Goal: Task Accomplishment & Management: Complete application form

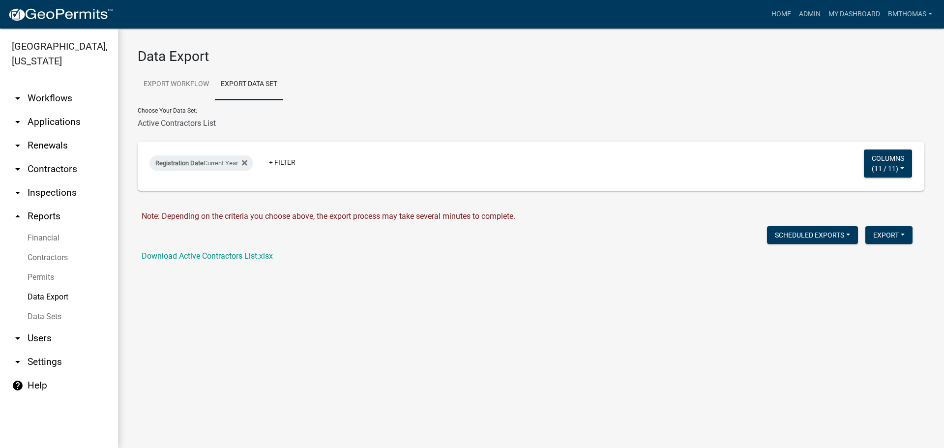
select select "1: 3e6e9283-d2c5-49df-bd05-660387007ff9"
click at [42, 110] on link "arrow_drop_down Applications" at bounding box center [59, 122] width 118 height 24
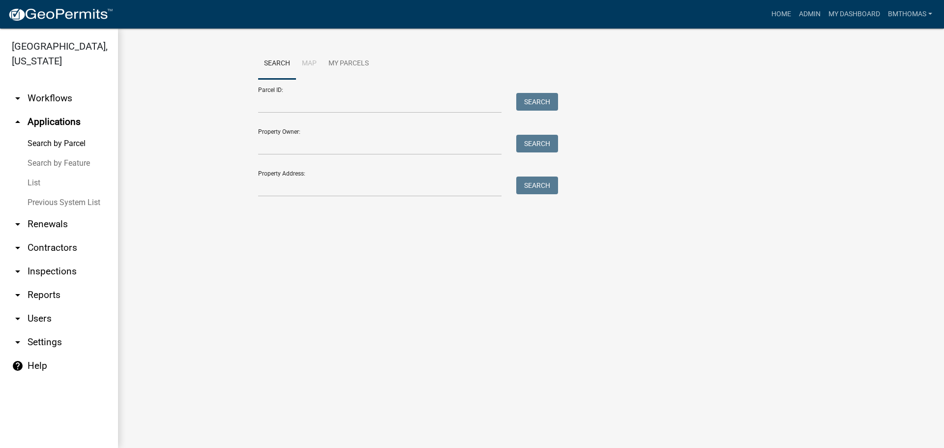
click at [37, 173] on link "List" at bounding box center [59, 183] width 118 height 20
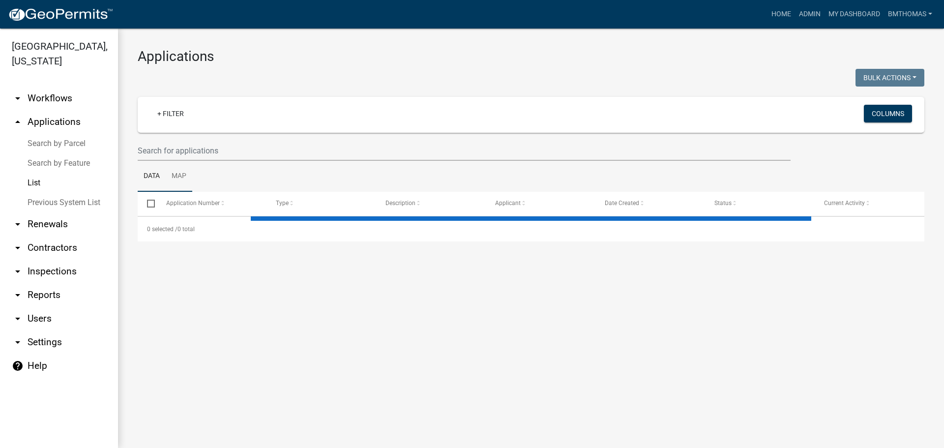
select select "3: 100"
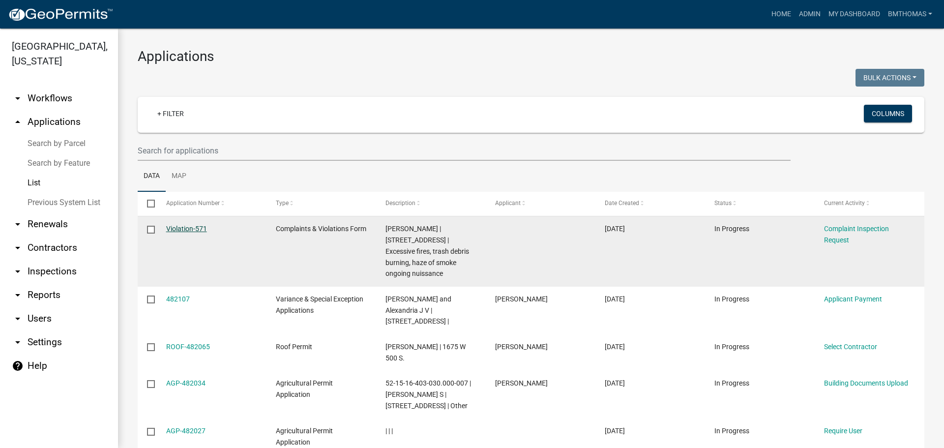
click at [187, 230] on link "Violation-571" at bounding box center [186, 229] width 41 height 8
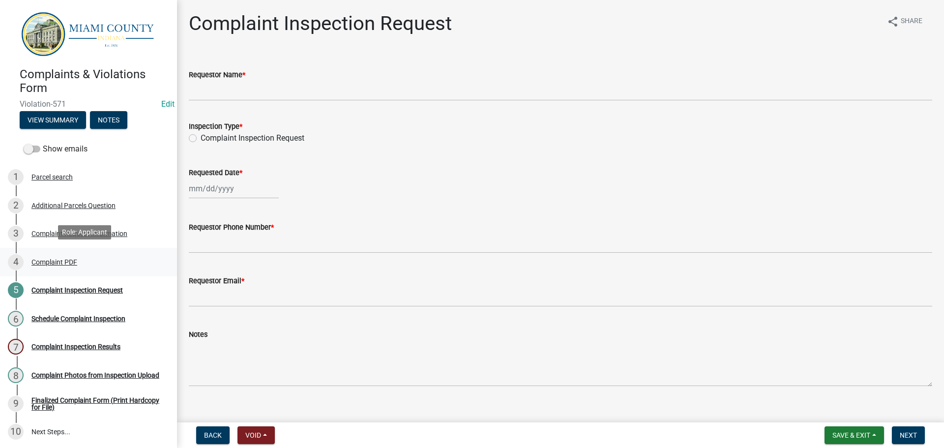
click at [63, 259] on div "Complaint PDF" at bounding box center [54, 262] width 46 height 7
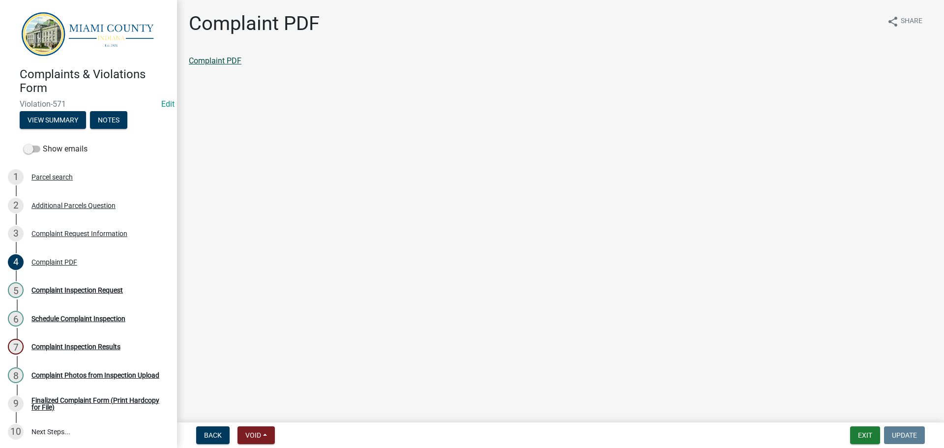
click at [216, 62] on link "Complaint PDF" at bounding box center [215, 60] width 53 height 9
click at [73, 293] on div "5 Complaint Inspection Request" at bounding box center [84, 290] width 153 height 16
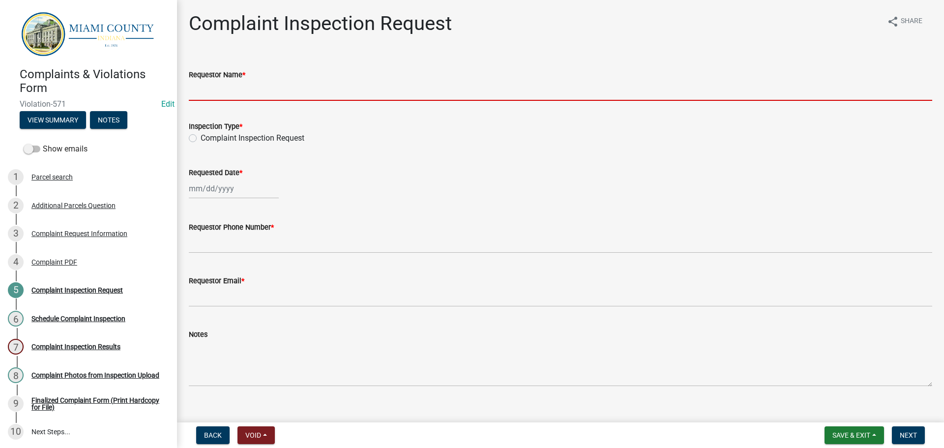
click at [222, 92] on input "Requestor Name *" at bounding box center [560, 91] width 743 height 20
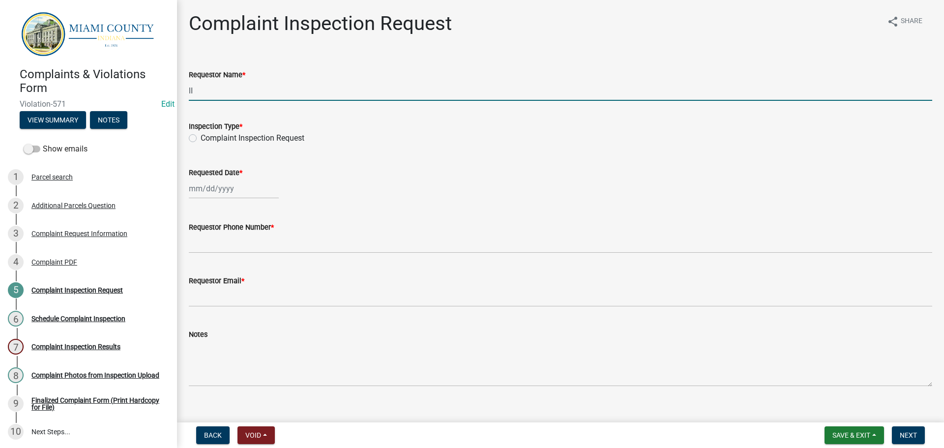
type input "l"
type input "[PERSON_NAME]"
click at [201, 138] on label "Complaint Inspection Request" at bounding box center [253, 138] width 104 height 12
click at [201, 138] on input "Complaint Inspection Request" at bounding box center [204, 135] width 6 height 6
radio input "true"
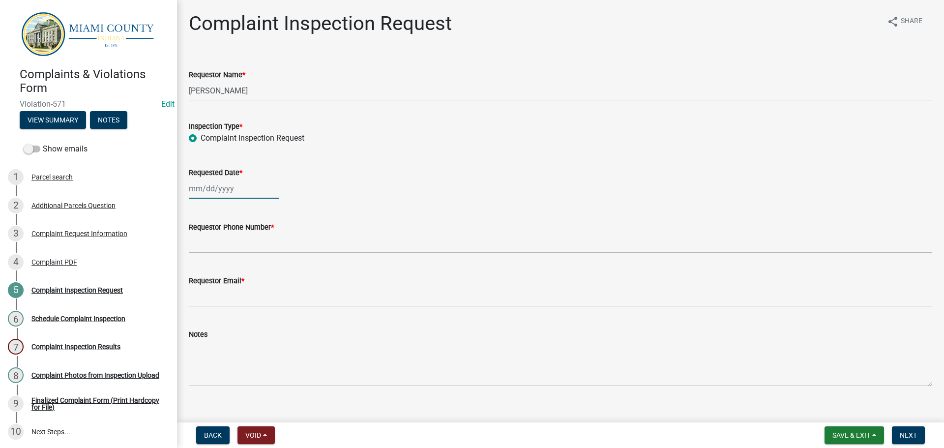
click at [213, 187] on div at bounding box center [234, 188] width 90 height 20
select select "9"
select select "2025"
click at [244, 291] on div "25" at bounding box center [246, 288] width 16 height 16
type input "[DATE]"
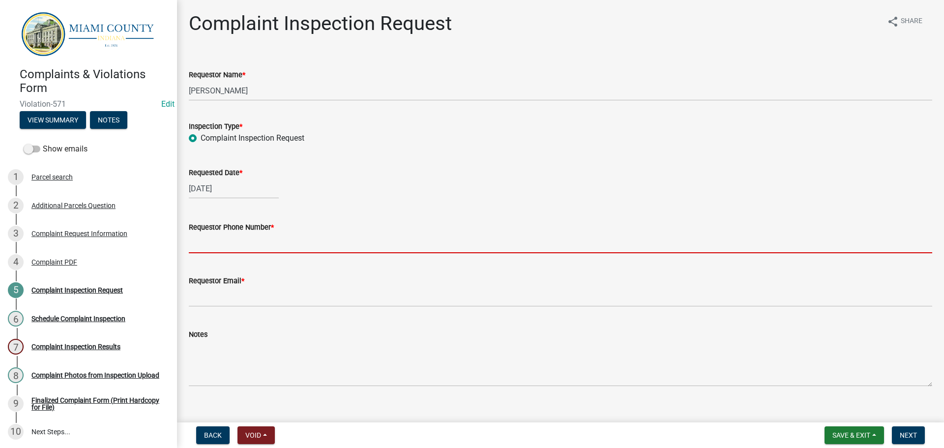
click at [222, 245] on input "Requestor Phone Number *" at bounding box center [560, 243] width 743 height 20
type input "000-000-0000"
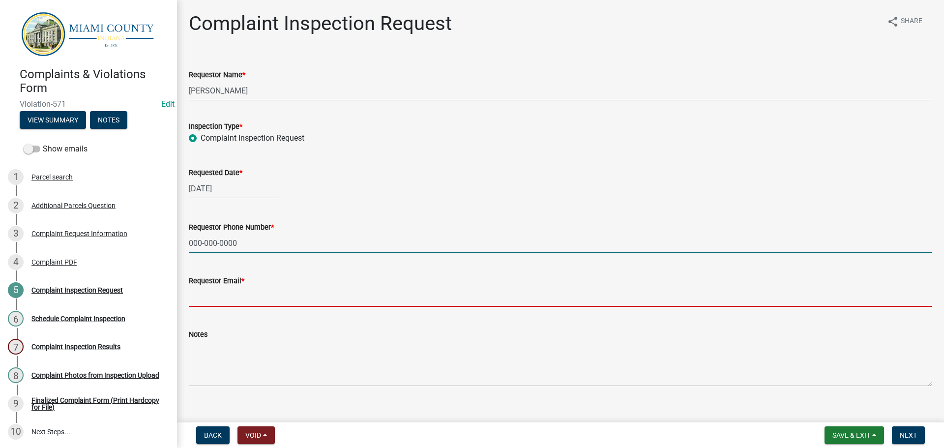
click at [250, 303] on input "Requestor Email *" at bounding box center [560, 297] width 743 height 20
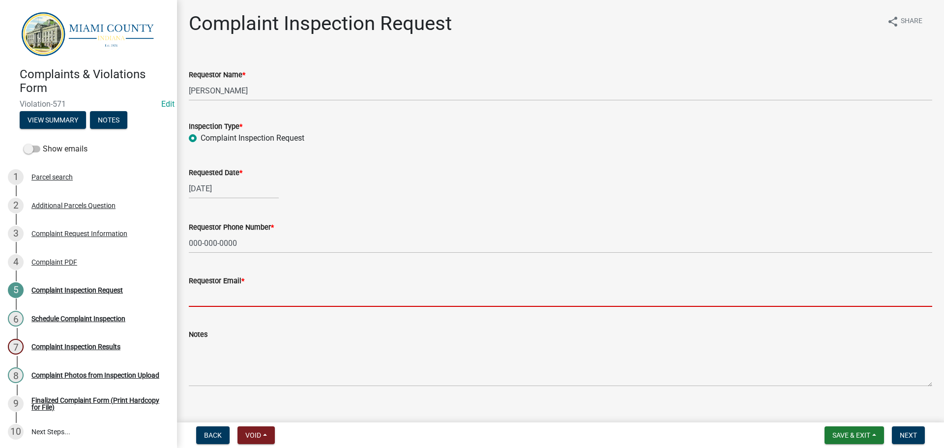
type input "b"
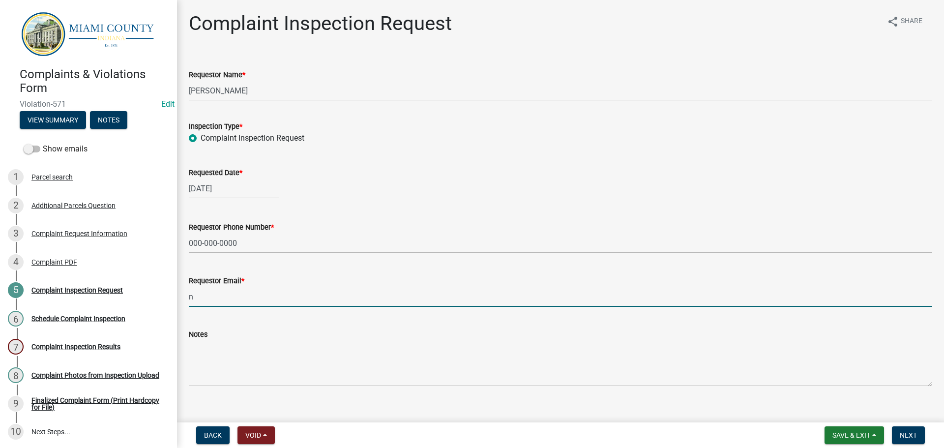
type input "[EMAIL_ADDRESS][DOMAIN_NAME]"
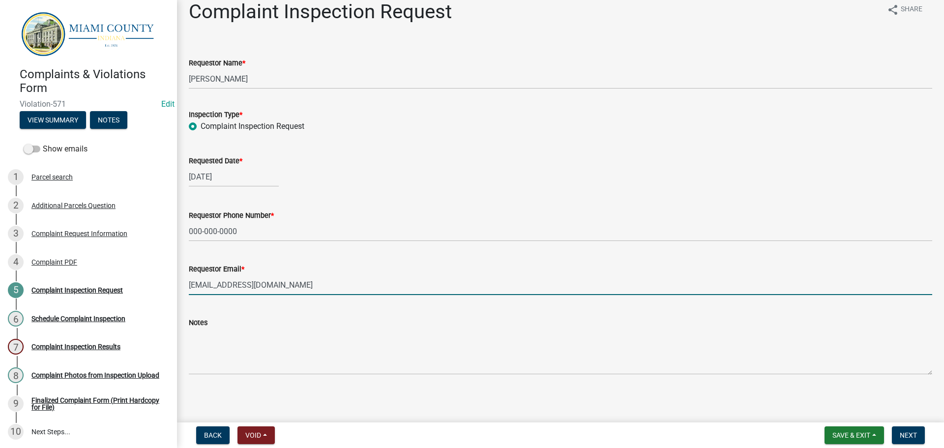
scroll to position [14, 0]
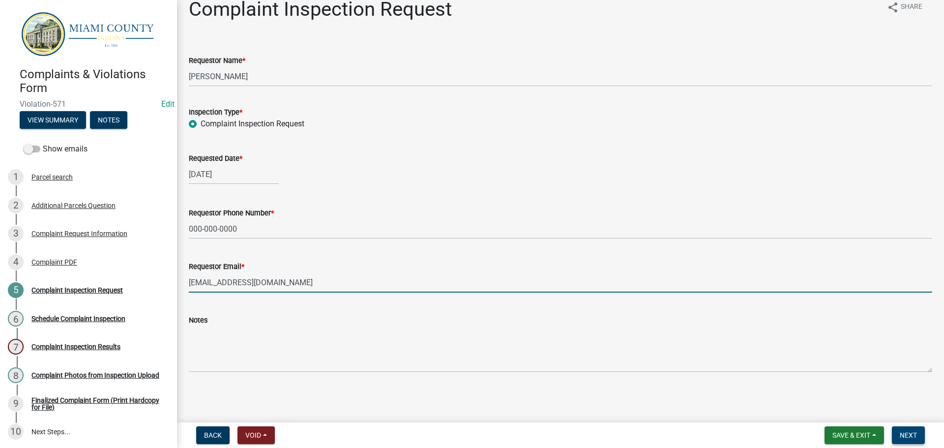
click at [903, 432] on span "Next" at bounding box center [908, 435] width 17 height 8
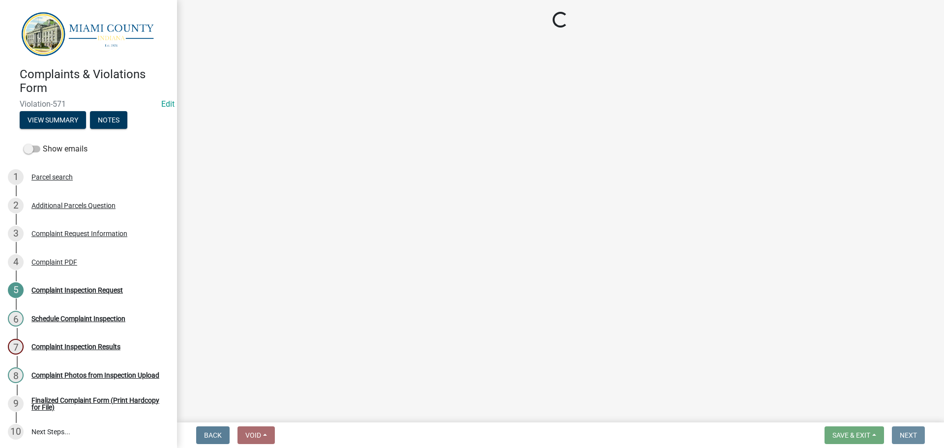
scroll to position [0, 0]
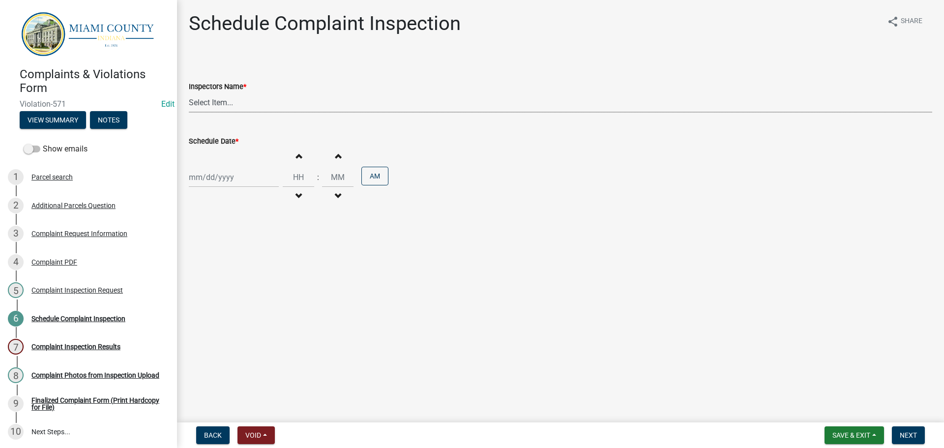
click at [277, 101] on select "Select Item... bmthomas ([PERSON_NAME]) croser ([PERSON_NAME]) [PERSON_NAME] ([…" at bounding box center [560, 102] width 743 height 20
select select "0324ce59-dc13-463c-88f6-21718b6e040a"
click at [189, 92] on select "Select Item... bmthomas ([PERSON_NAME]) croser ([PERSON_NAME]) [PERSON_NAME] ([…" at bounding box center [560, 102] width 743 height 20
click at [245, 180] on div at bounding box center [234, 177] width 90 height 20
select select "9"
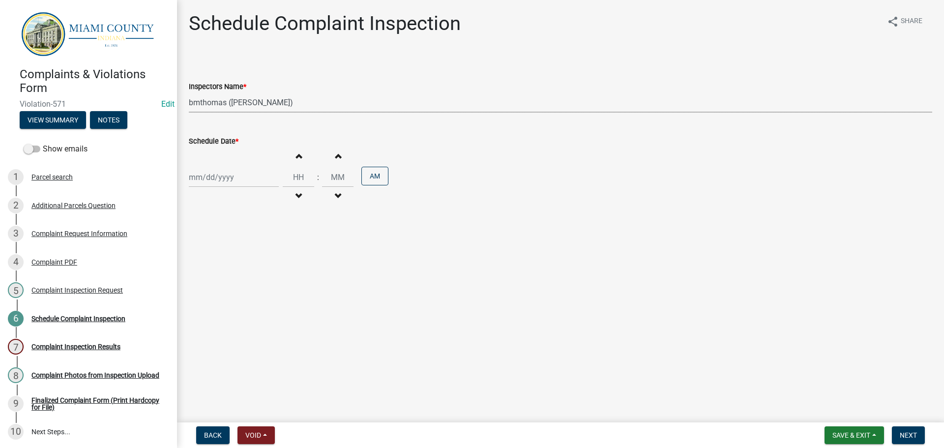
select select "2025"
click at [250, 278] on div "25" at bounding box center [246, 277] width 16 height 16
type input "[DATE]"
click at [903, 439] on span "Next" at bounding box center [908, 435] width 17 height 8
click at [335, 156] on span "button" at bounding box center [337, 156] width 5 height 8
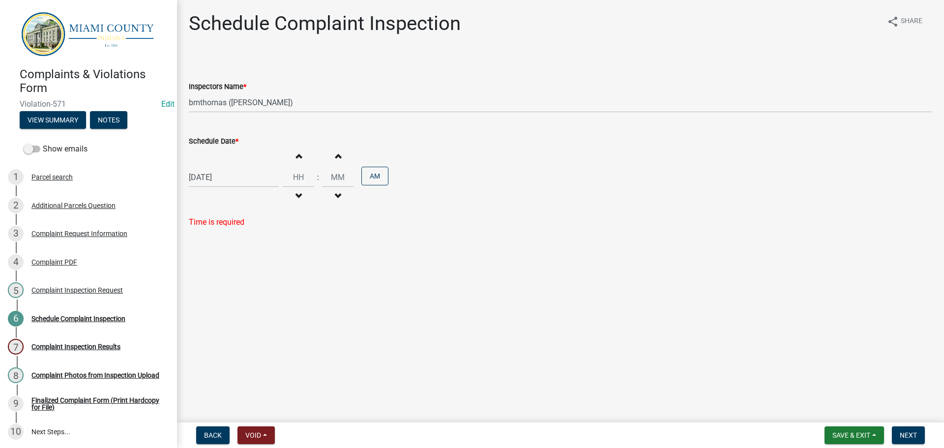
type input "12"
type input "01"
click at [918, 439] on button "Next" at bounding box center [908, 435] width 33 height 18
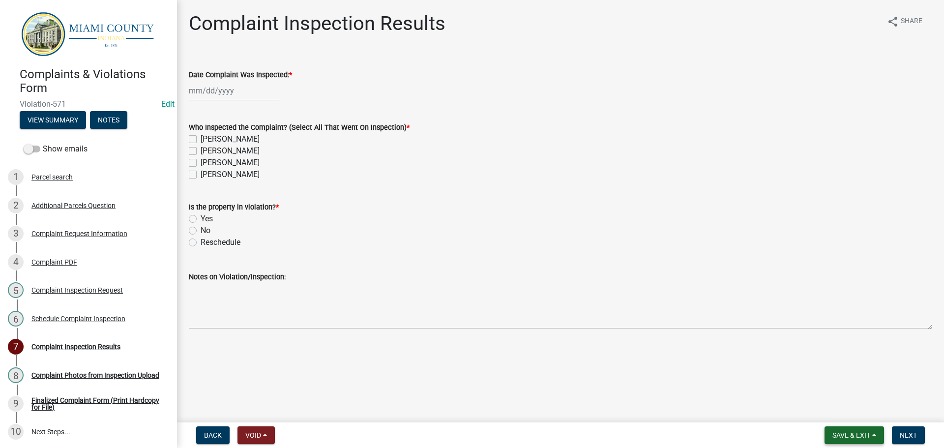
click at [863, 440] on button "Save & Exit" at bounding box center [854, 435] width 59 height 18
click at [833, 411] on button "Save & Exit" at bounding box center [844, 410] width 79 height 24
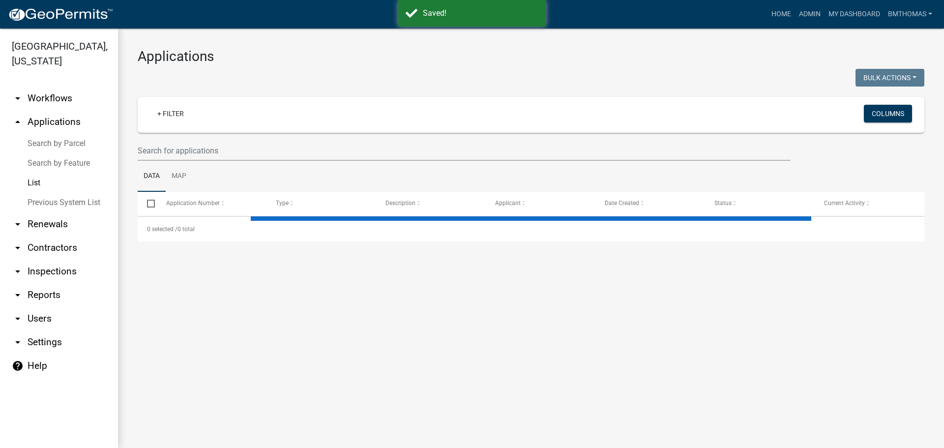
select select "3: 100"
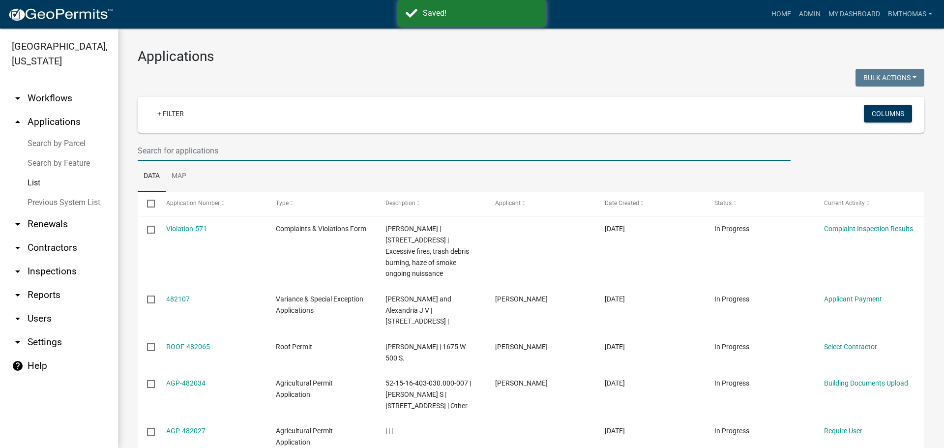
click at [191, 152] on input "text" at bounding box center [464, 151] width 653 height 20
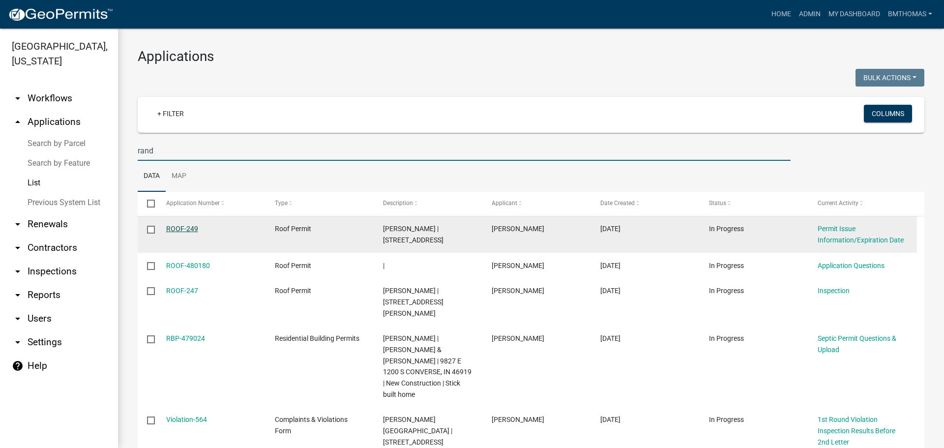
type input "rand"
click at [186, 230] on link "ROOF-249" at bounding box center [182, 229] width 32 height 8
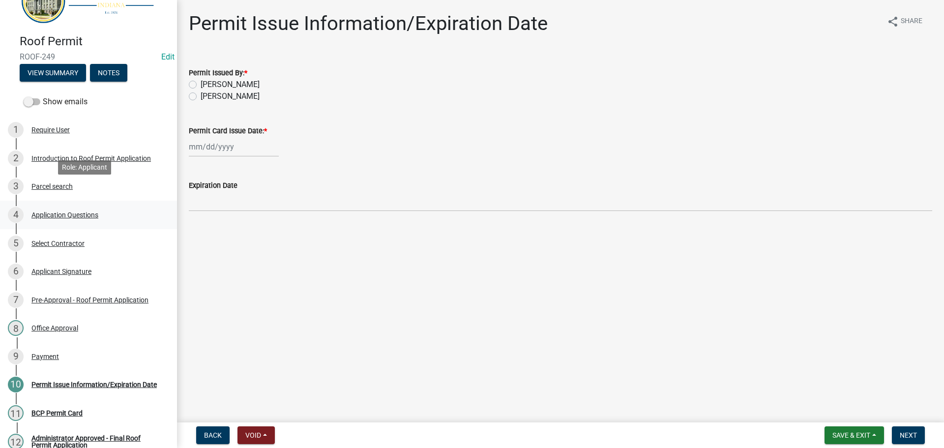
scroll to position [148, 0]
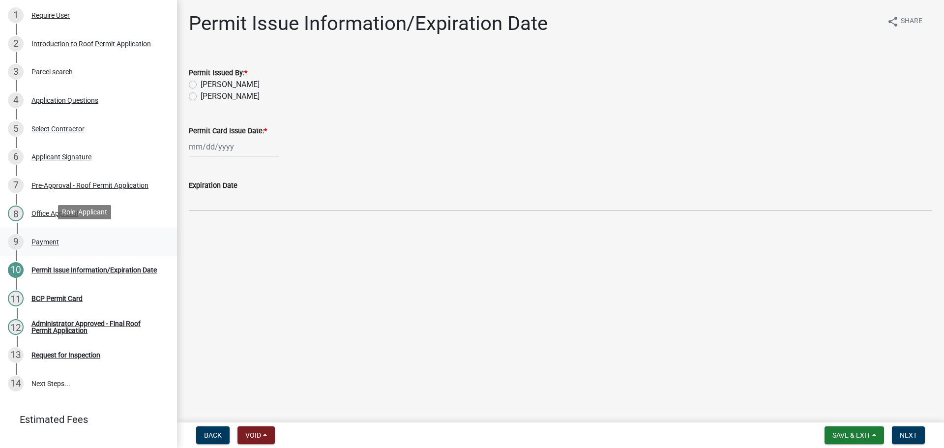
click at [48, 242] on div "Payment" at bounding box center [45, 241] width 28 height 7
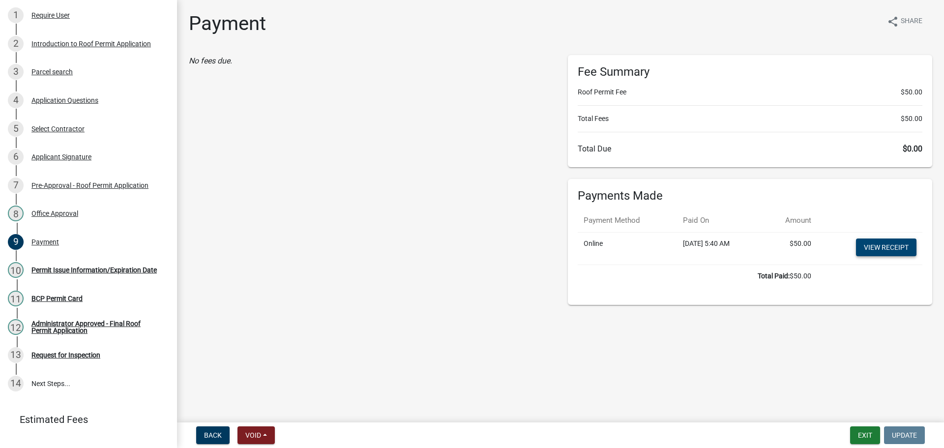
click at [902, 246] on link "View receipt" at bounding box center [886, 247] width 60 height 18
click at [52, 271] on div "Permit Issue Information/Expiration Date" at bounding box center [93, 270] width 125 height 7
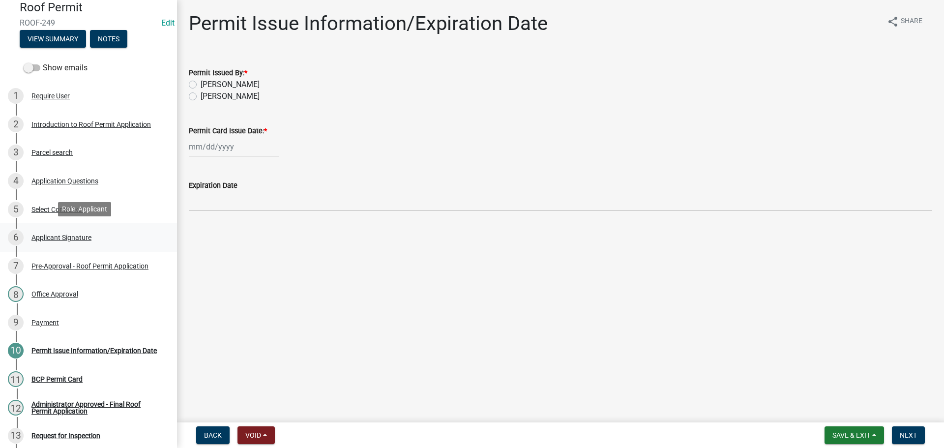
scroll to position [0, 0]
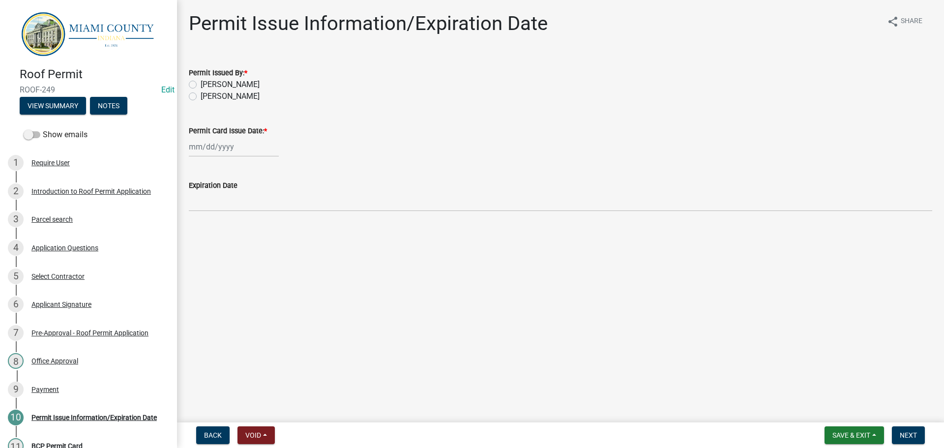
click at [201, 96] on label "[PERSON_NAME]" at bounding box center [230, 96] width 59 height 12
click at [201, 96] on input "[PERSON_NAME]" at bounding box center [204, 93] width 6 height 6
radio input "true"
click at [207, 147] on div at bounding box center [234, 147] width 90 height 20
select select "9"
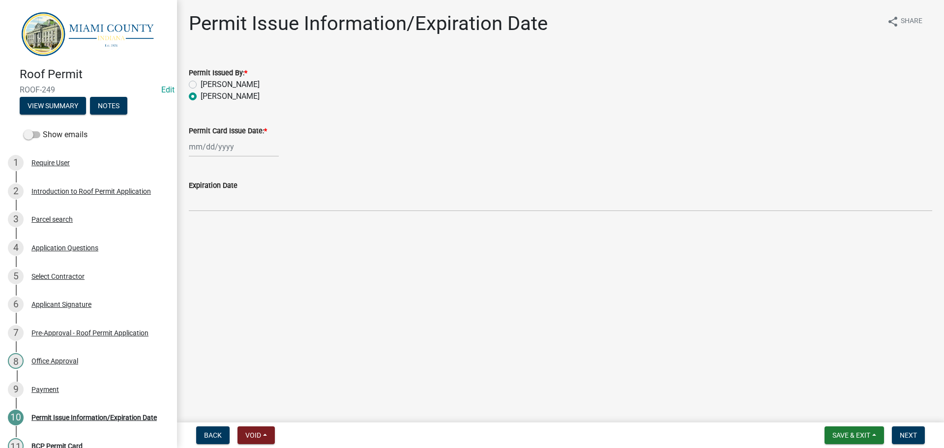
select select "2025"
click at [219, 249] on div "23" at bounding box center [215, 246] width 16 height 16
type input "[DATE]"
click at [916, 440] on button "Next" at bounding box center [908, 435] width 33 height 18
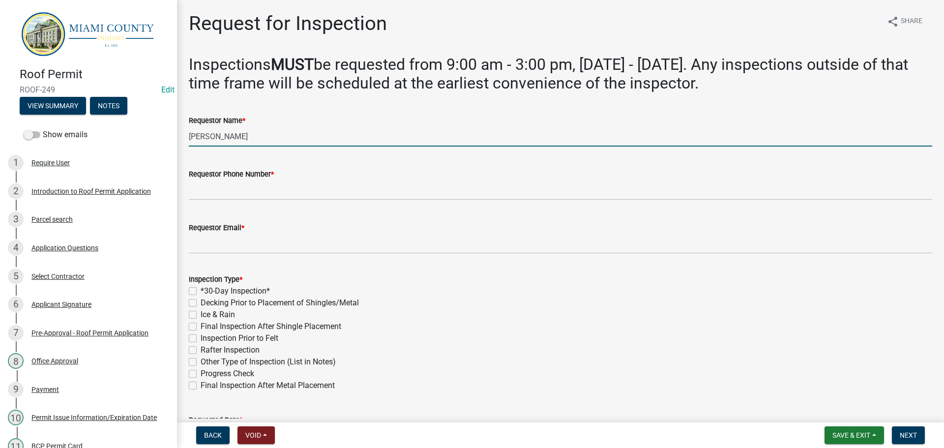
drag, startPoint x: 265, startPoint y: 137, endPoint x: 181, endPoint y: 130, distance: 83.4
click at [181, 130] on div "Requestor Name * [PERSON_NAME]" at bounding box center [560, 124] width 758 height 46
type input "[PERSON_NAME]"
click at [857, 431] on span "Save & Exit" at bounding box center [851, 435] width 38 height 8
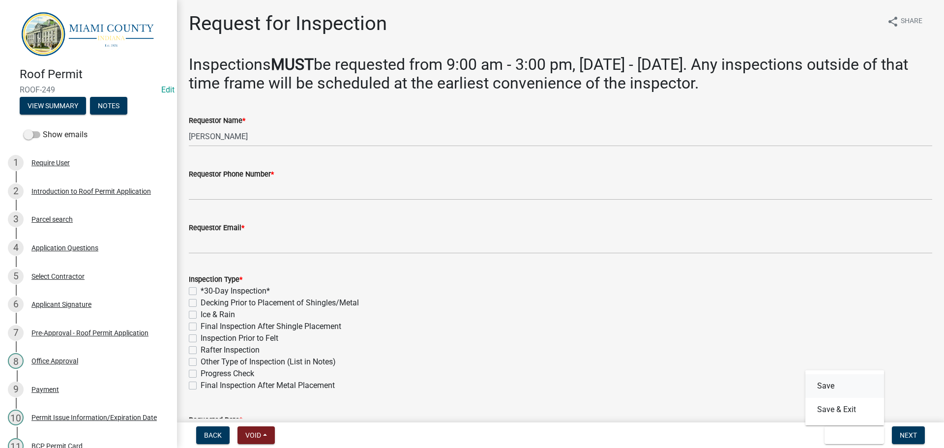
click at [846, 394] on button "Save" at bounding box center [844, 386] width 79 height 24
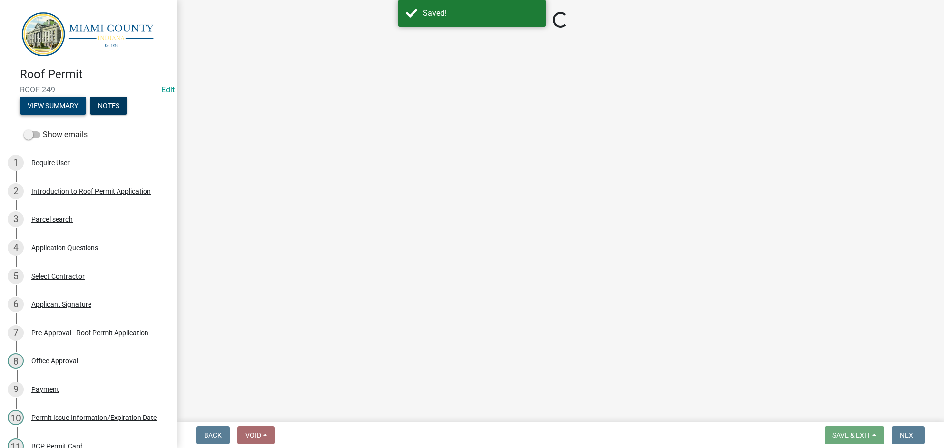
click at [60, 107] on button "View Summary" at bounding box center [53, 106] width 66 height 18
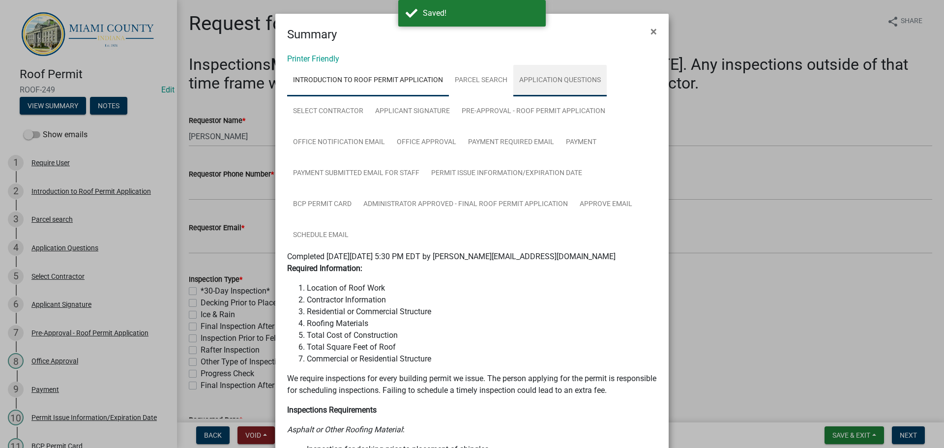
click at [553, 79] on link "Application Questions" at bounding box center [559, 80] width 93 height 31
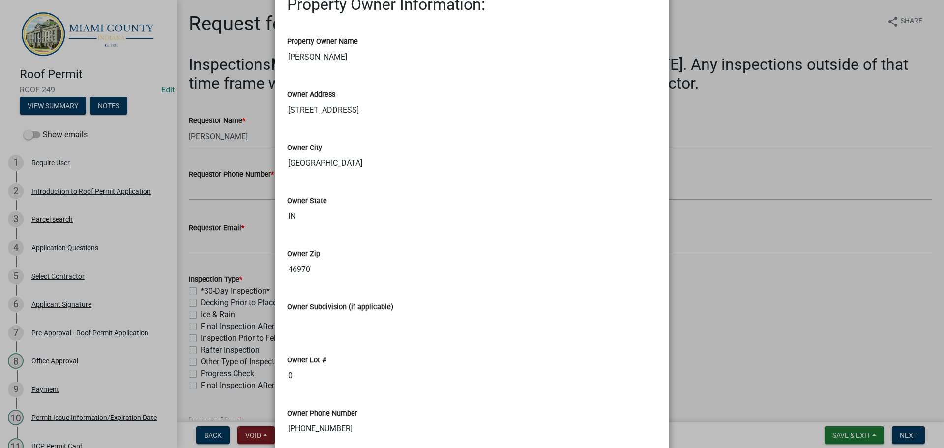
scroll to position [688, 0]
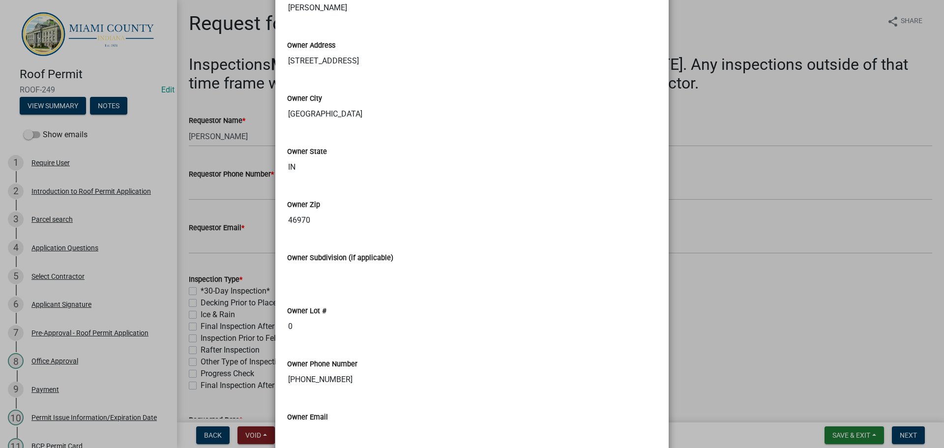
drag, startPoint x: 339, startPoint y: 380, endPoint x: 285, endPoint y: 386, distance: 54.5
click at [287, 386] on input "[PHONE_NUMBER]" at bounding box center [472, 380] width 370 height 20
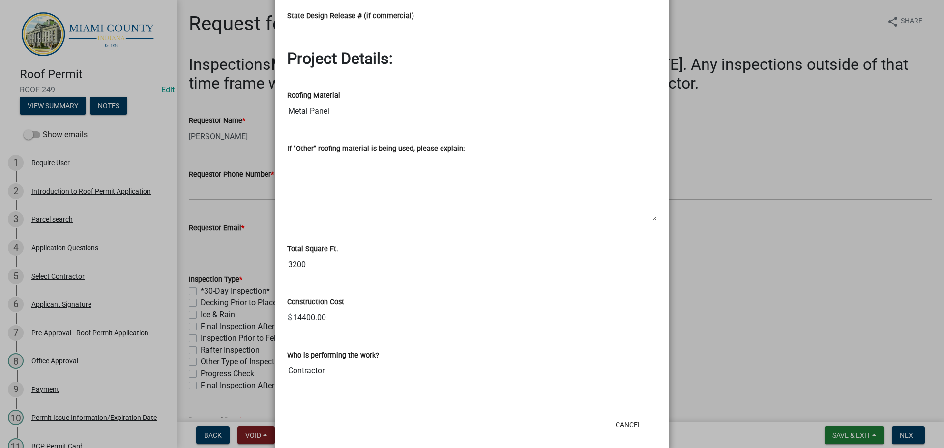
scroll to position [1343, 0]
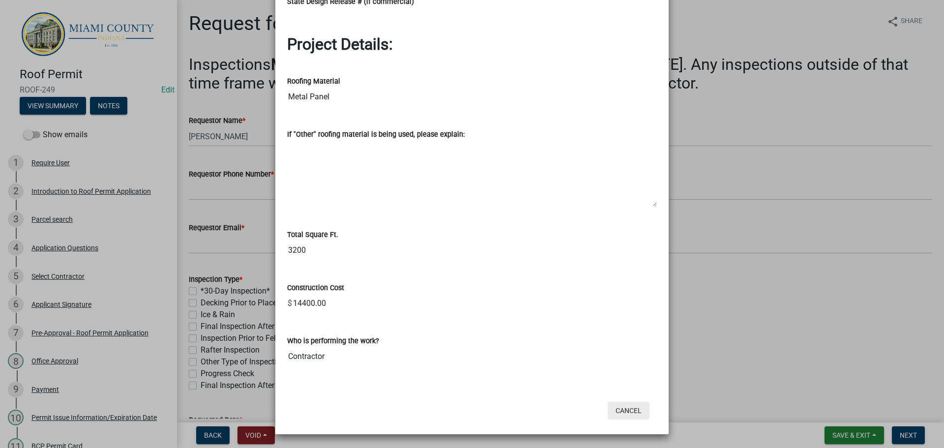
click at [632, 417] on button "Cancel" at bounding box center [629, 411] width 42 height 18
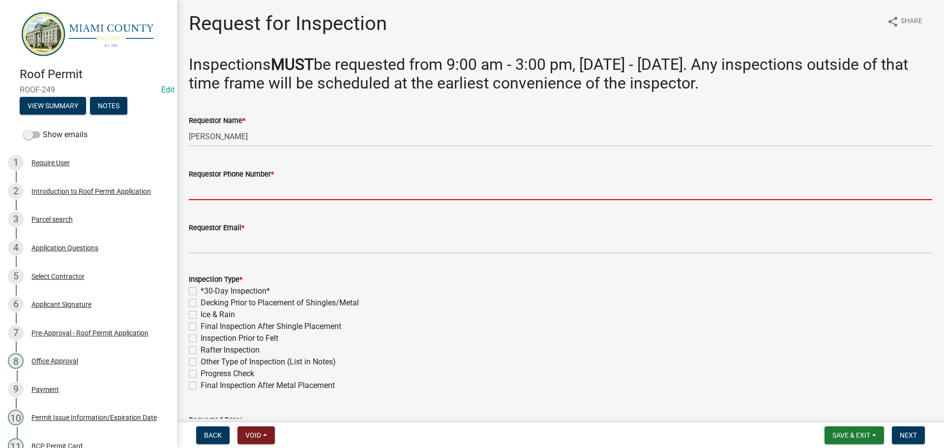
click at [193, 195] on input "Requestor Phone Number *" at bounding box center [560, 190] width 743 height 20
paste input "[PHONE_NUMBER]"
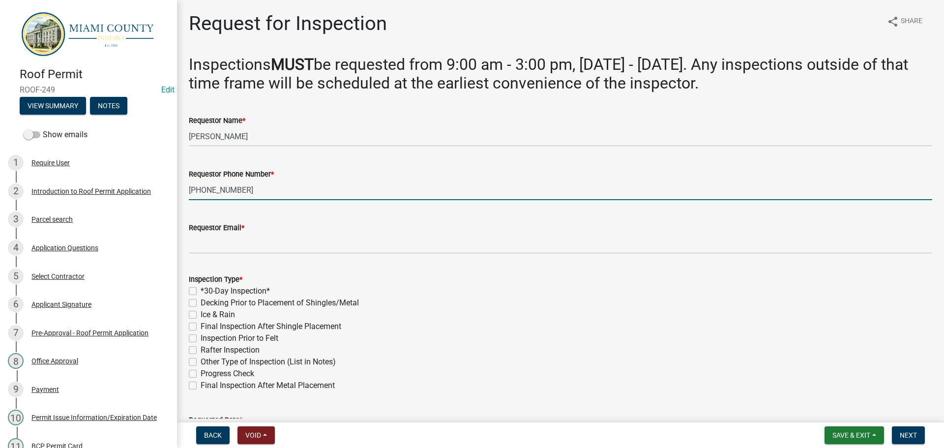
type input "[PHONE_NUMBER]"
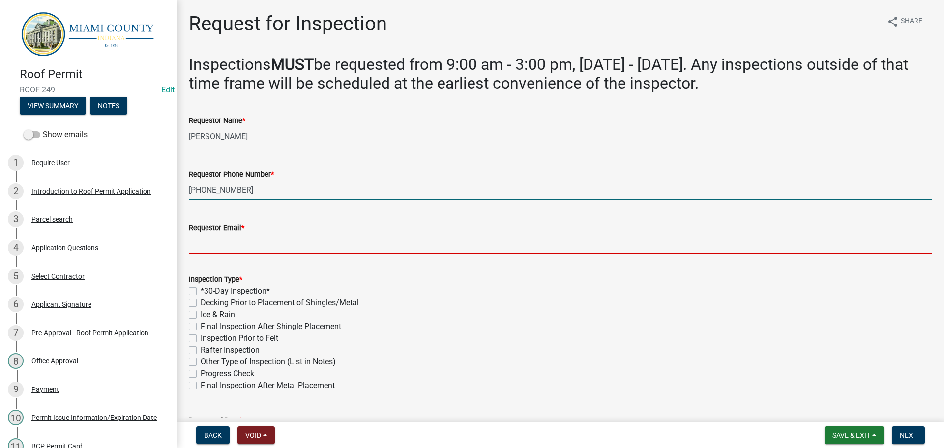
click at [232, 246] on input "Requestor Email *" at bounding box center [560, 244] width 743 height 20
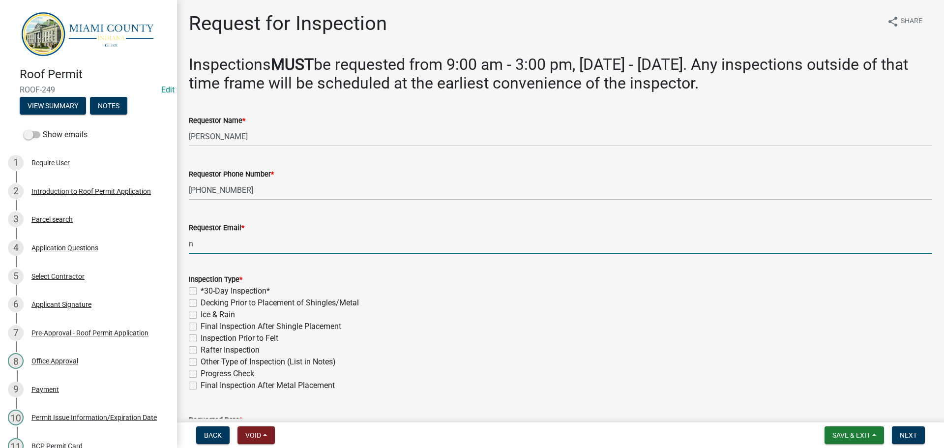
type input "[EMAIL_ADDRESS][DOMAIN_NAME]"
click at [201, 292] on label "*30-Day Inspection*" at bounding box center [235, 291] width 69 height 12
click at [201, 292] on input "*30-Day Inspection*" at bounding box center [204, 288] width 6 height 6
checkbox input "true"
checkbox input "false"
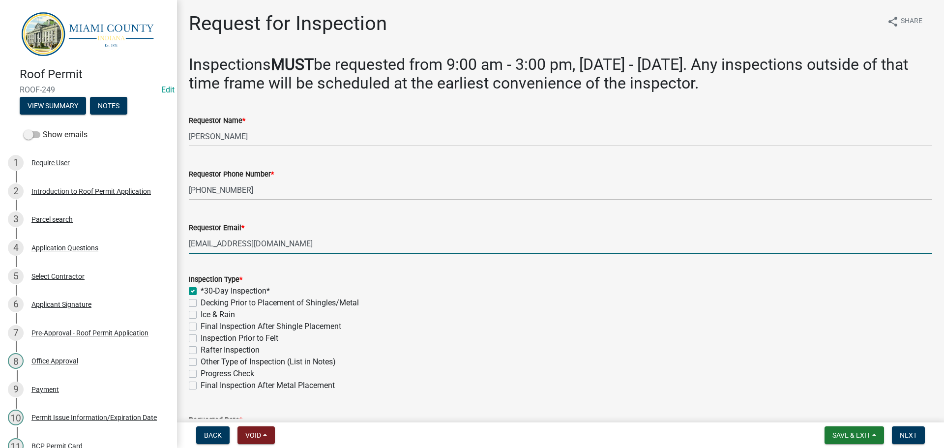
checkbox input "false"
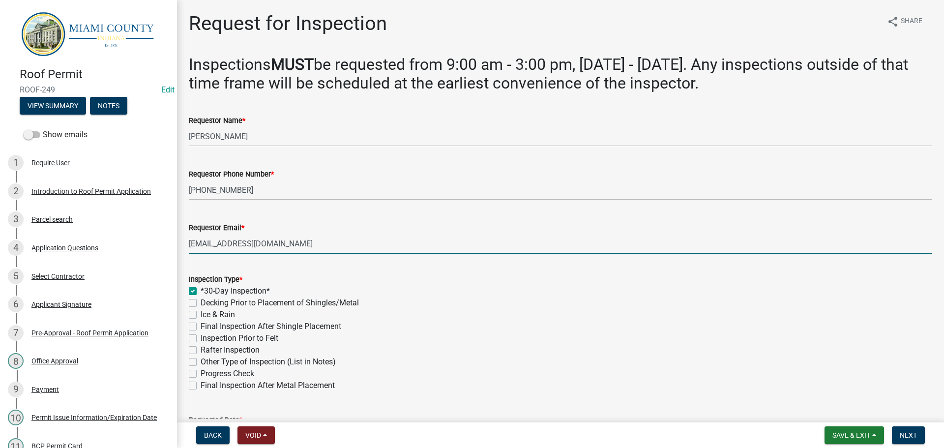
checkbox input "false"
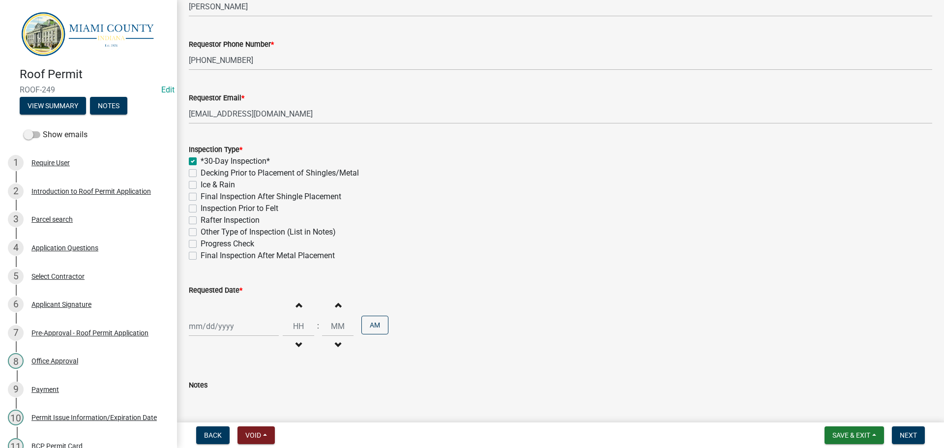
scroll to position [148, 0]
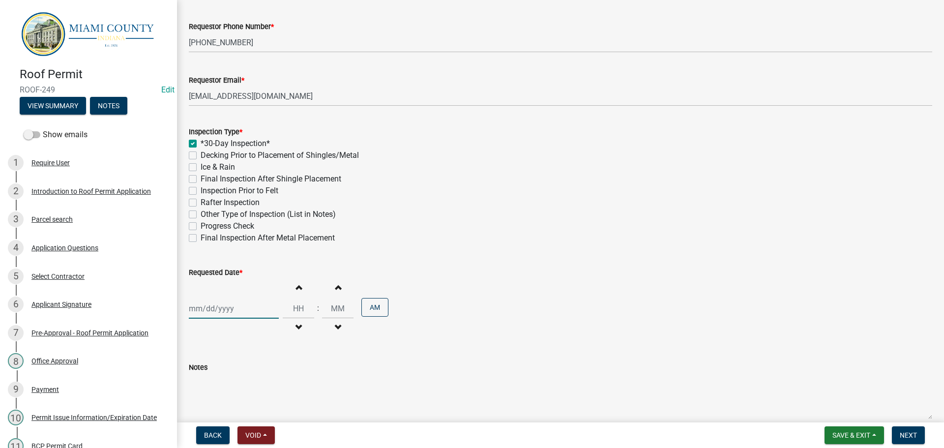
click at [247, 309] on div at bounding box center [234, 308] width 90 height 20
select select "9"
select select "2025"
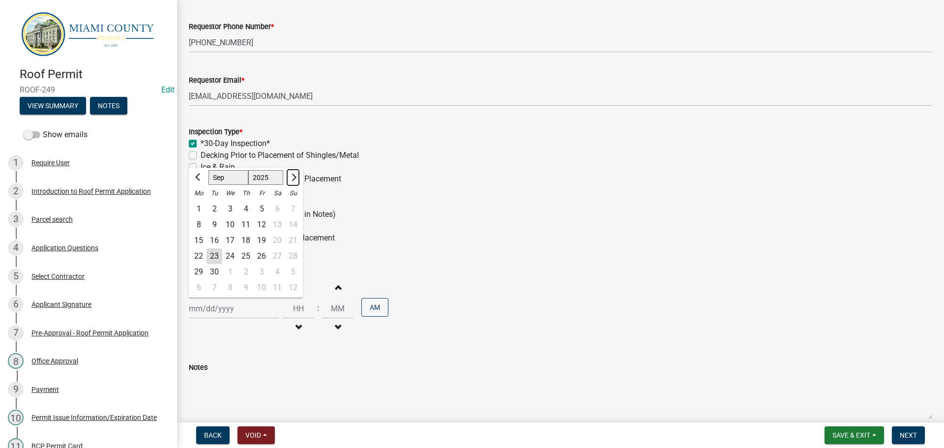
click at [289, 181] on button "Next month" at bounding box center [293, 178] width 12 height 16
select select "10"
click at [242, 251] on div "23" at bounding box center [246, 256] width 16 height 16
type input "[DATE]"
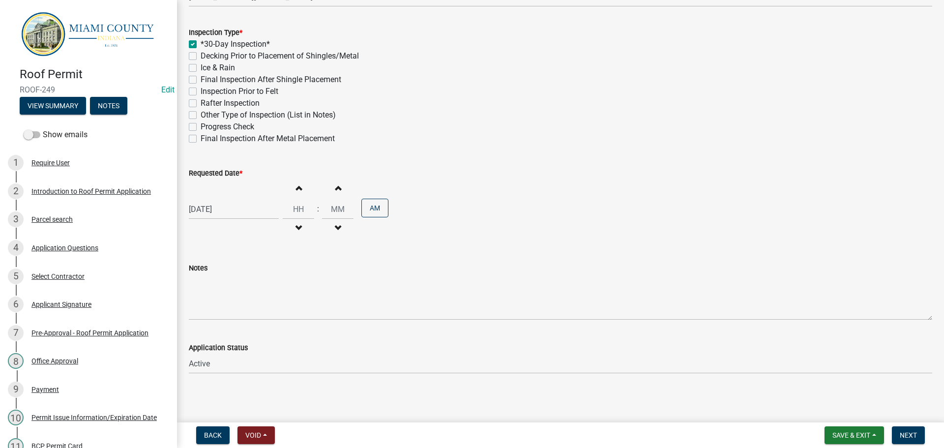
scroll to position [249, 0]
click at [906, 440] on button "Next" at bounding box center [908, 435] width 33 height 18
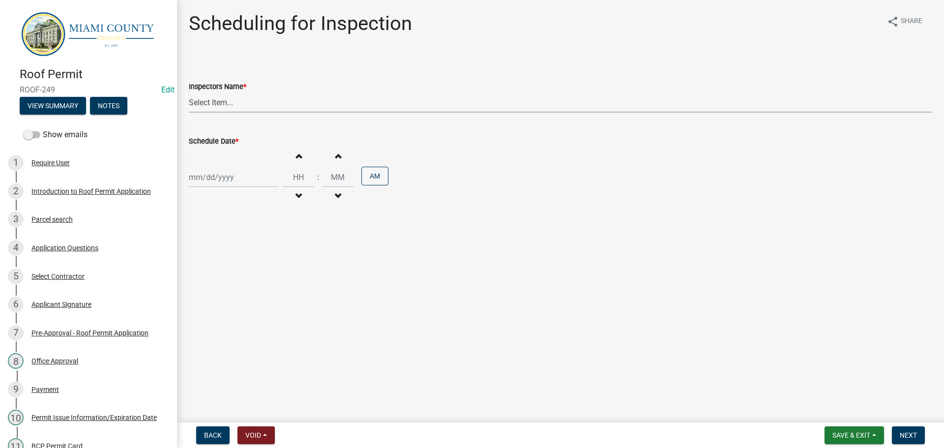
click at [232, 100] on select "Select Item... bmthomas ([PERSON_NAME]) croser ([PERSON_NAME]) [PERSON_NAME] ([…" at bounding box center [560, 102] width 743 height 20
select select "25b75ae6-03c7-4280-9b34-fcf63005d5e5"
click at [189, 92] on select "Select Item... bmthomas ([PERSON_NAME]) croser ([PERSON_NAME]) [PERSON_NAME] ([…" at bounding box center [560, 102] width 743 height 20
select select "9"
select select "2025"
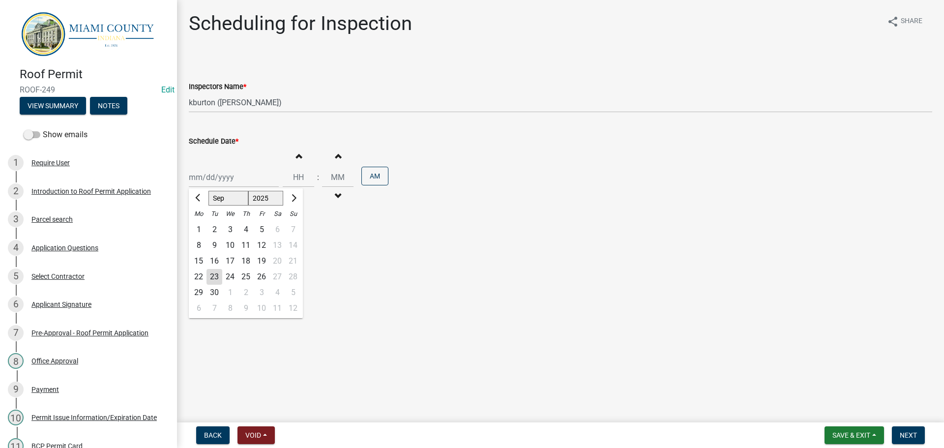
click at [214, 178] on div "[PERSON_NAME] Feb Mar Apr [PERSON_NAME][DATE] Oct Nov [DATE] 1526 1527 1528 152…" at bounding box center [234, 177] width 90 height 20
click at [289, 201] on button "Next month" at bounding box center [293, 198] width 12 height 16
select select "10"
click at [250, 280] on div "23" at bounding box center [246, 277] width 16 height 16
type input "[DATE]"
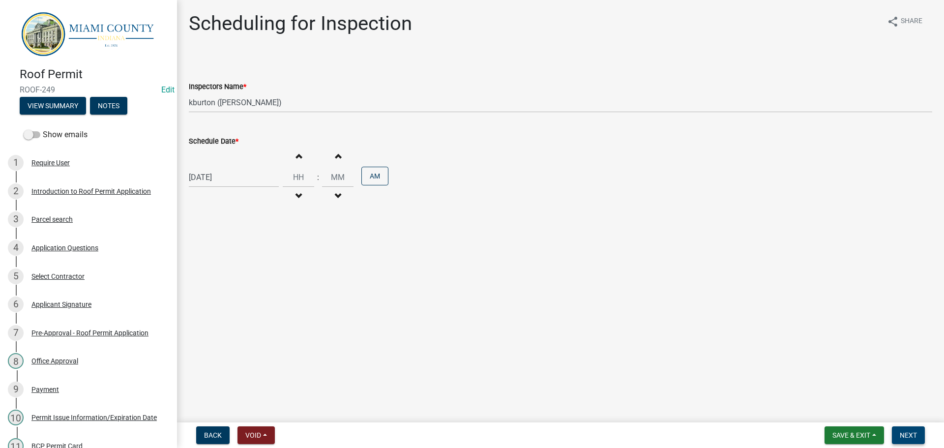
click at [915, 436] on span "Next" at bounding box center [908, 435] width 17 height 8
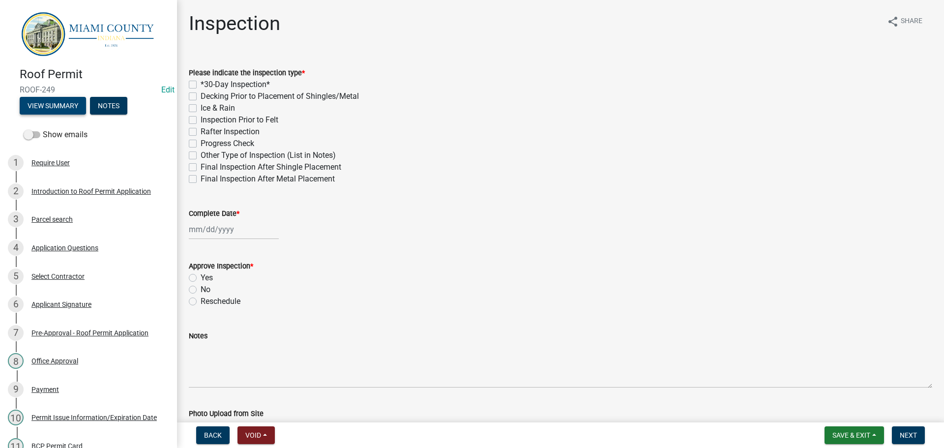
click at [59, 108] on button "View Summary" at bounding box center [53, 106] width 66 height 18
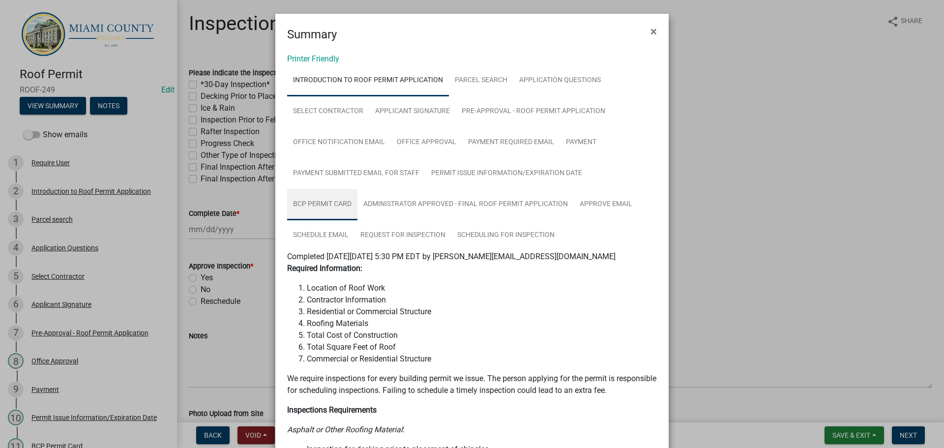
click at [334, 205] on link "BCP Permit Card" at bounding box center [322, 204] width 70 height 31
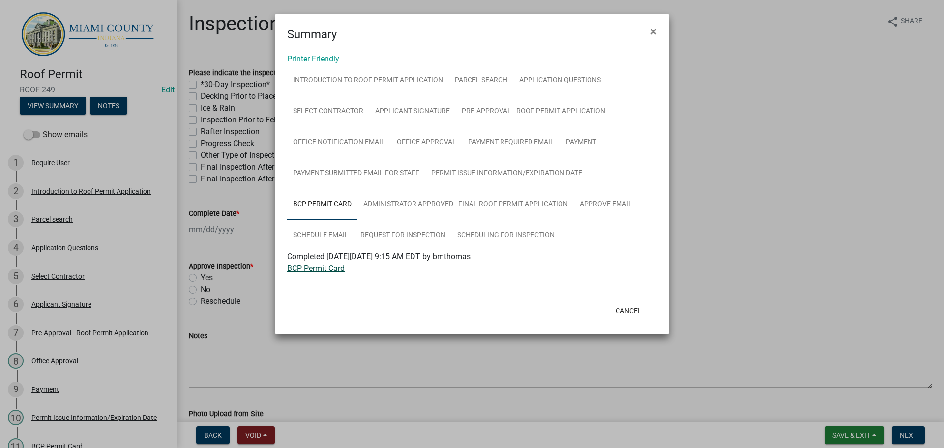
click at [338, 268] on link "BCP Permit Card" at bounding box center [316, 268] width 58 height 9
click at [627, 310] on button "Cancel" at bounding box center [629, 311] width 42 height 18
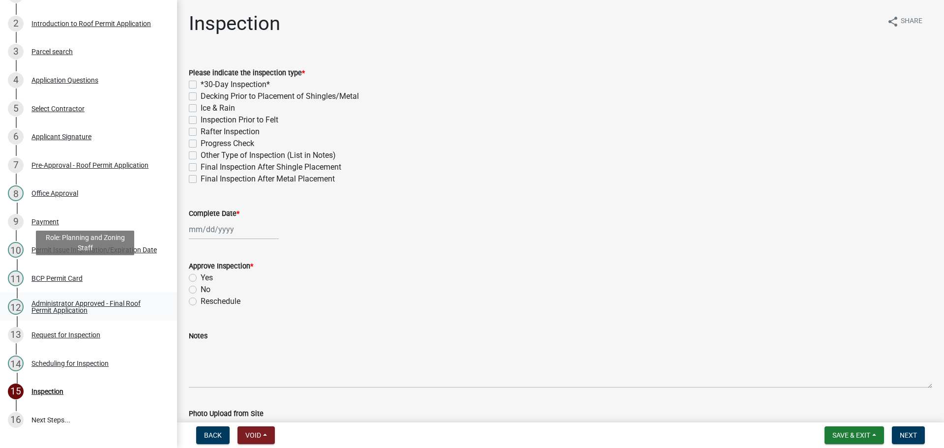
scroll to position [197, 0]
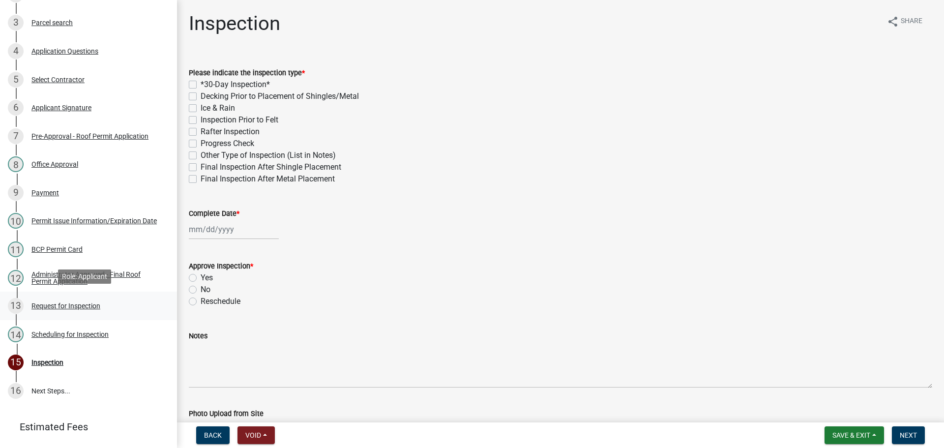
click at [59, 303] on div "Request for Inspection" at bounding box center [65, 305] width 69 height 7
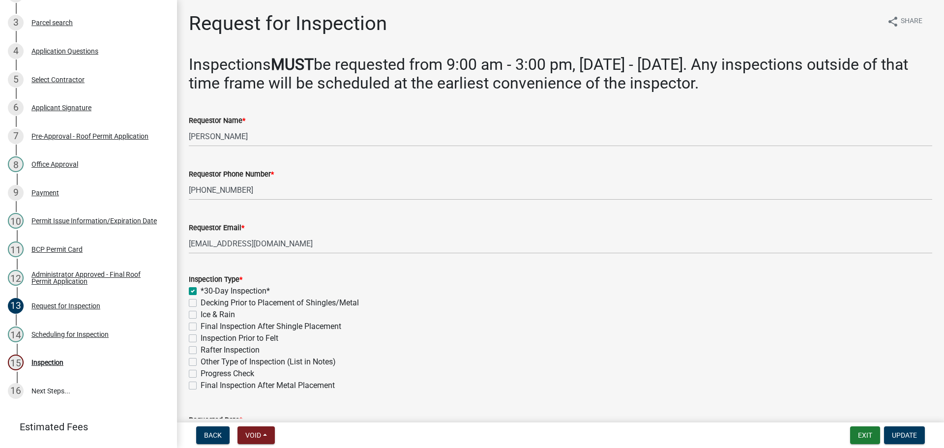
click at [201, 387] on label "Final Inspection After Metal Placement" at bounding box center [268, 386] width 134 height 12
click at [201, 386] on input "Final Inspection After Metal Placement" at bounding box center [204, 383] width 6 height 6
checkbox input "true"
checkbox input "false"
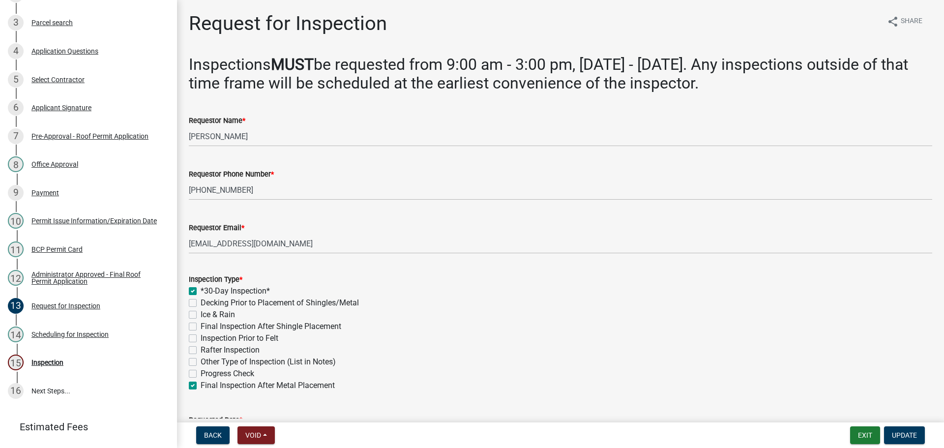
checkbox input "false"
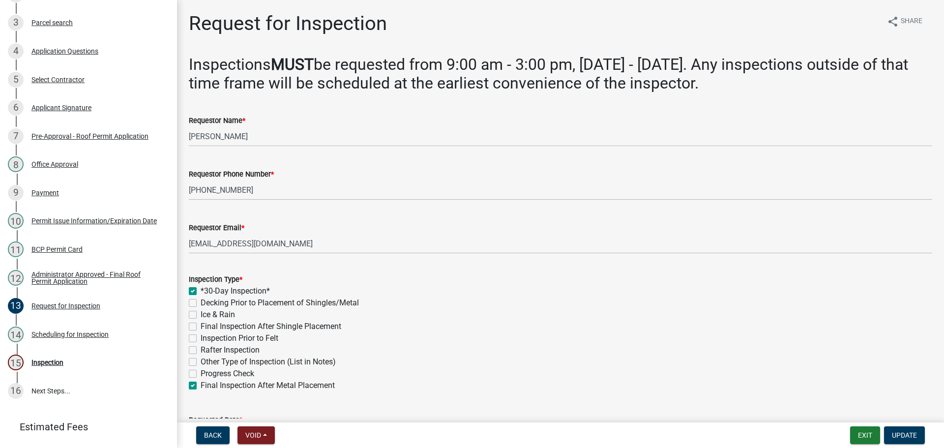
checkbox input "false"
checkbox input "true"
click at [914, 429] on button "Update" at bounding box center [904, 435] width 41 height 18
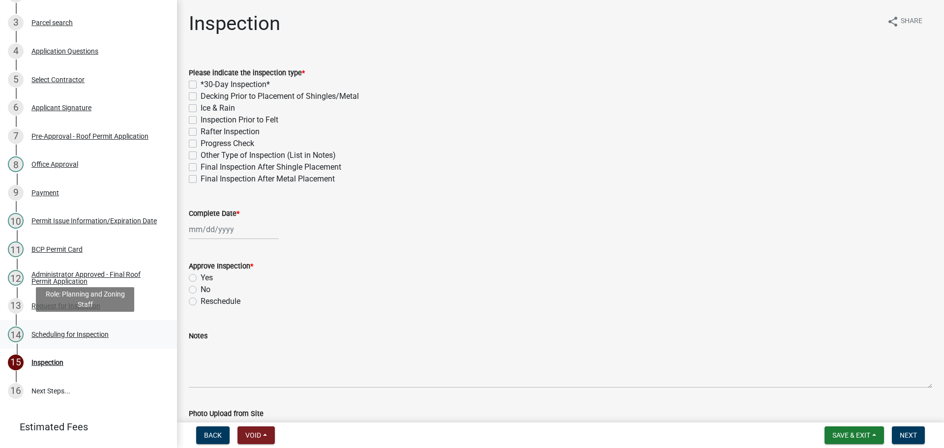
click at [64, 332] on div "Scheduling for Inspection" at bounding box center [69, 334] width 77 height 7
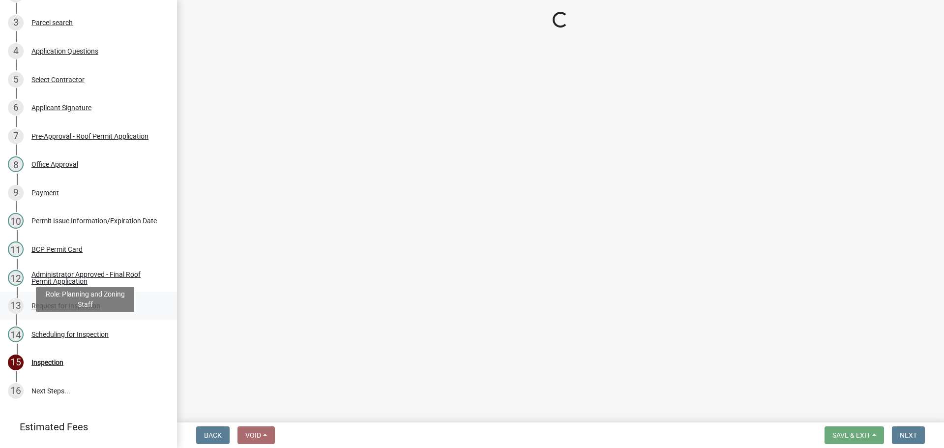
select select "25b75ae6-03c7-4280-9b34-fcf63005d5e5"
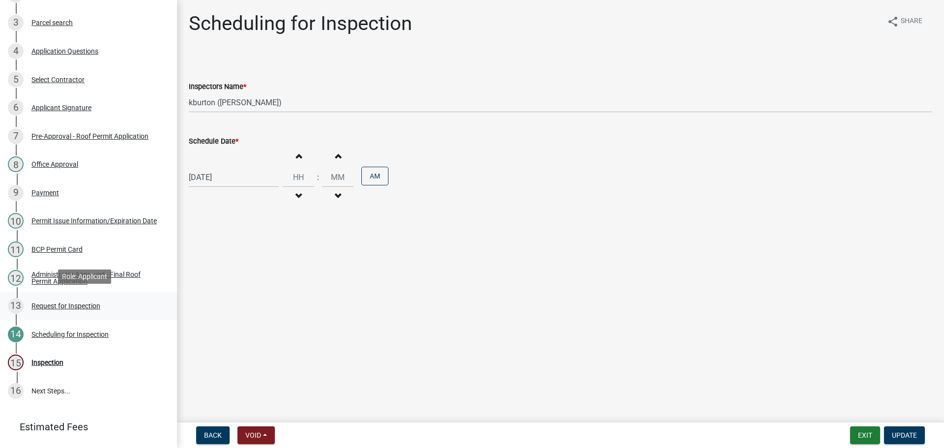
click at [80, 305] on div "Request for Inspection" at bounding box center [65, 305] width 69 height 7
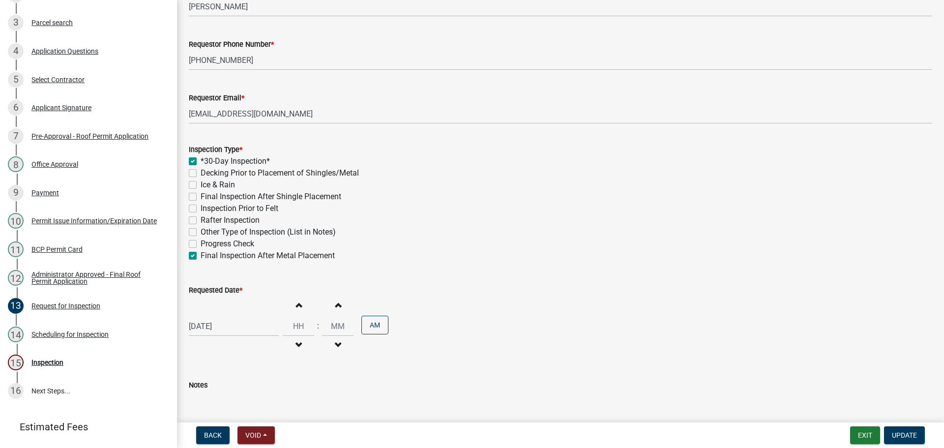
scroll to position [148, 0]
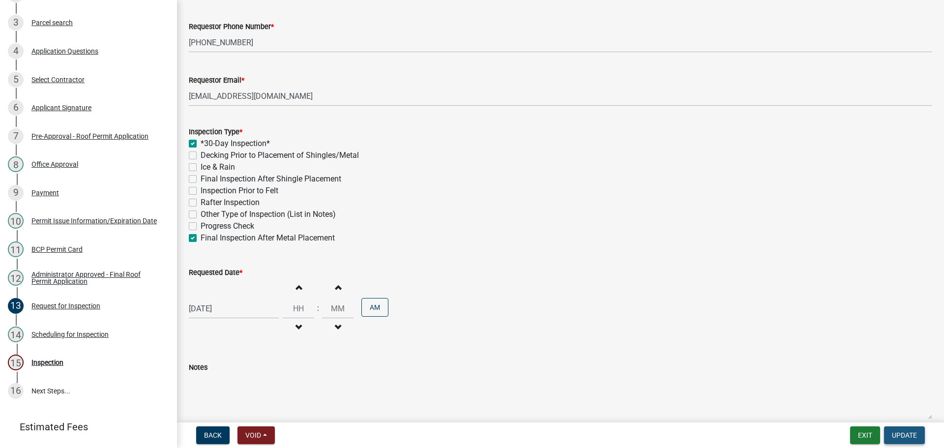
click at [920, 441] on button "Update" at bounding box center [904, 435] width 41 height 18
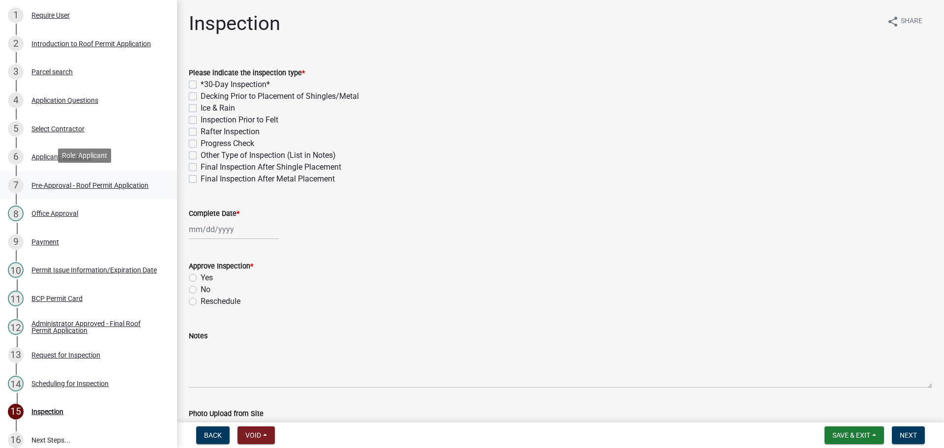
click at [78, 182] on div "Pre-Approval - Roof Permit Application" at bounding box center [89, 185] width 117 height 7
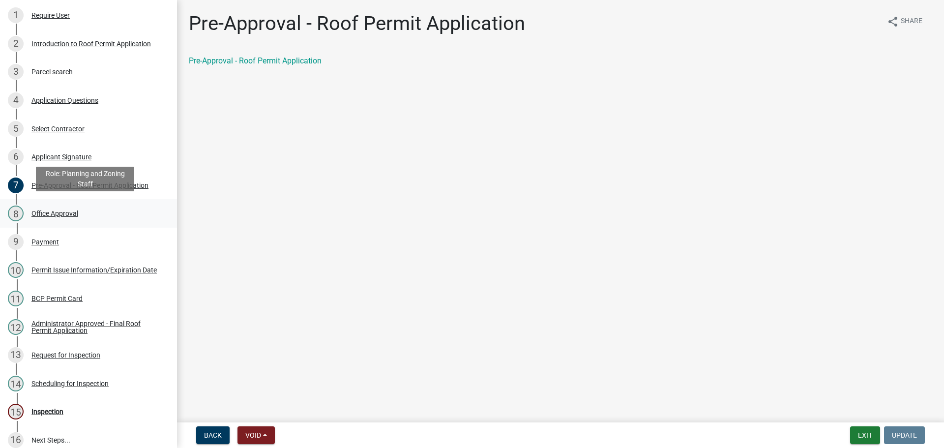
click at [71, 210] on div "Office Approval" at bounding box center [54, 213] width 47 height 7
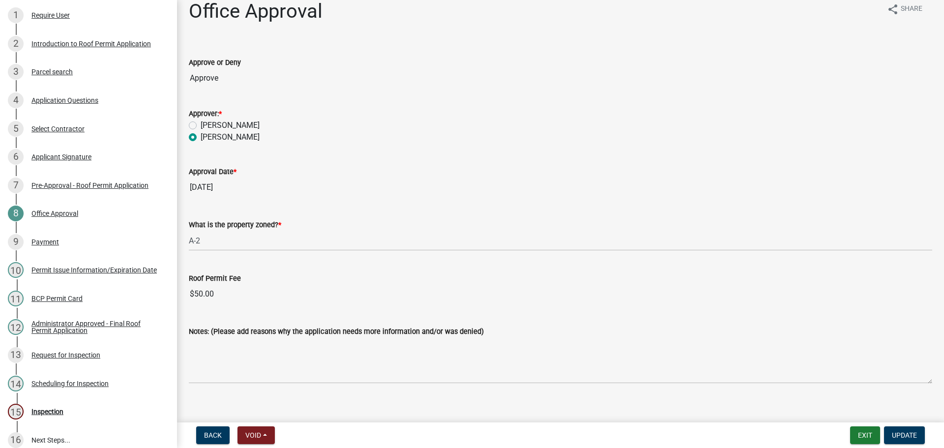
scroll to position [24, 0]
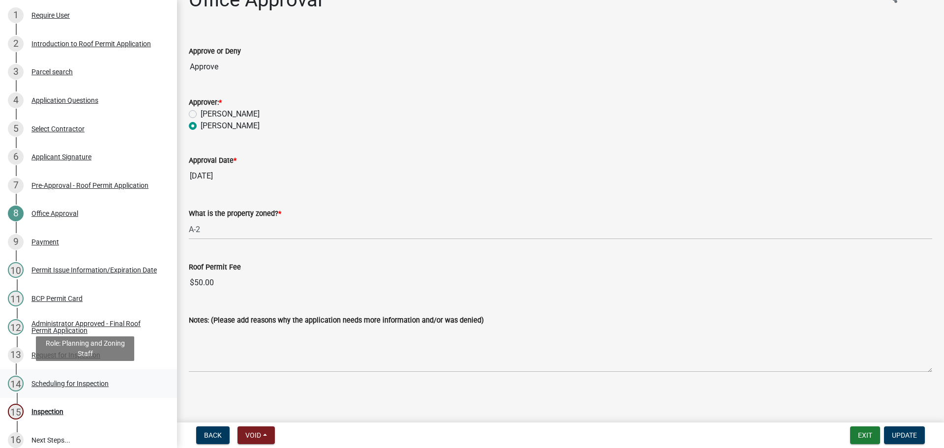
click at [56, 384] on div "Scheduling for Inspection" at bounding box center [69, 383] width 77 height 7
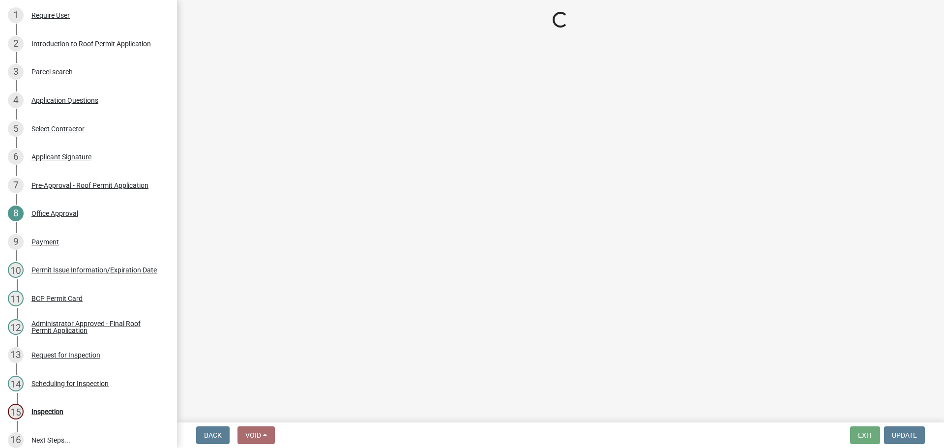
select select "25b75ae6-03c7-4280-9b34-fcf63005d5e5"
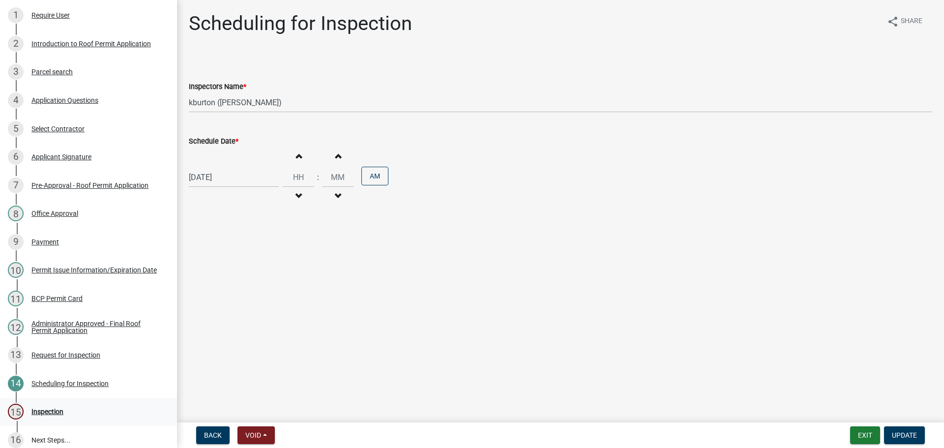
click at [49, 414] on div "15 Inspection" at bounding box center [84, 412] width 153 height 16
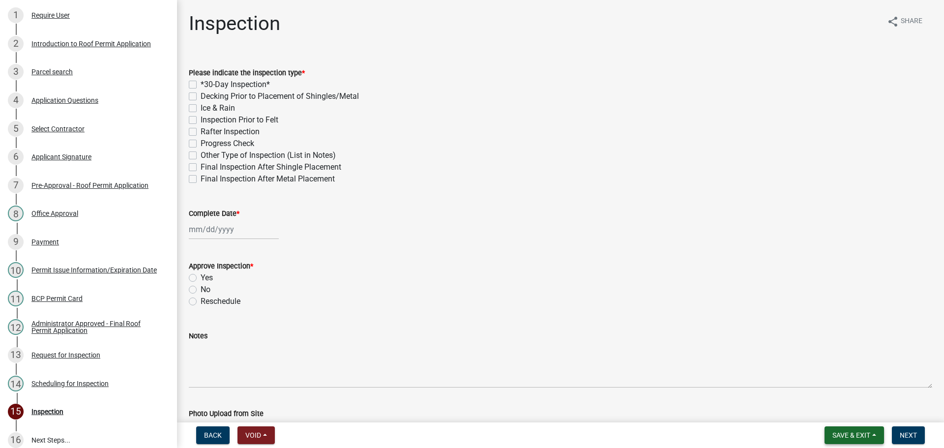
click at [862, 431] on span "Save & Exit" at bounding box center [851, 435] width 38 height 8
click at [855, 410] on button "Save & Exit" at bounding box center [844, 410] width 79 height 24
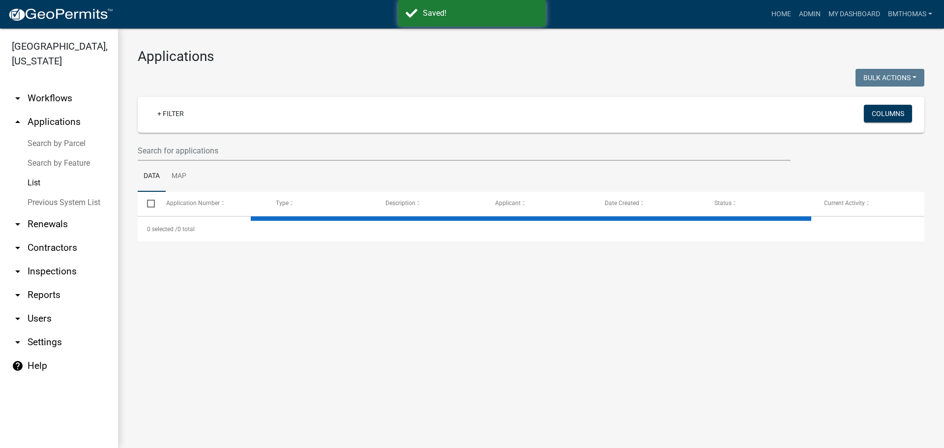
select select "3: 100"
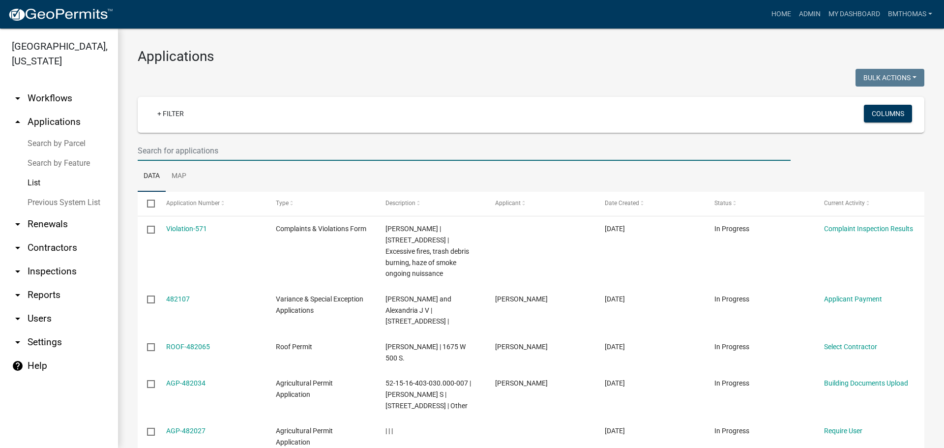
click at [253, 155] on input "text" at bounding box center [464, 151] width 653 height 20
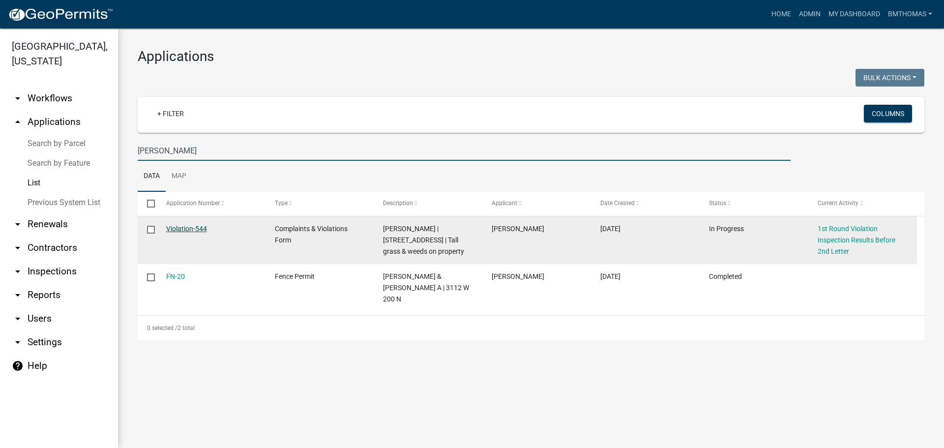
type input "[PERSON_NAME]"
click at [204, 226] on link "Violation-544" at bounding box center [186, 229] width 41 height 8
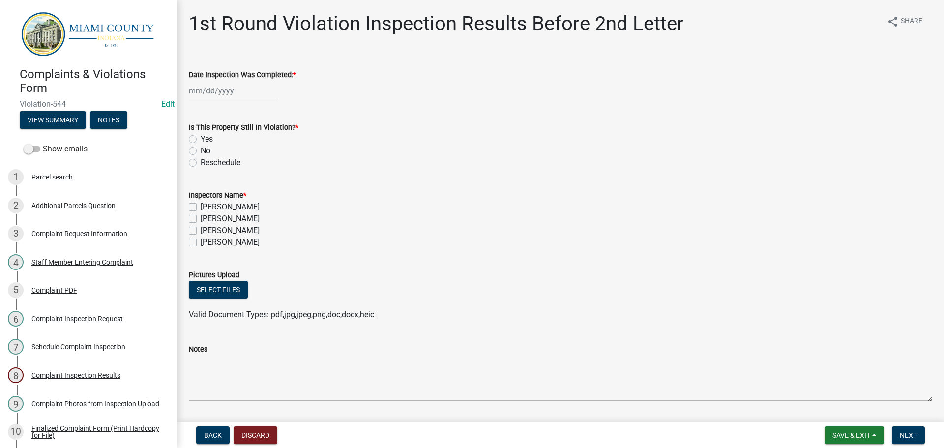
select select "9"
select select "2025"
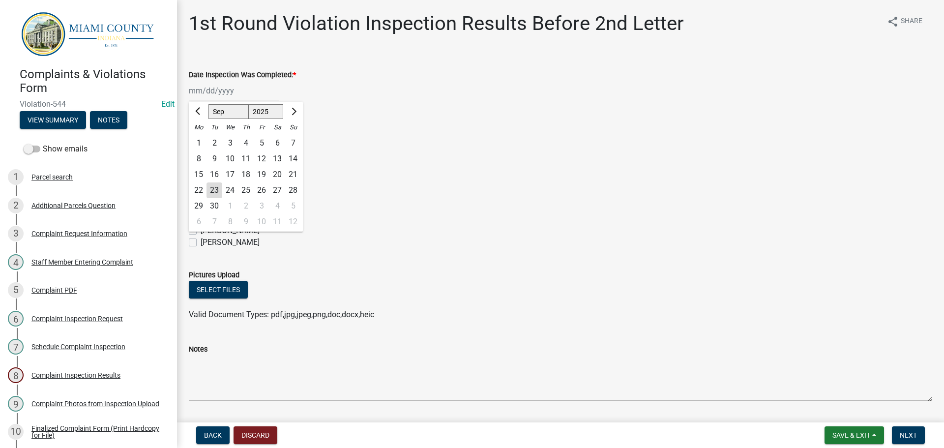
click at [224, 92] on div "[PERSON_NAME] Feb Mar Apr [PERSON_NAME][DATE] Oct Nov [DATE] 1526 1527 1528 152…" at bounding box center [234, 91] width 90 height 20
click at [196, 177] on div "15" at bounding box center [199, 175] width 16 height 16
type input "[DATE]"
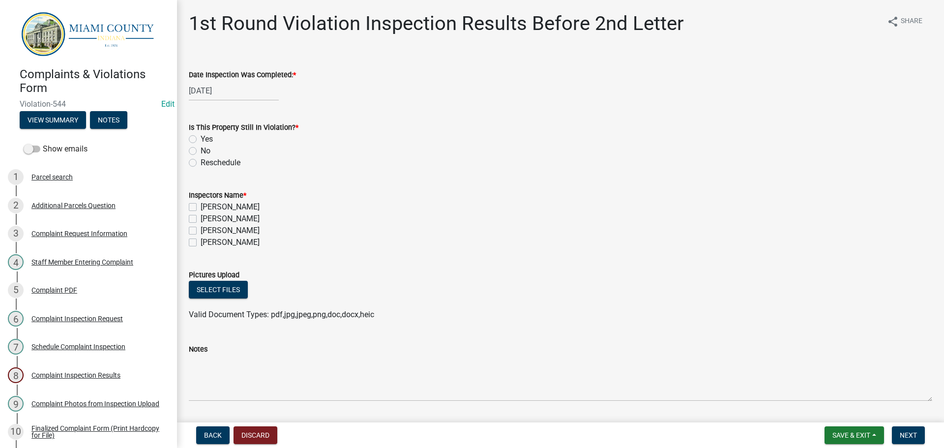
click at [201, 149] on label "No" at bounding box center [206, 151] width 10 height 12
click at [201, 149] on input "No" at bounding box center [204, 148] width 6 height 6
radio input "true"
click at [201, 230] on label "[PERSON_NAME]" at bounding box center [230, 231] width 59 height 12
click at [201, 230] on input "[PERSON_NAME]" at bounding box center [204, 228] width 6 height 6
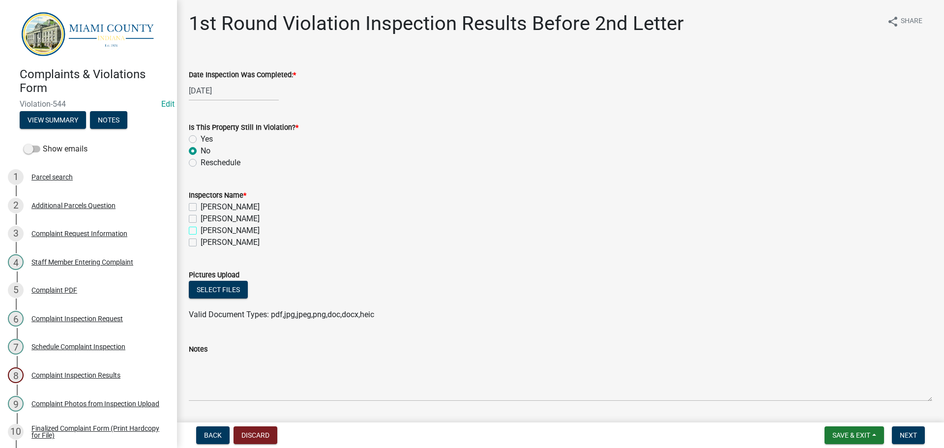
checkbox input "true"
checkbox input "false"
checkbox input "true"
checkbox input "false"
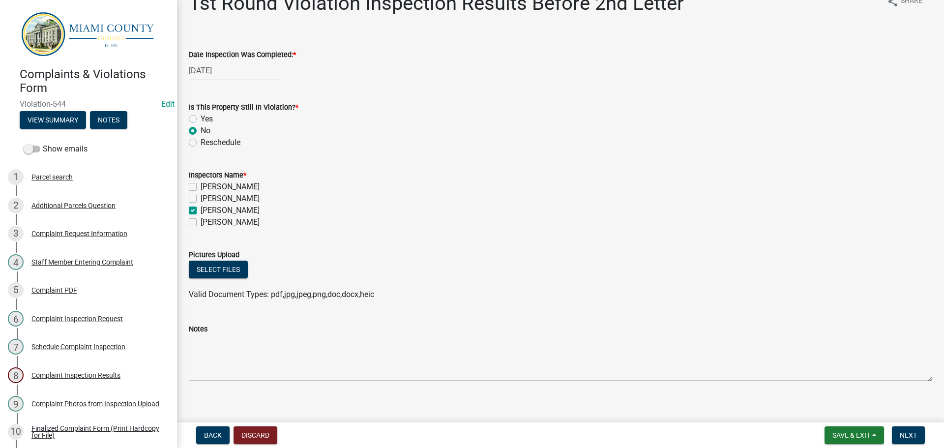
scroll to position [29, 0]
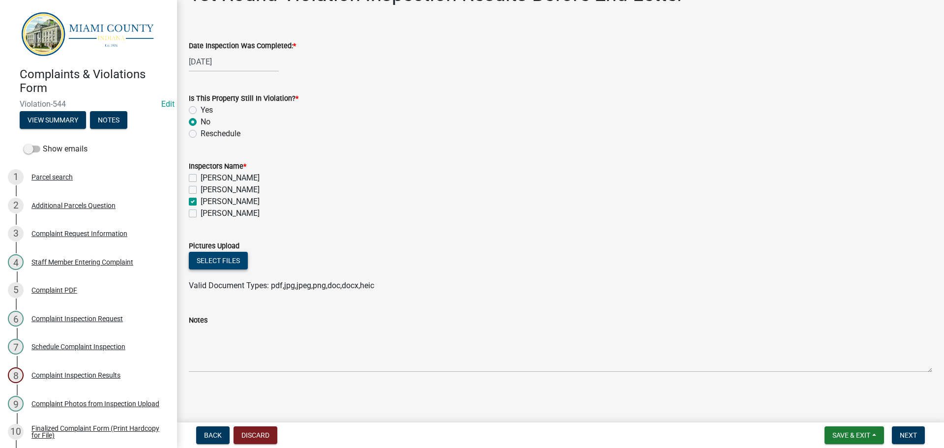
click at [229, 261] on button "Select files" at bounding box center [218, 261] width 59 height 18
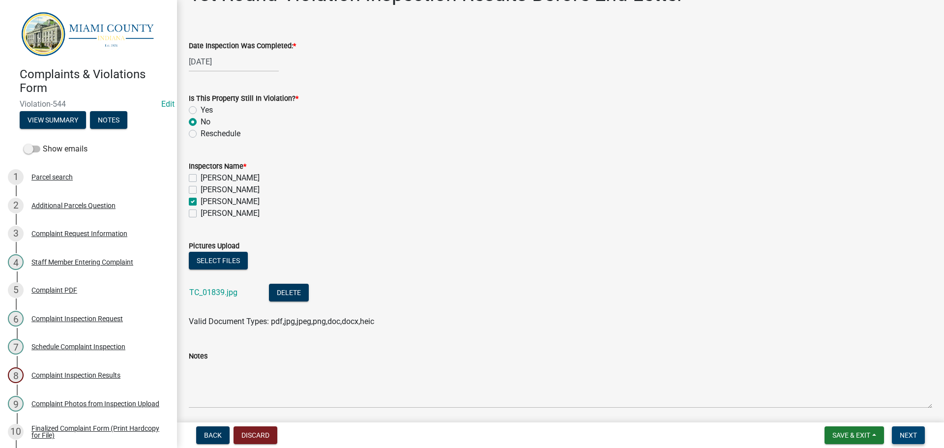
click at [905, 437] on span "Next" at bounding box center [908, 435] width 17 height 8
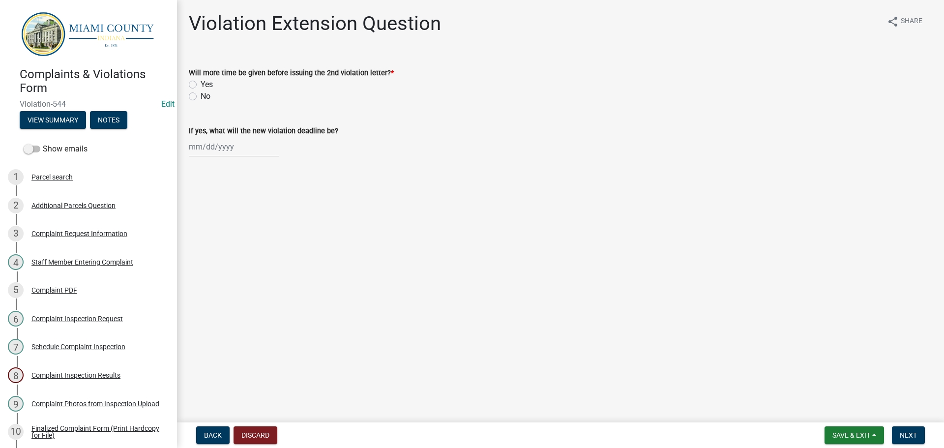
click at [201, 96] on label "No" at bounding box center [206, 96] width 10 height 12
click at [201, 96] on input "No" at bounding box center [204, 93] width 6 height 6
radio input "true"
click at [899, 434] on button "Next" at bounding box center [908, 435] width 33 height 18
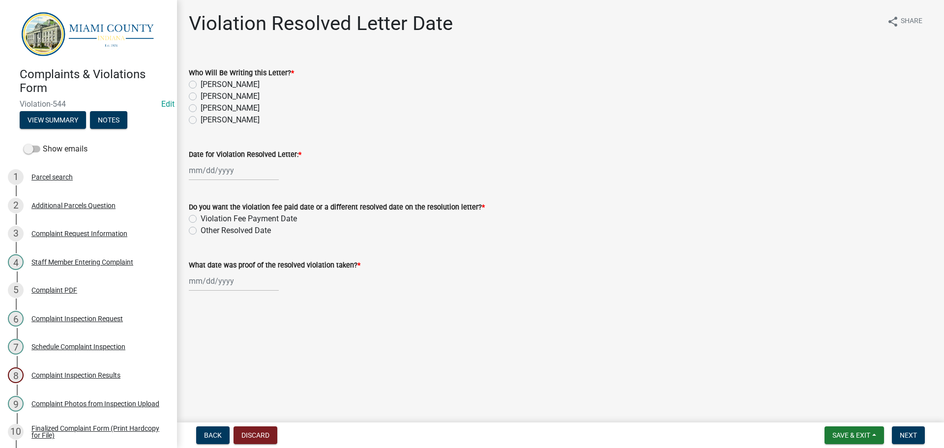
click at [201, 107] on label "[PERSON_NAME]" at bounding box center [230, 108] width 59 height 12
click at [201, 107] on input "[PERSON_NAME]" at bounding box center [204, 105] width 6 height 6
radio input "true"
select select "9"
select select "2025"
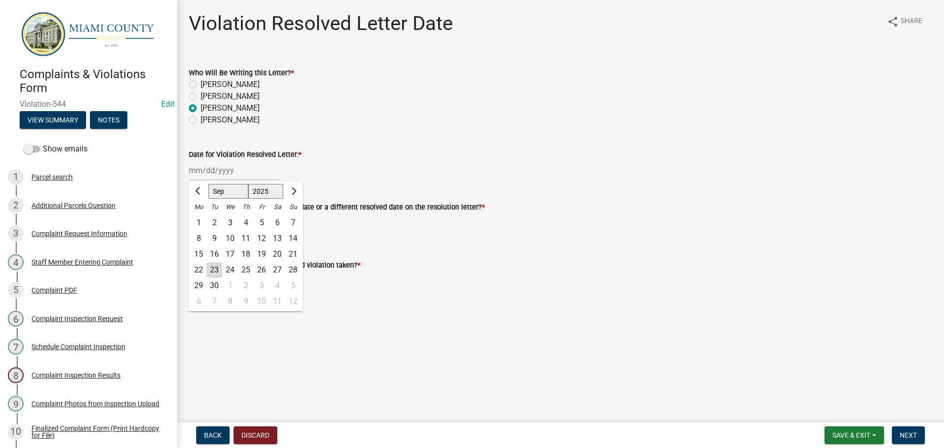
click at [224, 166] on div "[PERSON_NAME] Feb Mar Apr [PERSON_NAME][DATE] Oct Nov [DATE] 1526 1527 1528 152…" at bounding box center [234, 170] width 90 height 20
click at [215, 271] on div "23" at bounding box center [215, 270] width 16 height 16
type input "[DATE]"
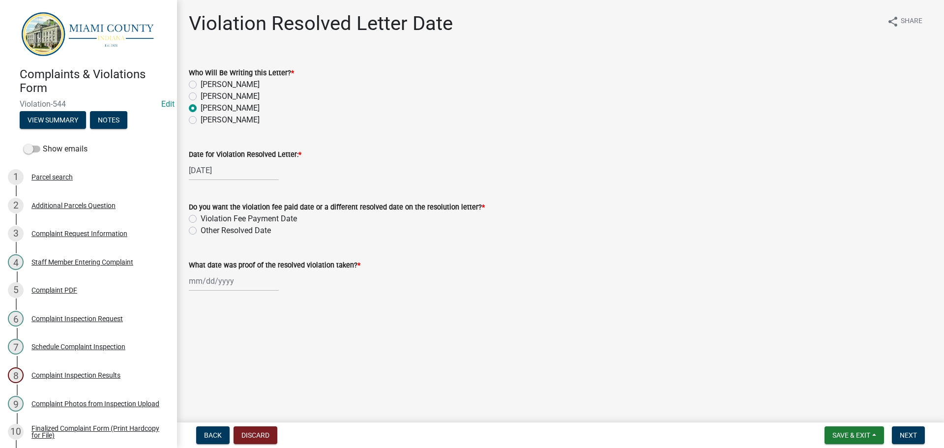
click at [201, 228] on label "Other Resolved Date" at bounding box center [236, 231] width 70 height 12
click at [201, 228] on input "Other Resolved Date" at bounding box center [204, 228] width 6 height 6
radio input "true"
click at [225, 281] on div at bounding box center [234, 281] width 90 height 20
select select "9"
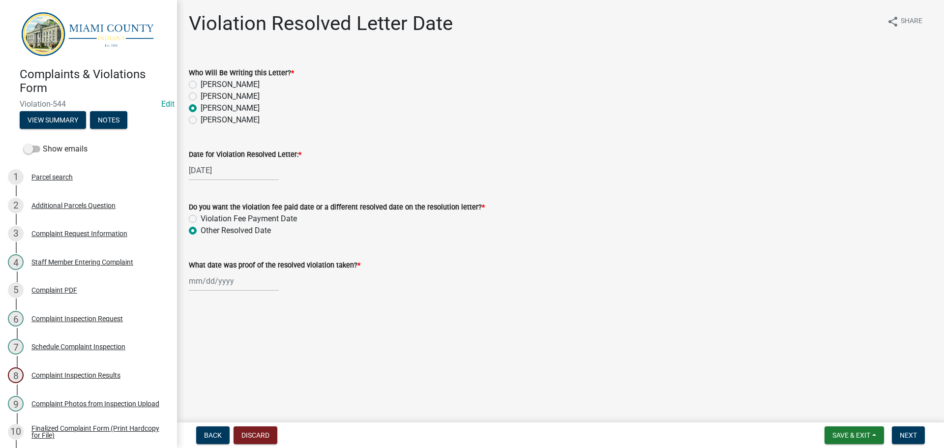
select select "2025"
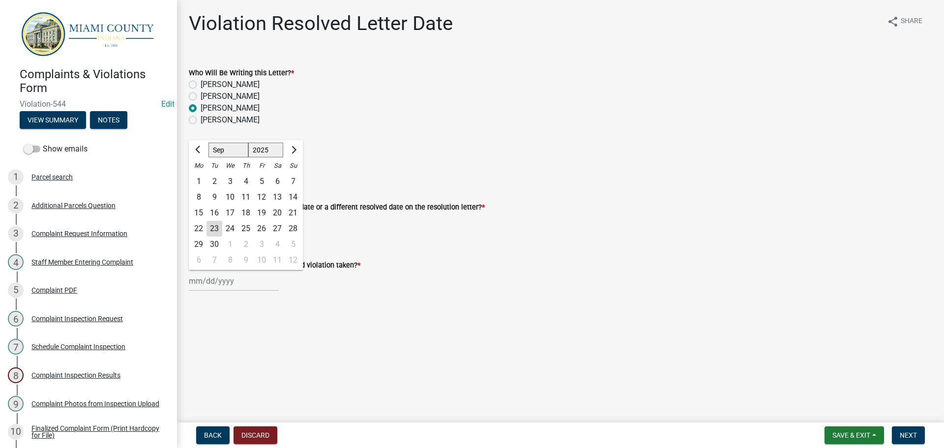
click at [203, 213] on div "15" at bounding box center [199, 213] width 16 height 16
type input "[DATE]"
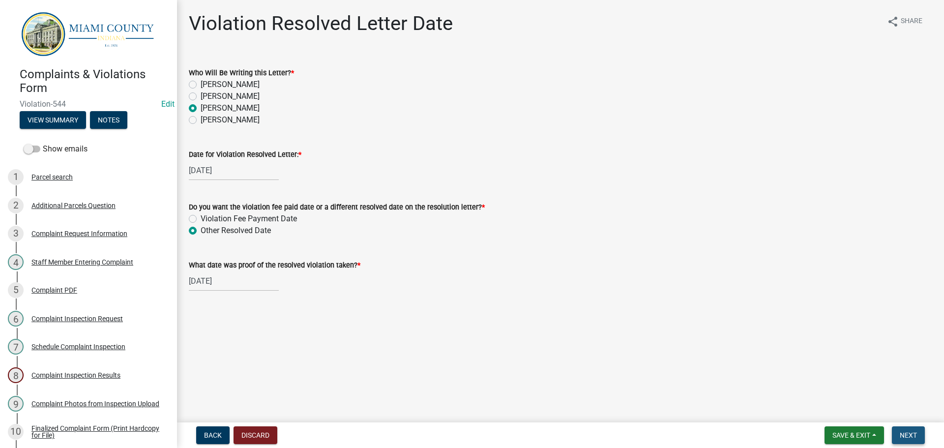
click at [909, 436] on span "Next" at bounding box center [908, 435] width 17 height 8
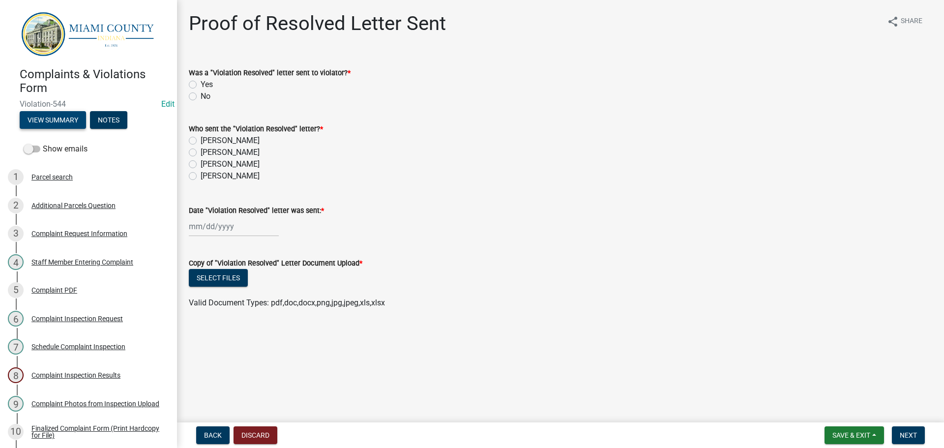
click at [61, 122] on button "View Summary" at bounding box center [53, 120] width 66 height 18
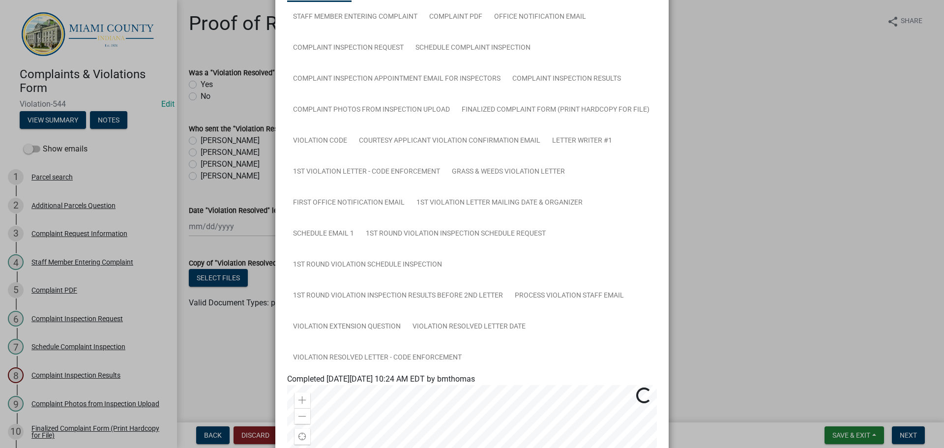
scroll to position [98, 0]
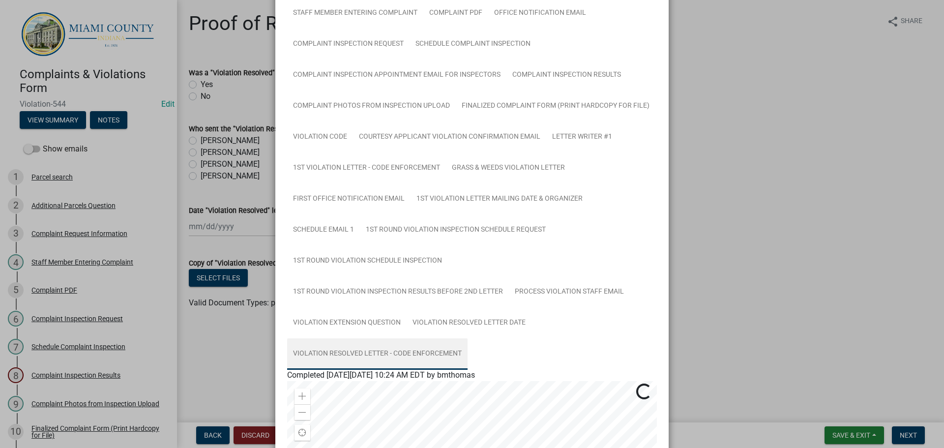
click at [439, 355] on link "Violation Resolved Letter - Code Enforcement" at bounding box center [377, 353] width 180 height 31
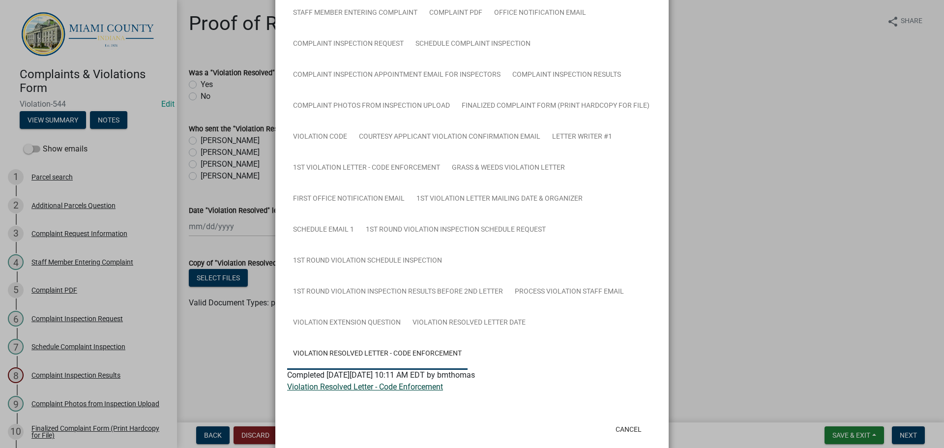
click at [406, 388] on link "Violation Resolved Letter - Code Enforcement" at bounding box center [365, 386] width 156 height 9
drag, startPoint x: 634, startPoint y: 432, endPoint x: 589, endPoint y: 406, distance: 52.6
click at [634, 432] on button "Cancel" at bounding box center [629, 429] width 42 height 18
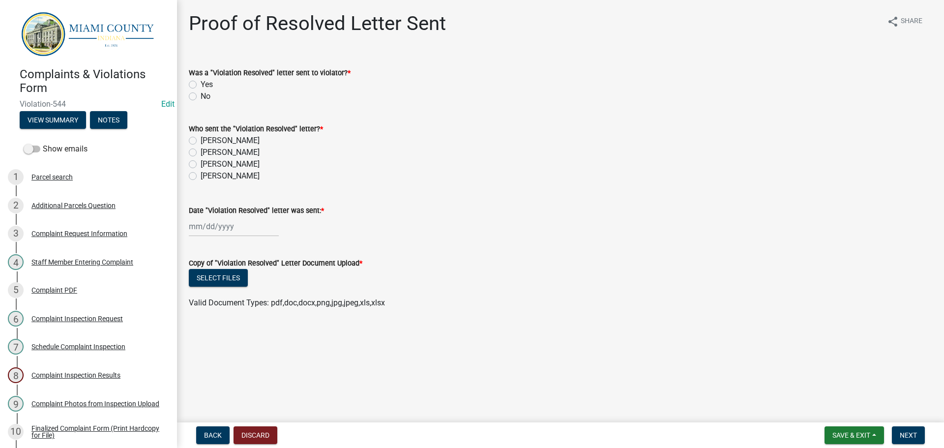
click at [201, 81] on label "Yes" at bounding box center [207, 85] width 12 height 12
click at [201, 81] on input "Yes" at bounding box center [204, 82] width 6 height 6
radio input "true"
click at [201, 161] on label "[PERSON_NAME]" at bounding box center [230, 164] width 59 height 12
click at [201, 161] on input "[PERSON_NAME]" at bounding box center [204, 161] width 6 height 6
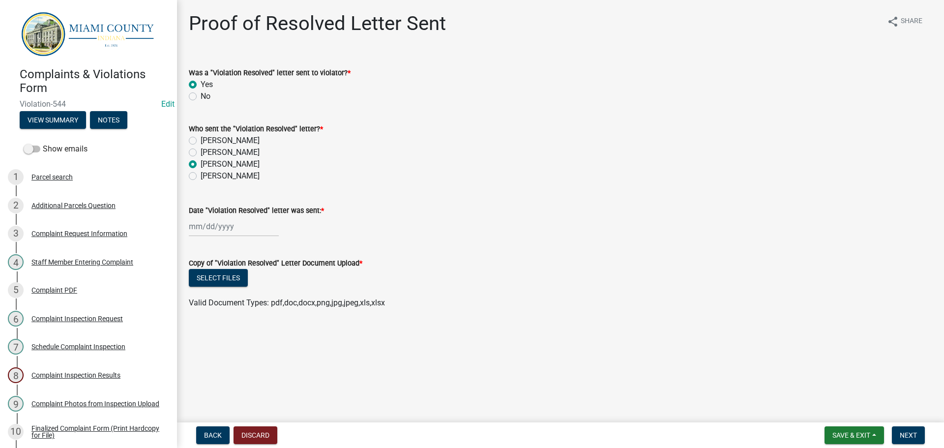
radio input "true"
click at [205, 236] on div at bounding box center [234, 226] width 90 height 20
select select "9"
select select "2025"
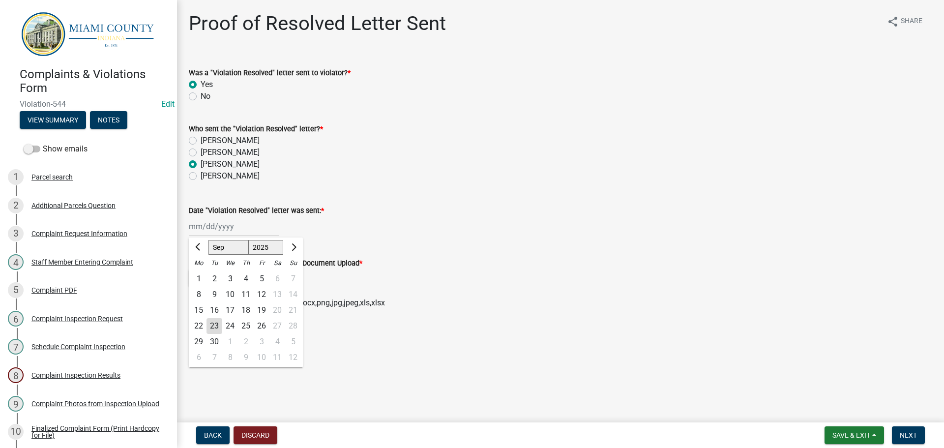
click at [218, 325] on div "23" at bounding box center [215, 326] width 16 height 16
type input "[DATE]"
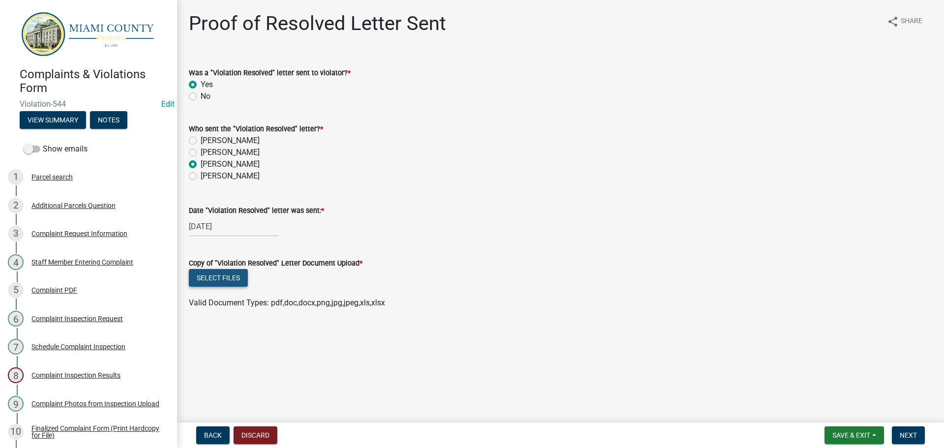
click at [224, 281] on button "Select files" at bounding box center [218, 278] width 59 height 18
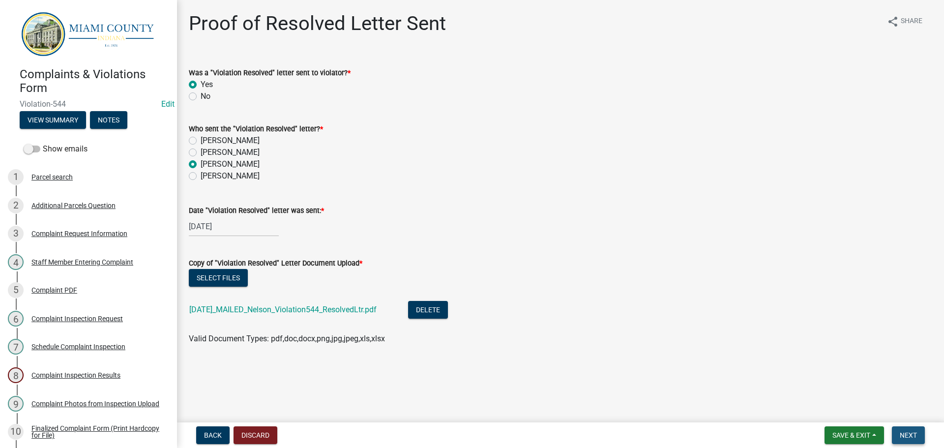
click at [906, 438] on span "Next" at bounding box center [908, 435] width 17 height 8
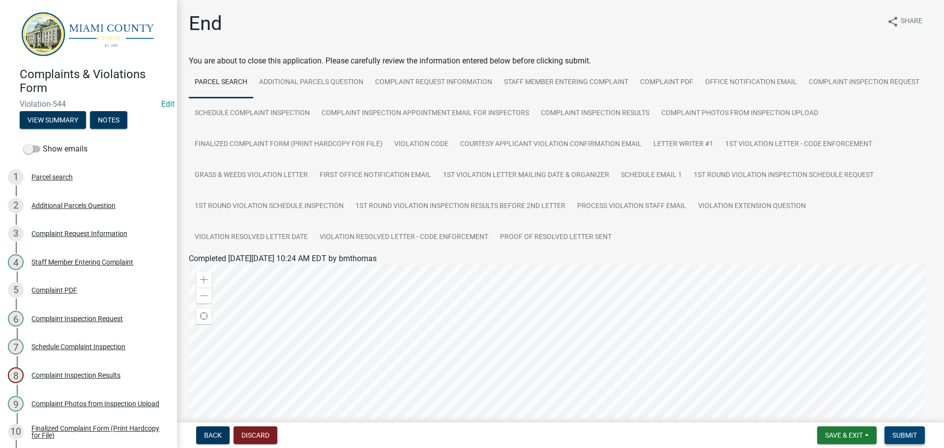
click at [895, 439] on span "Submit" at bounding box center [904, 435] width 25 height 8
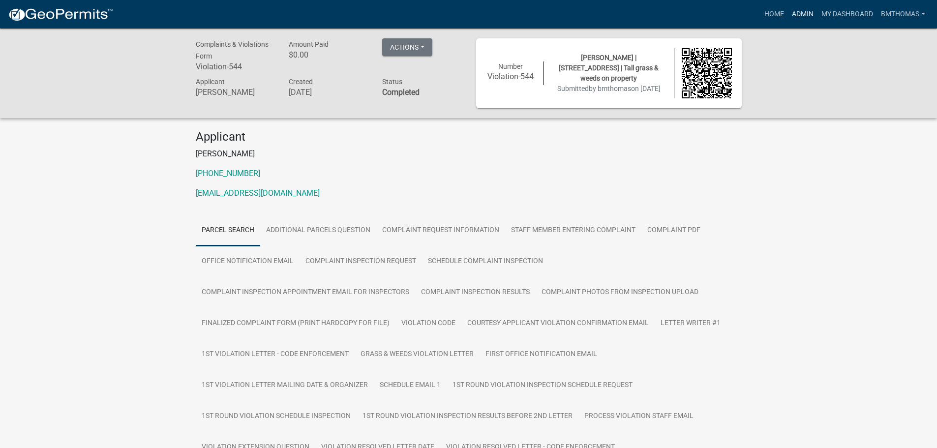
click at [803, 12] on link "Admin" at bounding box center [803, 14] width 30 height 19
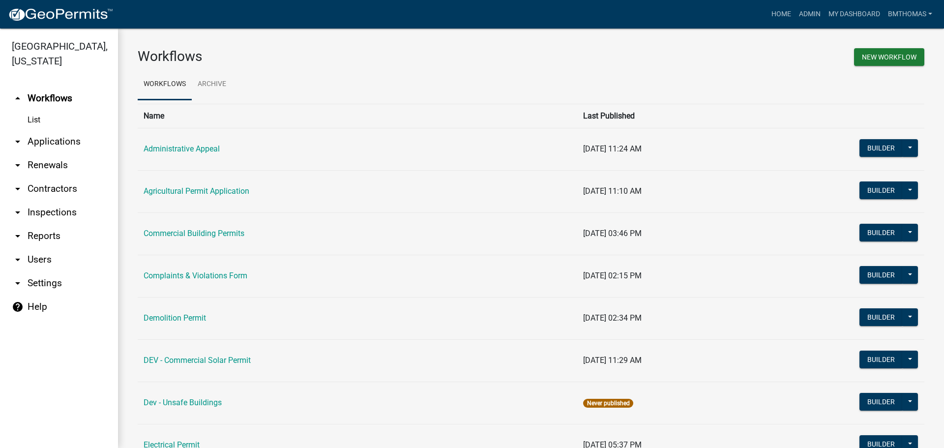
click at [56, 130] on link "arrow_drop_down Applications" at bounding box center [59, 142] width 118 height 24
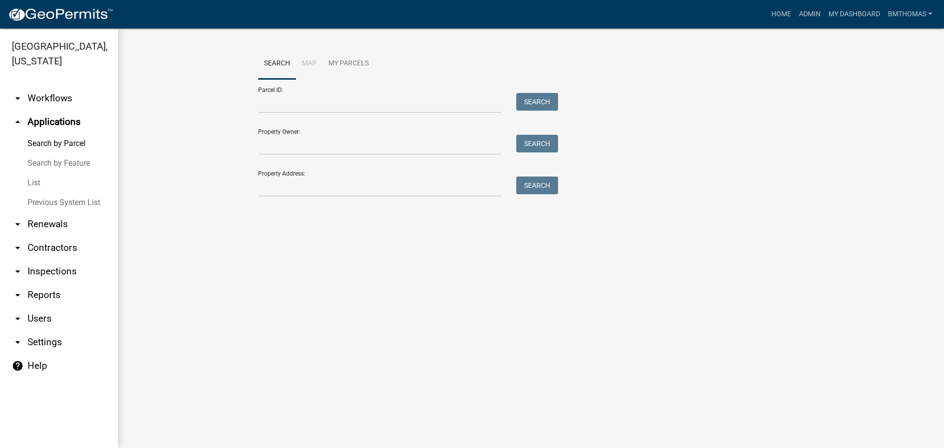
click at [38, 173] on link "List" at bounding box center [59, 183] width 118 height 20
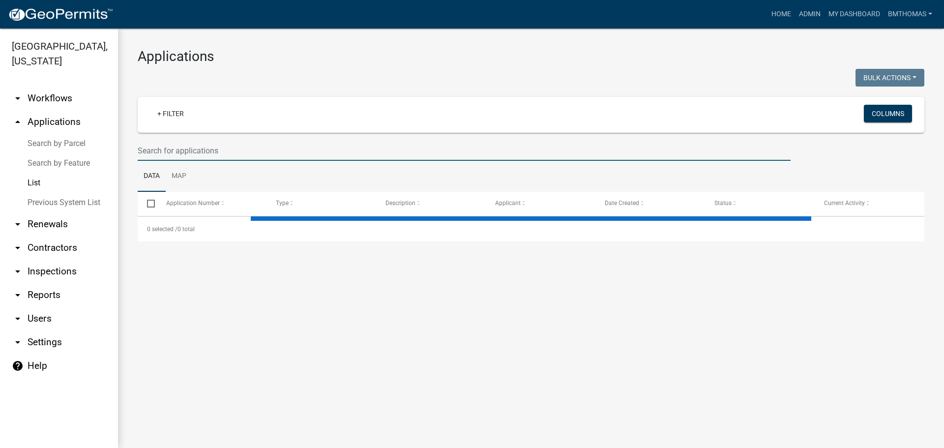
click at [163, 143] on input "text" at bounding box center [464, 151] width 653 height 20
select select "3: 100"
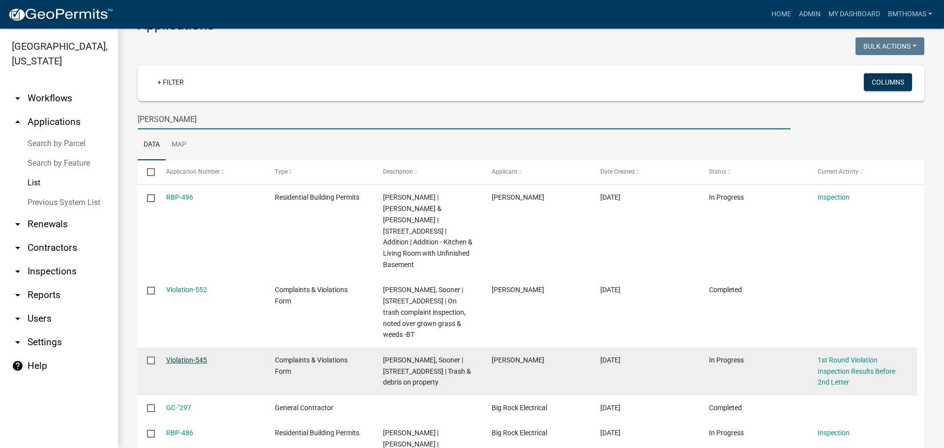
scroll to position [49, 0]
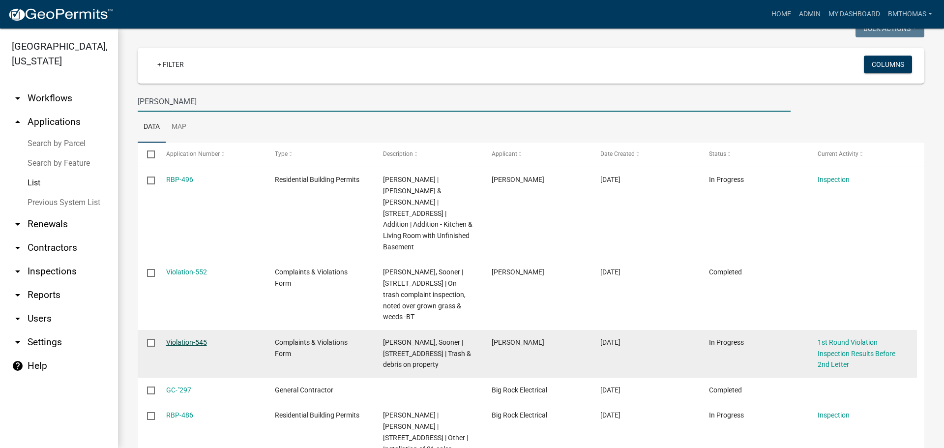
type input "[PERSON_NAME]"
click at [187, 338] on link "Violation-545" at bounding box center [186, 342] width 41 height 8
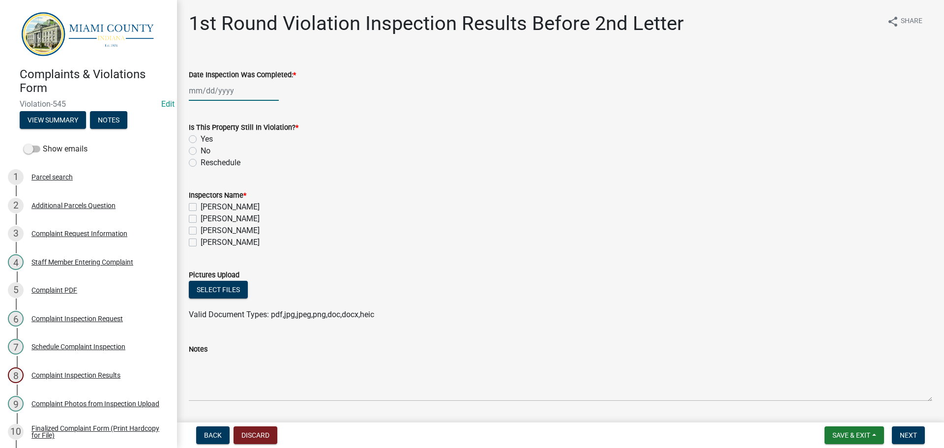
click at [229, 88] on div at bounding box center [234, 91] width 90 height 20
select select "9"
select select "2025"
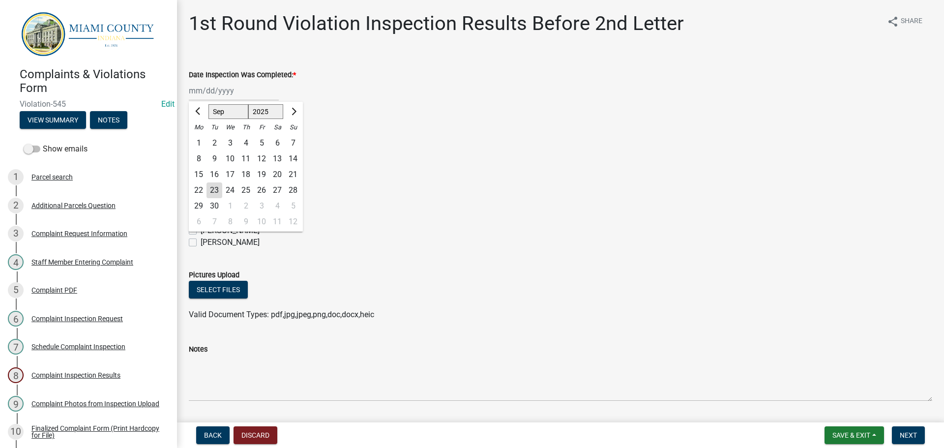
click at [196, 174] on div "15" at bounding box center [199, 175] width 16 height 16
type input "[DATE]"
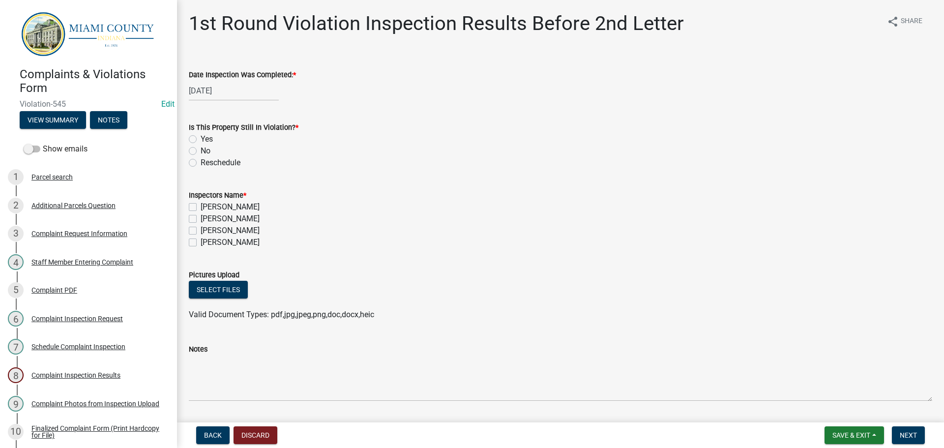
click at [201, 152] on label "No" at bounding box center [206, 151] width 10 height 12
click at [201, 151] on input "No" at bounding box center [204, 148] width 6 height 6
radio input "true"
click at [201, 231] on label "[PERSON_NAME]" at bounding box center [230, 231] width 59 height 12
click at [201, 231] on input "[PERSON_NAME]" at bounding box center [204, 228] width 6 height 6
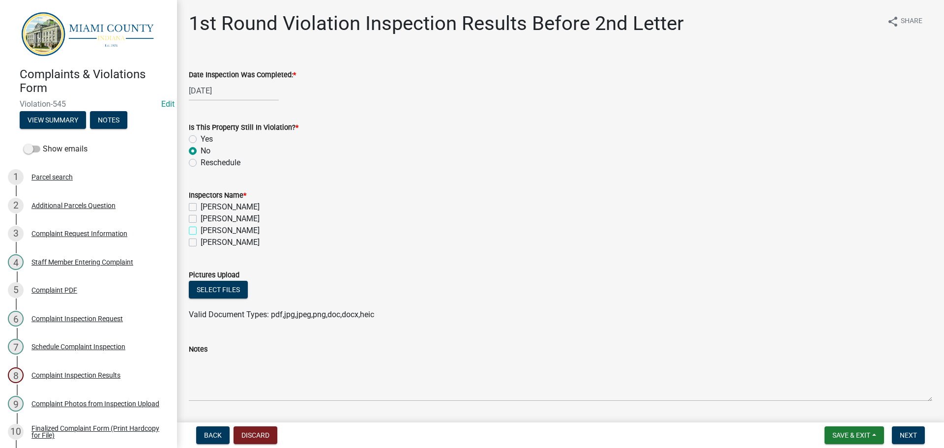
checkbox input "true"
checkbox input "false"
checkbox input "true"
checkbox input "false"
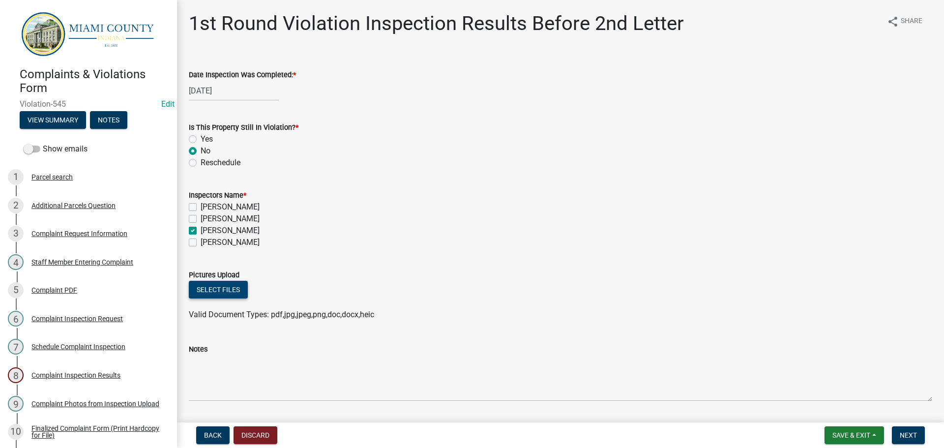
click at [227, 295] on button "Select files" at bounding box center [218, 290] width 59 height 18
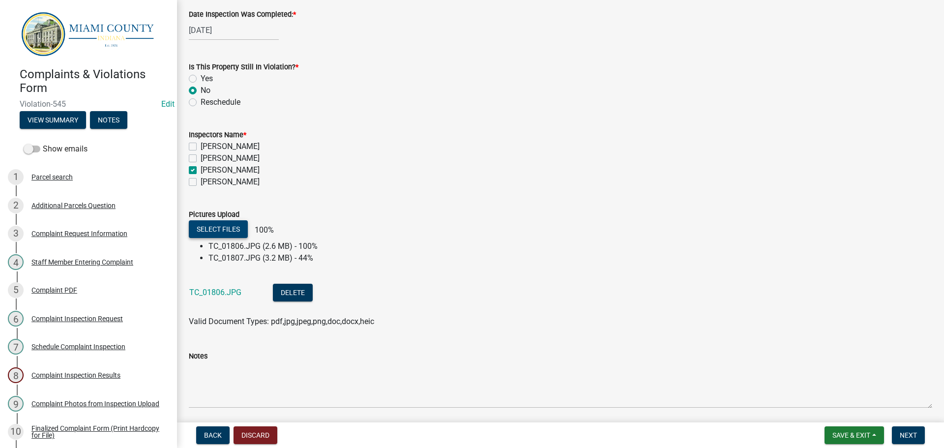
scroll to position [96, 0]
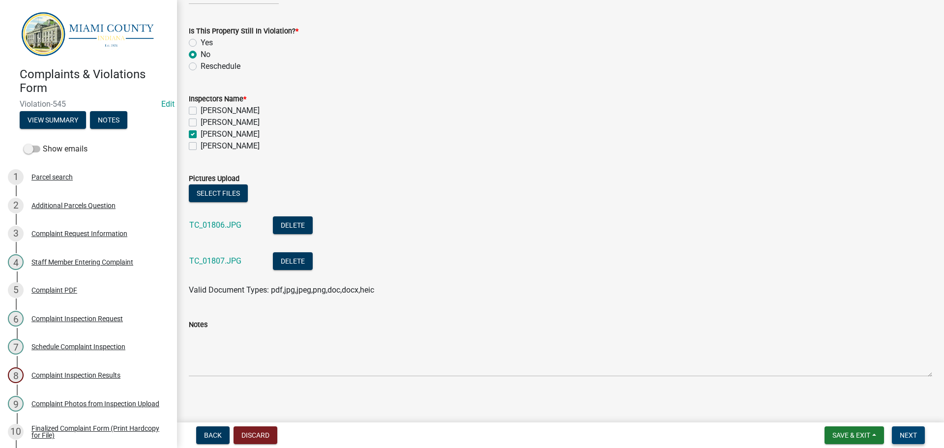
click at [920, 431] on button "Next" at bounding box center [908, 435] width 33 height 18
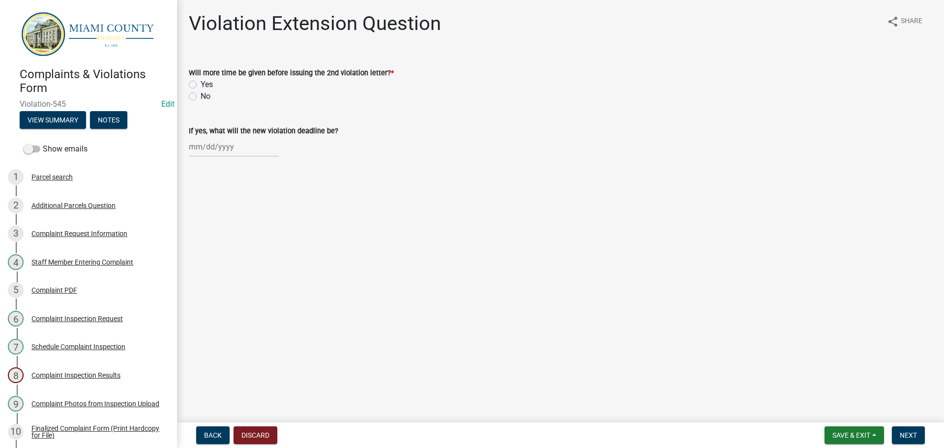
click at [201, 97] on label "No" at bounding box center [206, 96] width 10 height 12
click at [201, 97] on input "No" at bounding box center [204, 93] width 6 height 6
radio input "true"
click at [914, 443] on button "Next" at bounding box center [908, 435] width 33 height 18
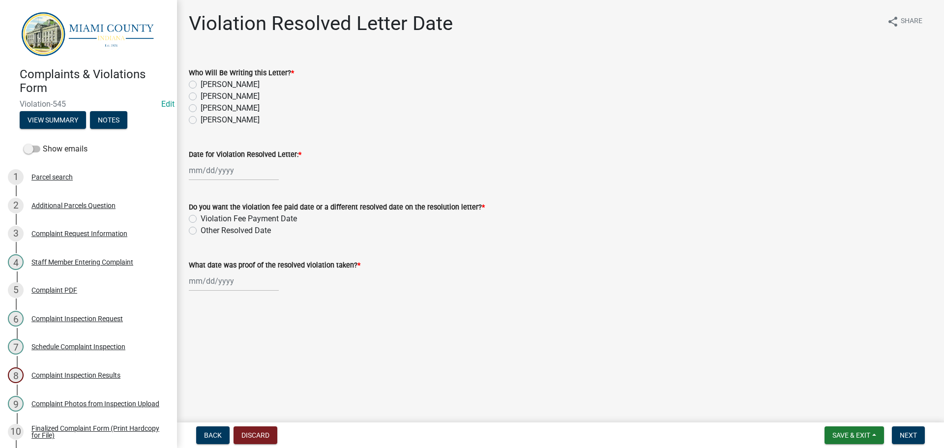
click at [201, 106] on label "[PERSON_NAME]" at bounding box center [230, 108] width 59 height 12
click at [201, 106] on input "[PERSON_NAME]" at bounding box center [204, 105] width 6 height 6
radio input "true"
click at [215, 176] on div at bounding box center [234, 170] width 90 height 20
select select "9"
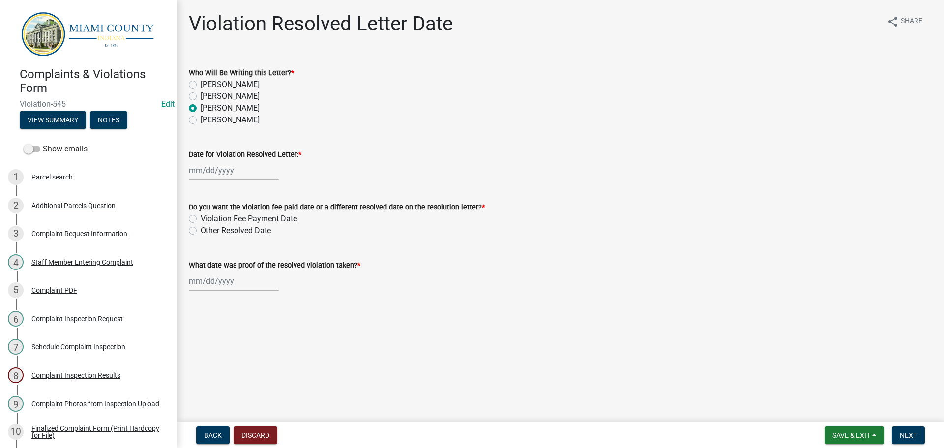
select select "2025"
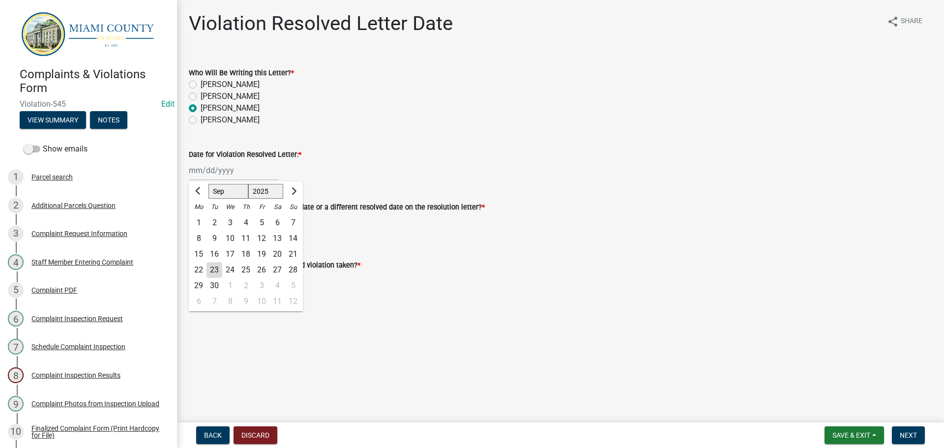
click at [216, 268] on div "23" at bounding box center [215, 270] width 16 height 16
type input "[DATE]"
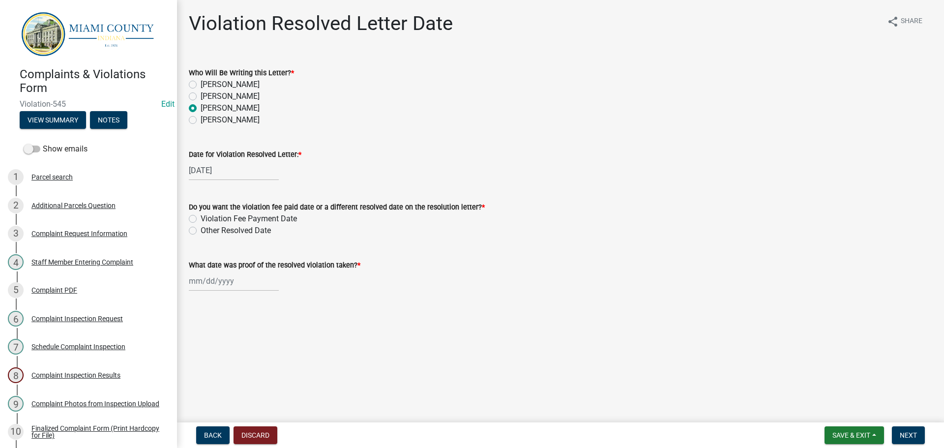
click at [201, 230] on label "Other Resolved Date" at bounding box center [236, 231] width 70 height 12
click at [201, 230] on input "Other Resolved Date" at bounding box center [204, 228] width 6 height 6
radio input "true"
click at [210, 280] on div at bounding box center [234, 281] width 90 height 20
select select "9"
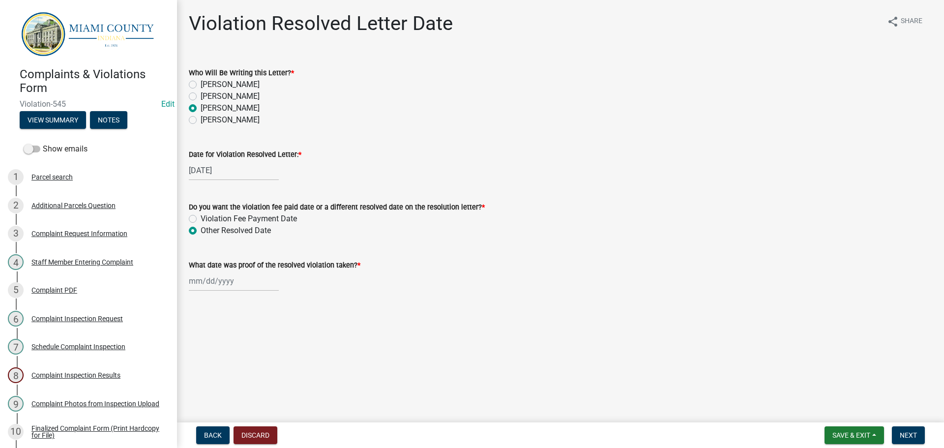
select select "2025"
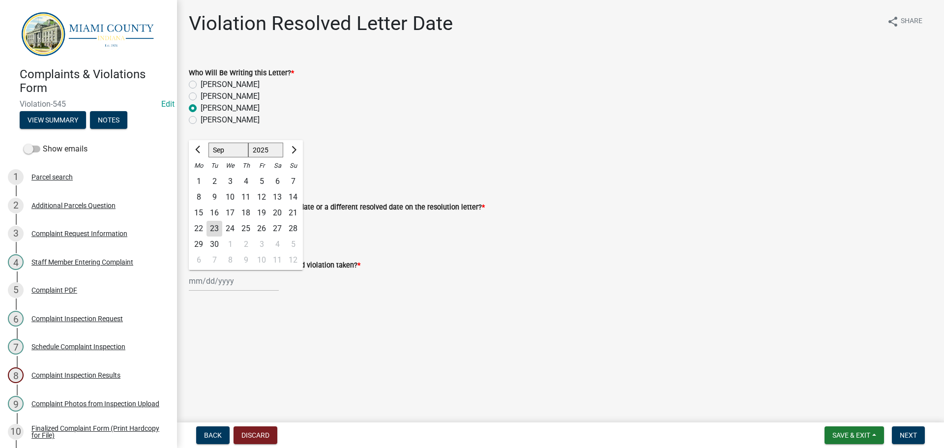
click at [198, 214] on div "15" at bounding box center [199, 213] width 16 height 16
type input "[DATE]"
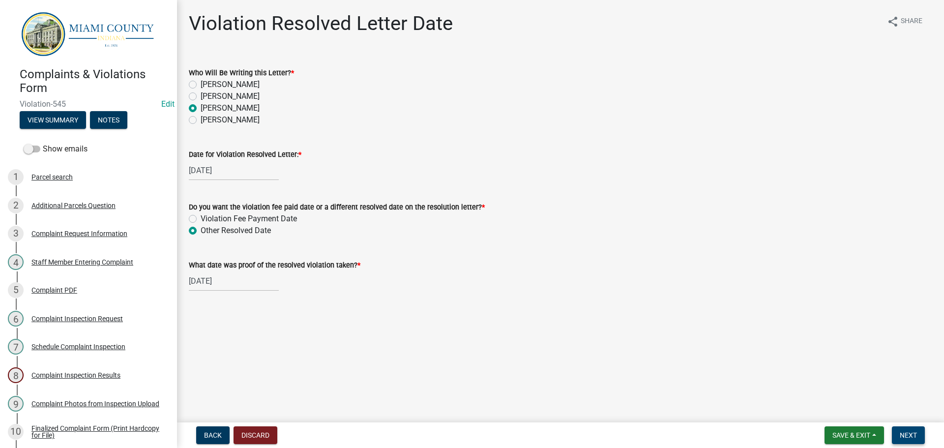
click at [913, 430] on button "Next" at bounding box center [908, 435] width 33 height 18
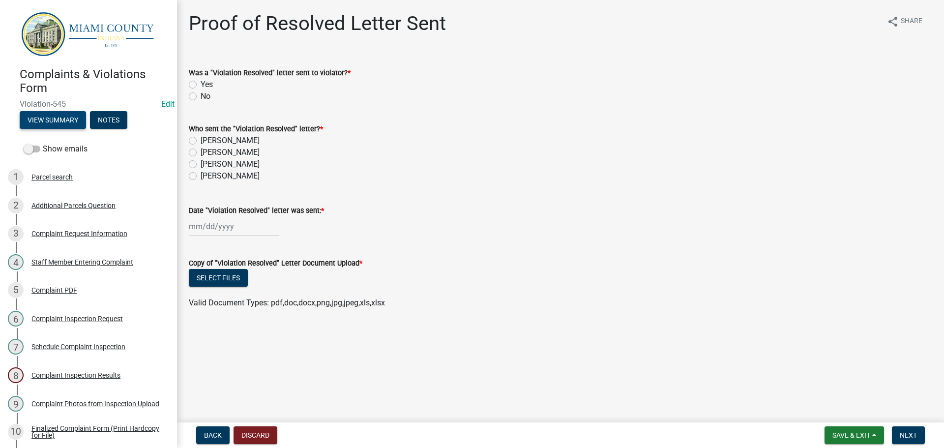
click at [44, 122] on button "View Summary" at bounding box center [53, 120] width 66 height 18
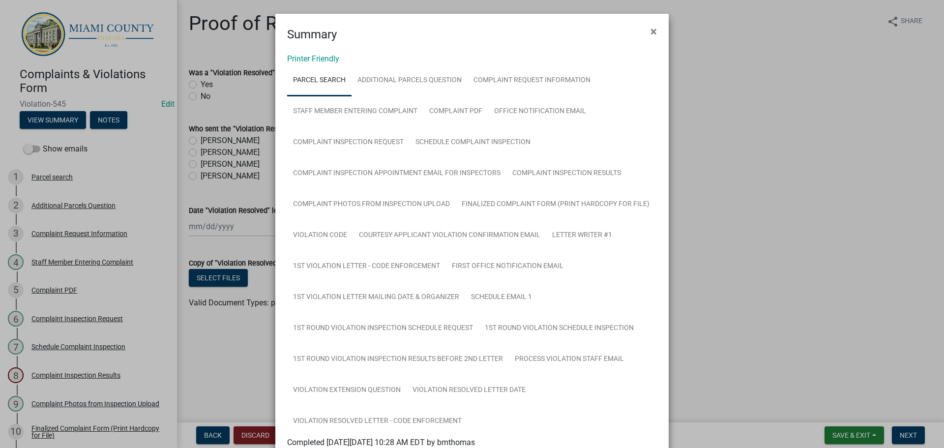
scroll to position [197, 0]
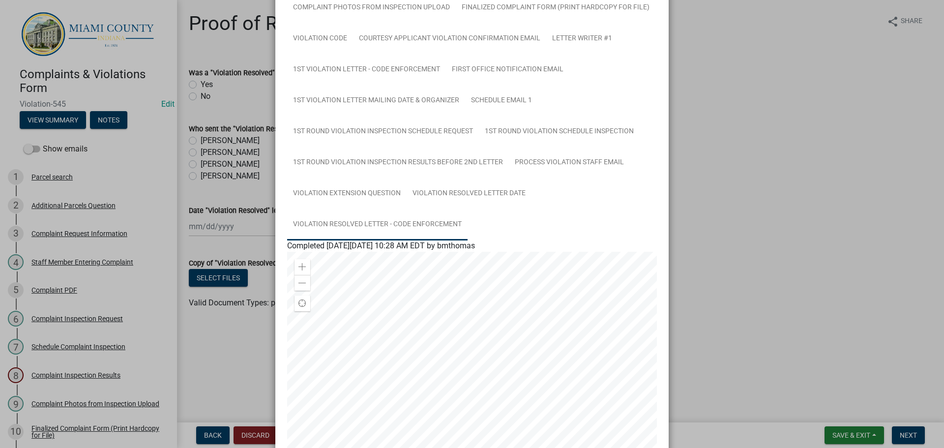
click at [398, 219] on link "Violation Resolved Letter - Code Enforcement" at bounding box center [377, 224] width 180 height 31
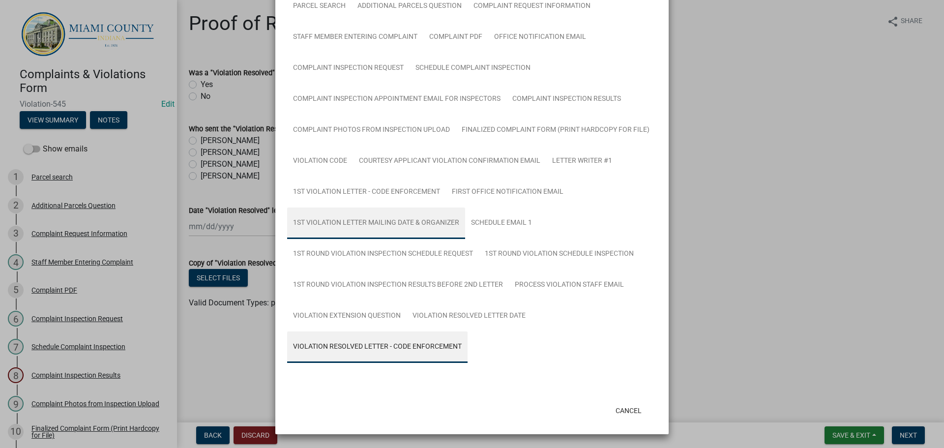
click at [398, 219] on link "1st Violation Letter Mailing Date & Organizer" at bounding box center [376, 223] width 178 height 31
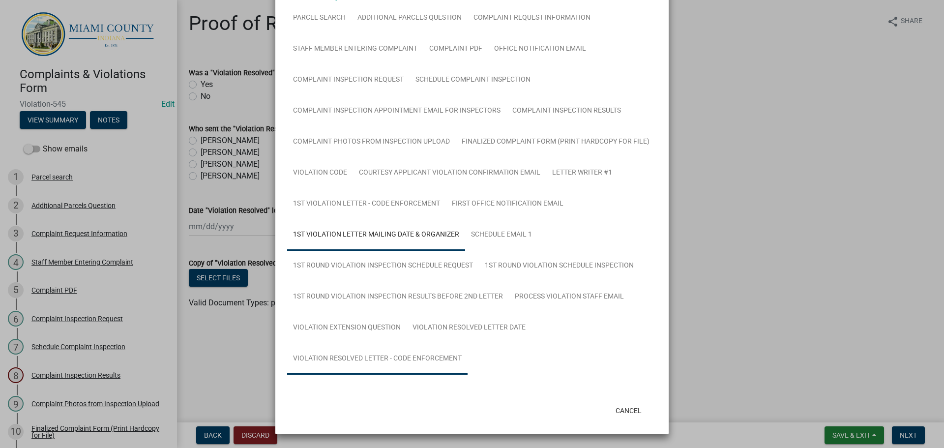
scroll to position [74, 0]
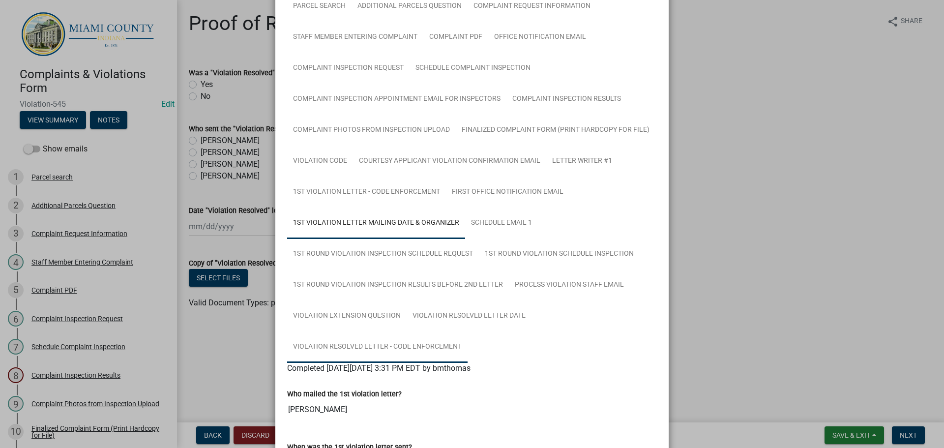
click at [392, 351] on link "Violation Resolved Letter - Code Enforcement" at bounding box center [377, 346] width 180 height 31
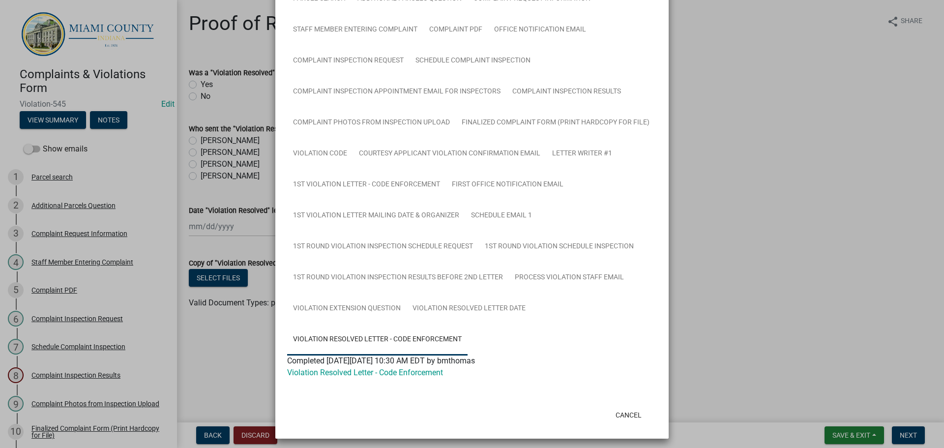
scroll to position [86, 0]
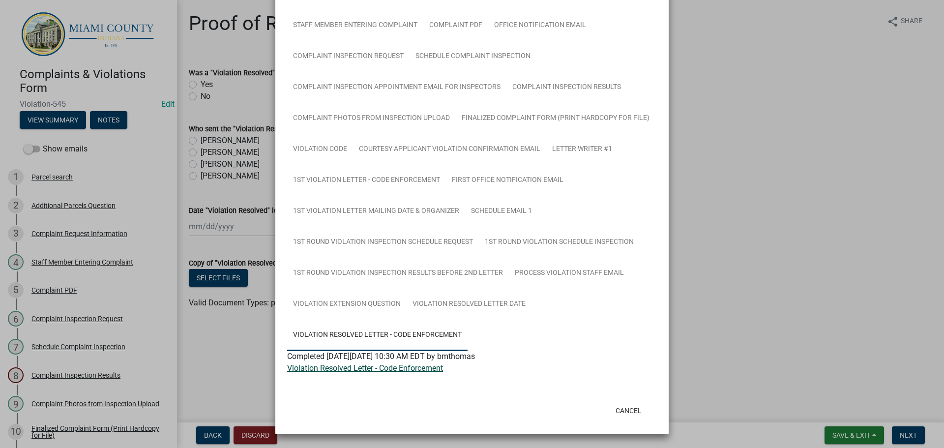
click at [387, 370] on link "Violation Resolved Letter - Code Enforcement" at bounding box center [365, 367] width 156 height 9
click at [628, 416] on button "Cancel" at bounding box center [629, 411] width 42 height 18
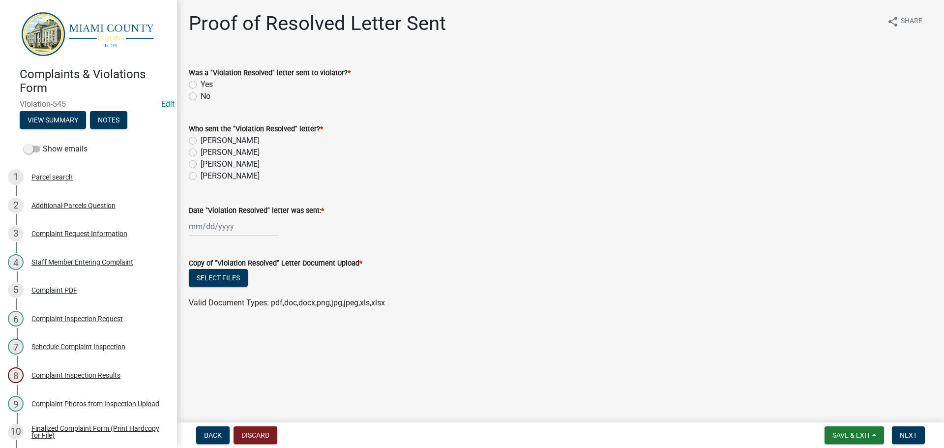
drag, startPoint x: 193, startPoint y: 85, endPoint x: 198, endPoint y: 104, distance: 19.2
click at [201, 85] on label "Yes" at bounding box center [207, 85] width 12 height 12
click at [201, 85] on input "Yes" at bounding box center [204, 82] width 6 height 6
radio input "true"
click at [201, 165] on label "[PERSON_NAME]" at bounding box center [230, 164] width 59 height 12
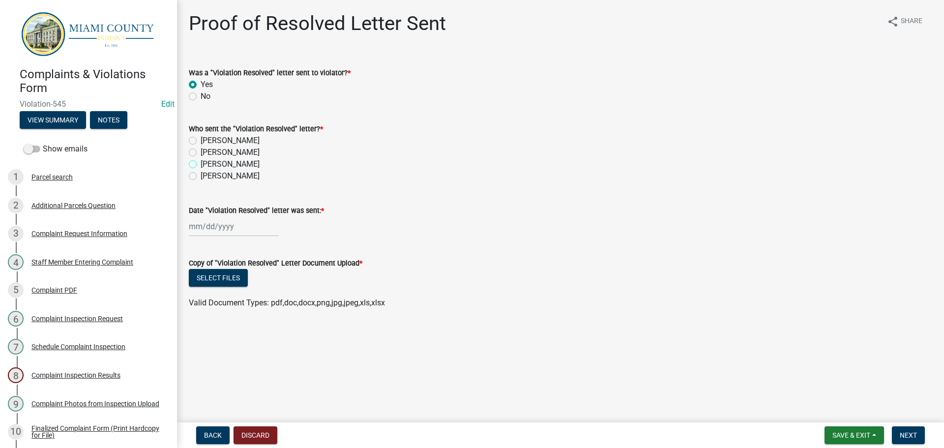
click at [201, 165] on input "[PERSON_NAME]" at bounding box center [204, 161] width 6 height 6
radio input "true"
click at [222, 227] on div at bounding box center [234, 226] width 90 height 20
select select "9"
select select "2025"
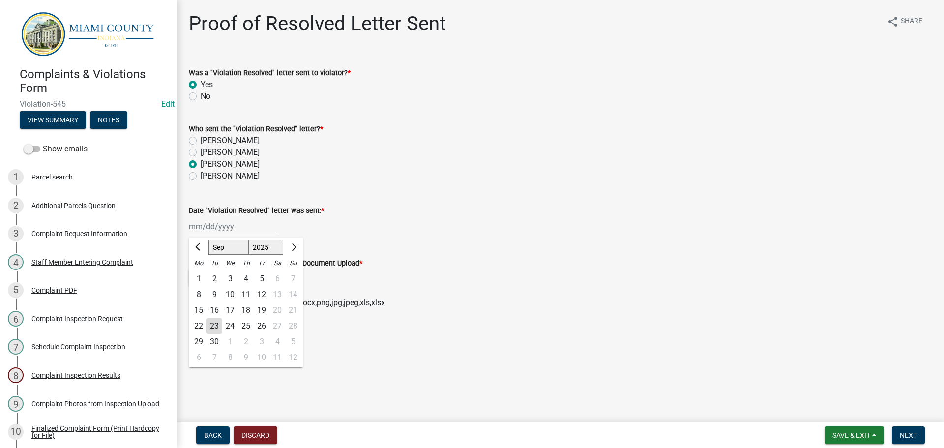
click at [217, 324] on div "23" at bounding box center [215, 326] width 16 height 16
type input "[DATE]"
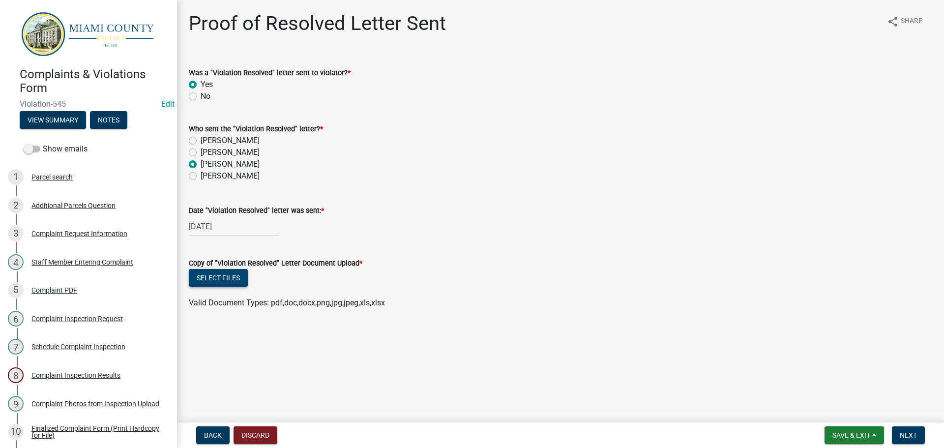
click at [220, 279] on button "Select files" at bounding box center [218, 278] width 59 height 18
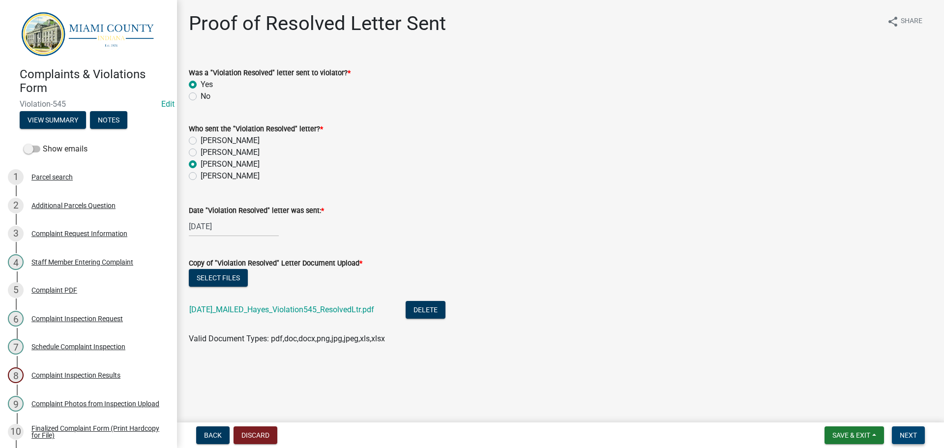
click at [907, 431] on span "Next" at bounding box center [908, 435] width 17 height 8
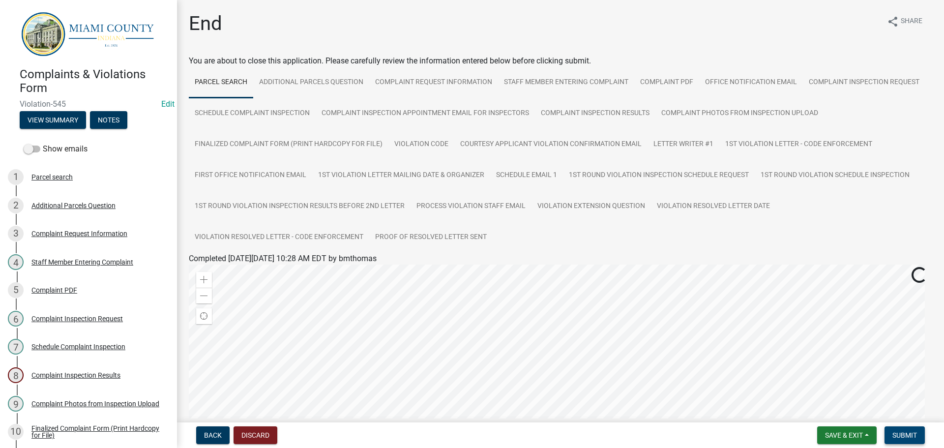
click at [914, 437] on span "Submit" at bounding box center [904, 435] width 25 height 8
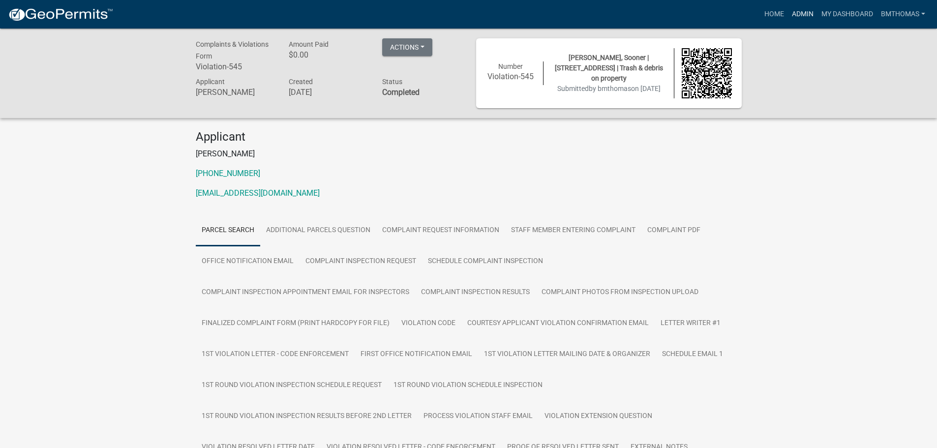
click at [798, 14] on link "Admin" at bounding box center [803, 14] width 30 height 19
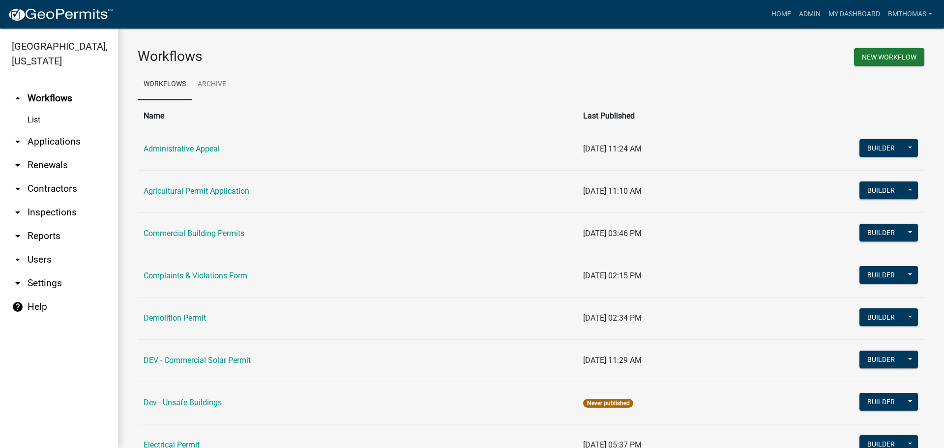
click at [47, 130] on link "arrow_drop_down Applications" at bounding box center [59, 142] width 118 height 24
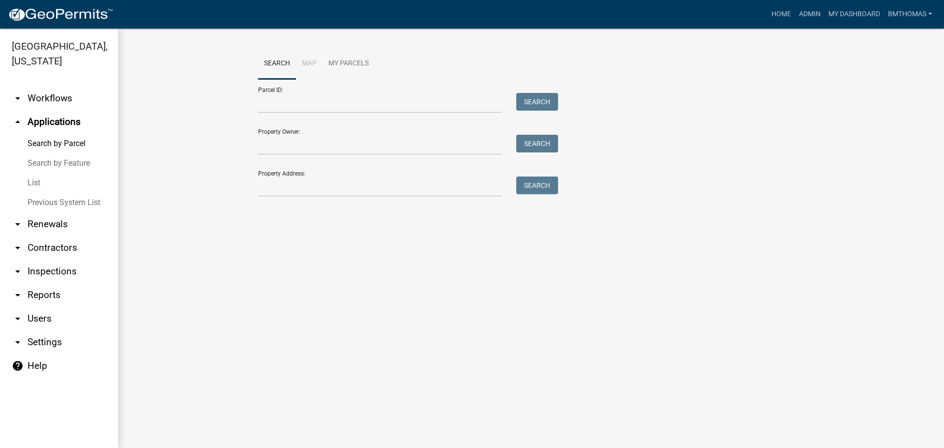
click at [34, 173] on link "List" at bounding box center [59, 183] width 118 height 20
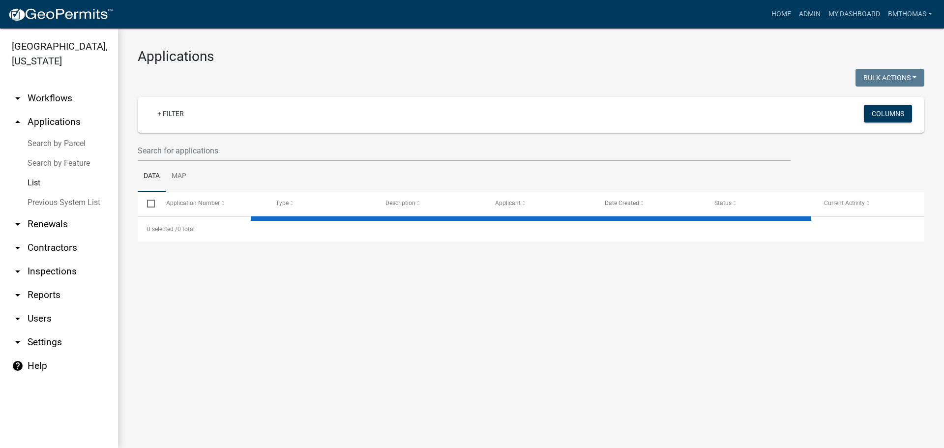
select select "3: 100"
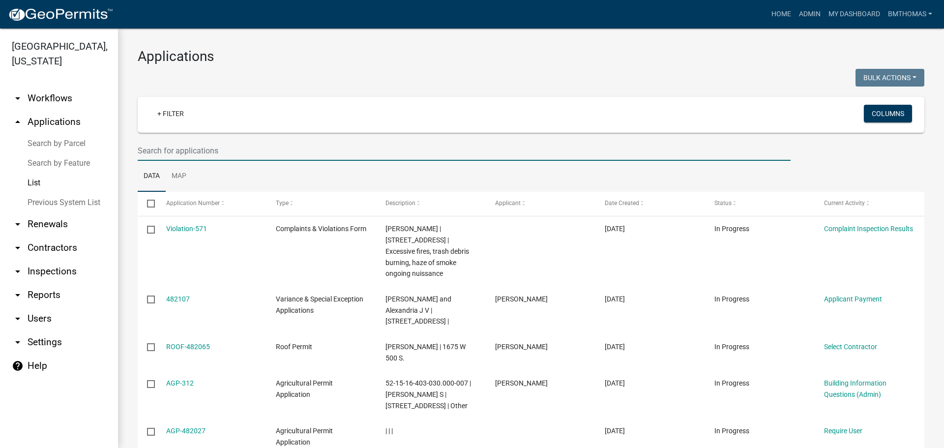
click at [160, 155] on input "text" at bounding box center [464, 151] width 653 height 20
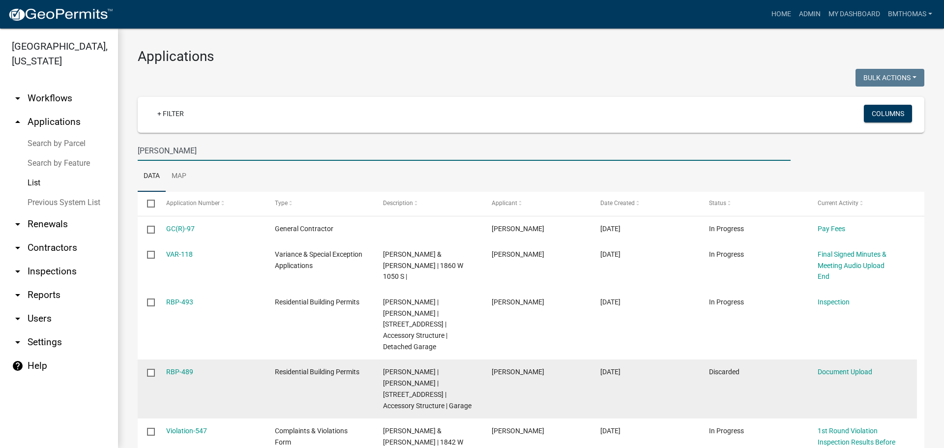
scroll to position [47, 0]
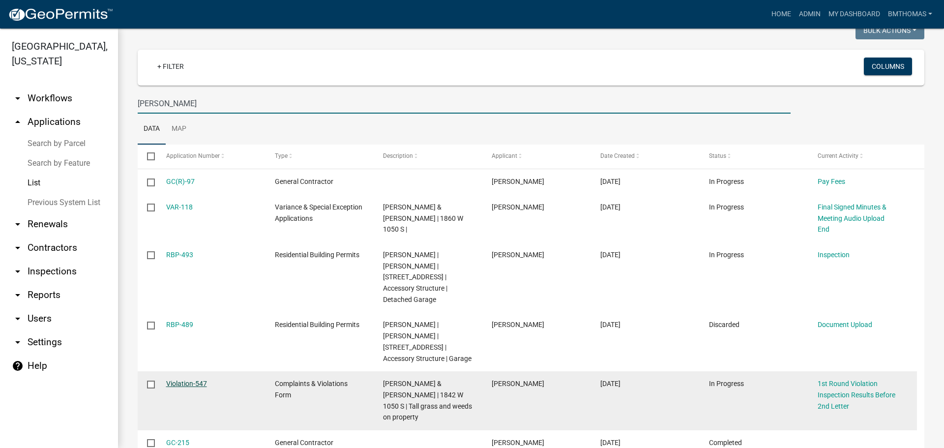
type input "[PERSON_NAME]"
click at [185, 380] on link "Violation-547" at bounding box center [186, 384] width 41 height 8
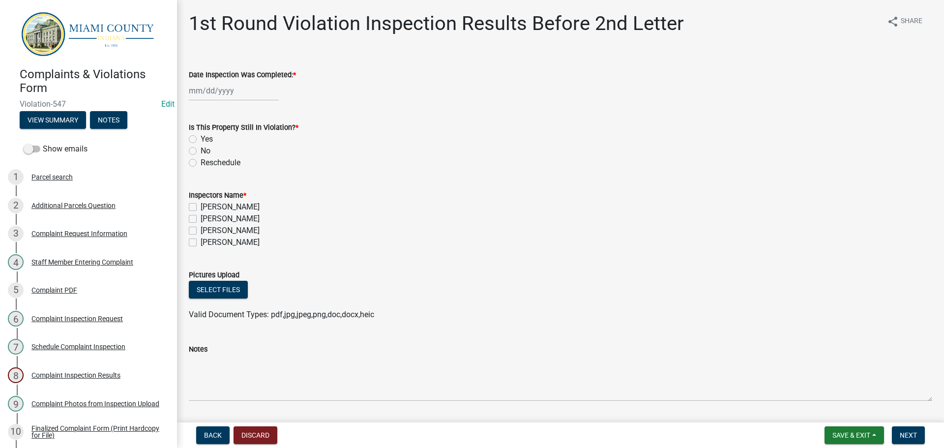
click at [238, 69] on div "Date Inspection Was Completed: *" at bounding box center [560, 75] width 743 height 12
click at [232, 83] on div at bounding box center [234, 91] width 90 height 20
select select "9"
select select "2025"
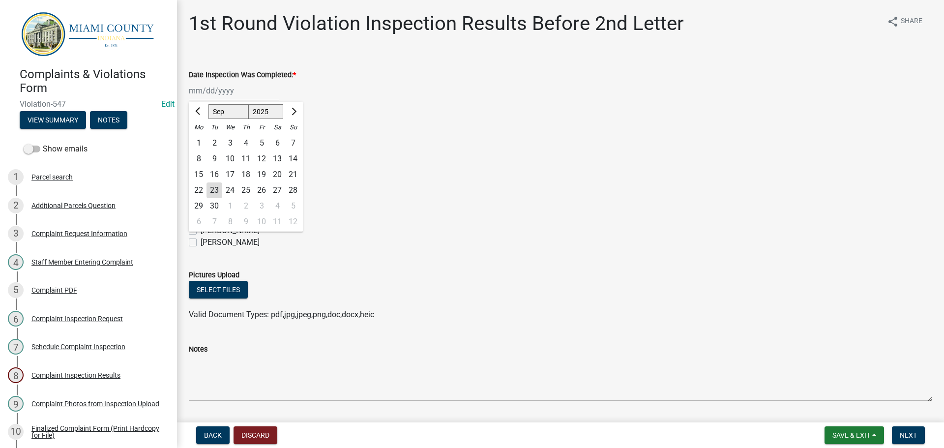
click at [205, 177] on div "15" at bounding box center [199, 175] width 16 height 16
type input "[DATE]"
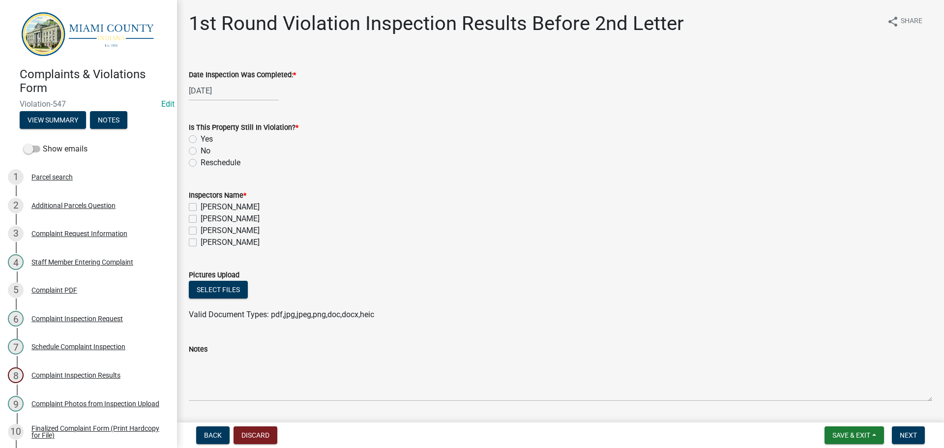
click at [201, 150] on label "No" at bounding box center [206, 151] width 10 height 12
click at [201, 150] on input "No" at bounding box center [204, 148] width 6 height 6
radio input "true"
click at [201, 231] on label "[PERSON_NAME]" at bounding box center [230, 231] width 59 height 12
click at [201, 231] on input "[PERSON_NAME]" at bounding box center [204, 228] width 6 height 6
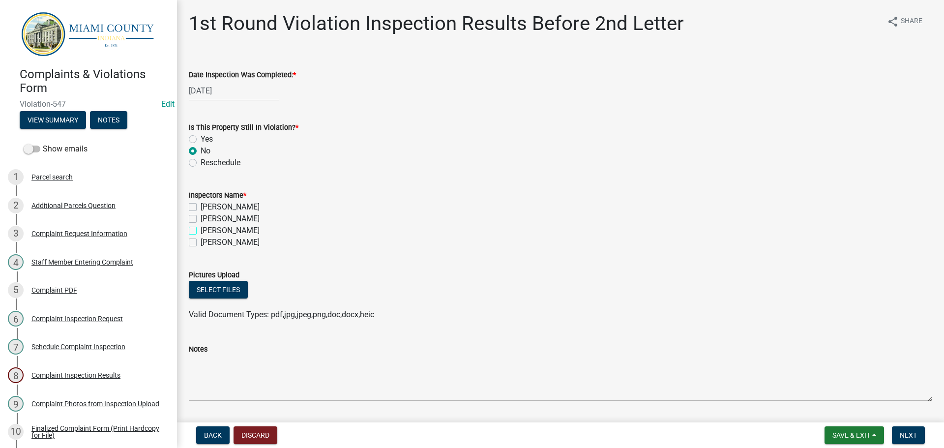
checkbox input "true"
checkbox input "false"
checkbox input "true"
checkbox input "false"
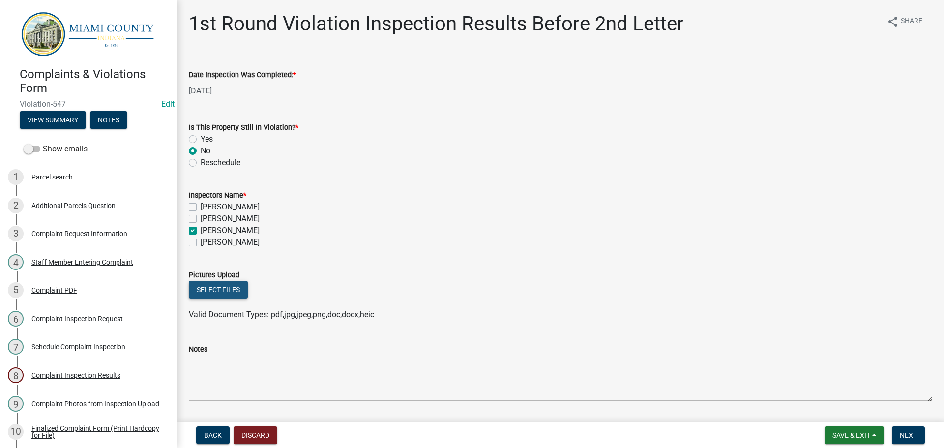
click at [237, 290] on button "Select files" at bounding box center [218, 290] width 59 height 18
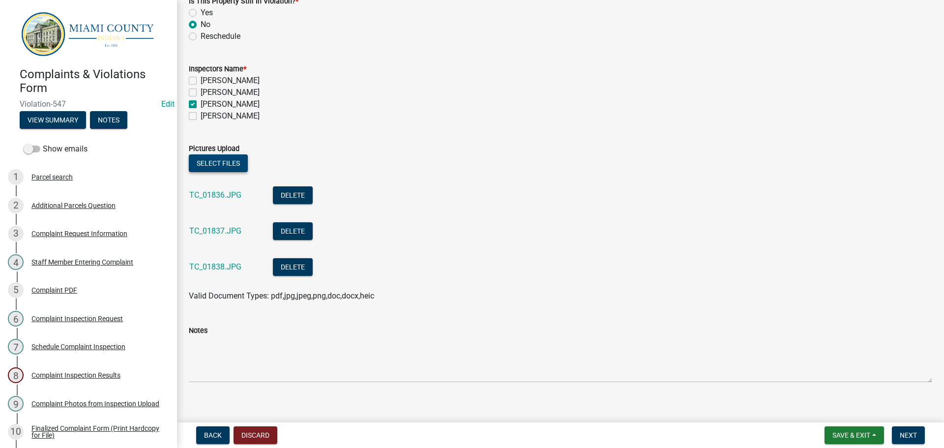
scroll to position [137, 0]
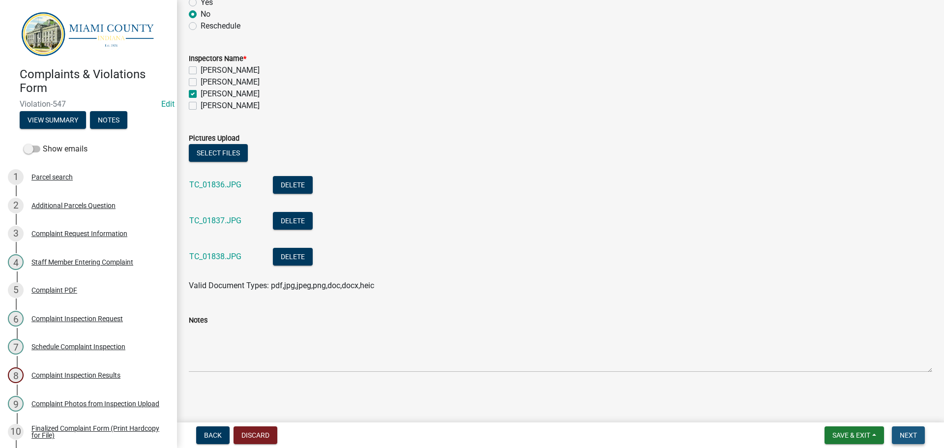
click at [907, 433] on span "Next" at bounding box center [908, 435] width 17 height 8
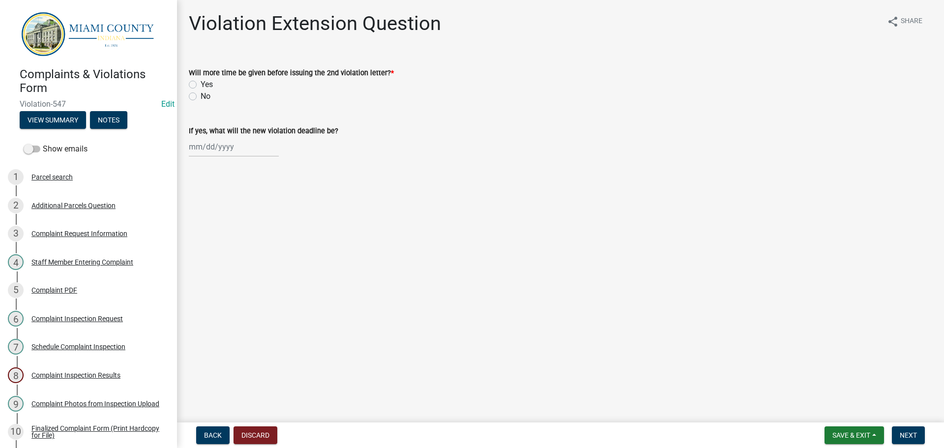
click at [201, 96] on label "No" at bounding box center [206, 96] width 10 height 12
click at [201, 96] on input "No" at bounding box center [204, 93] width 6 height 6
radio input "true"
click at [901, 435] on span "Next" at bounding box center [908, 435] width 17 height 8
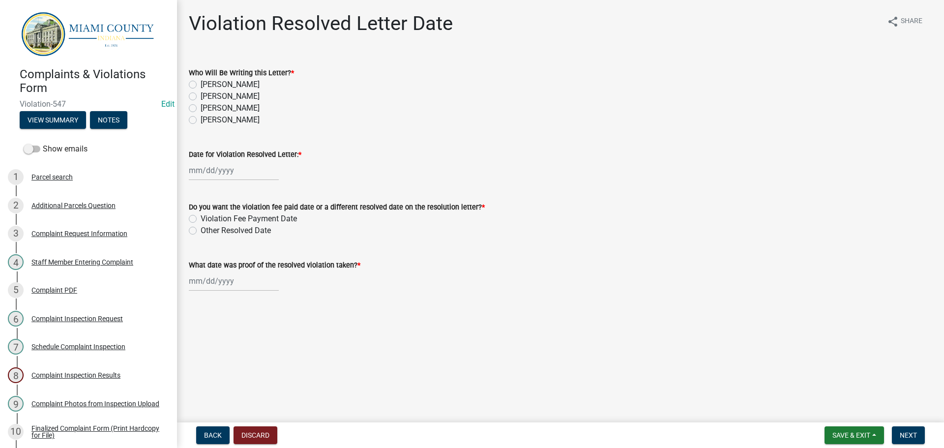
click at [201, 106] on label "[PERSON_NAME]" at bounding box center [230, 108] width 59 height 12
click at [201, 106] on input "[PERSON_NAME]" at bounding box center [204, 105] width 6 height 6
radio input "true"
click at [220, 182] on wm-data-entity-input "Date for Violation Resolved Letter: *" at bounding box center [560, 162] width 743 height 55
click at [224, 173] on div at bounding box center [234, 170] width 90 height 20
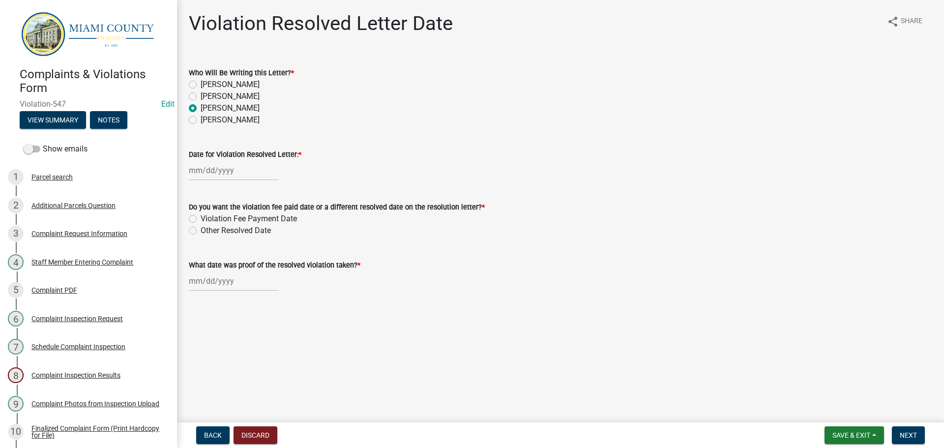
select select "9"
select select "2025"
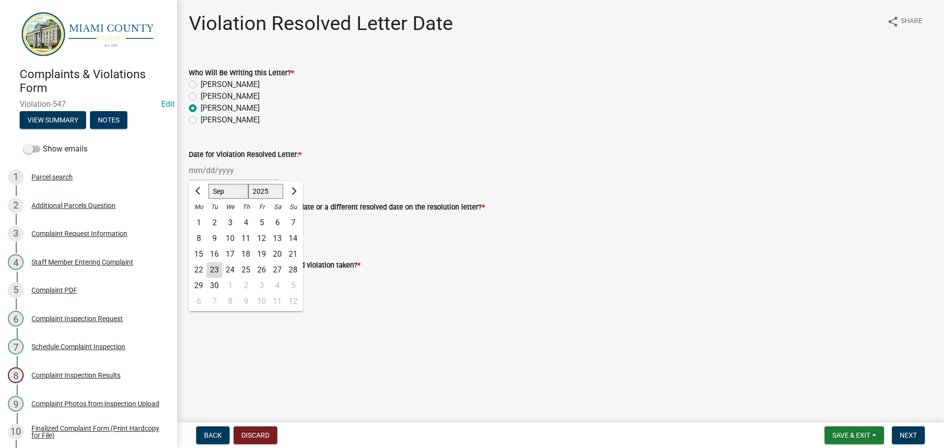
click at [214, 272] on div "23" at bounding box center [215, 270] width 16 height 16
type input "[DATE]"
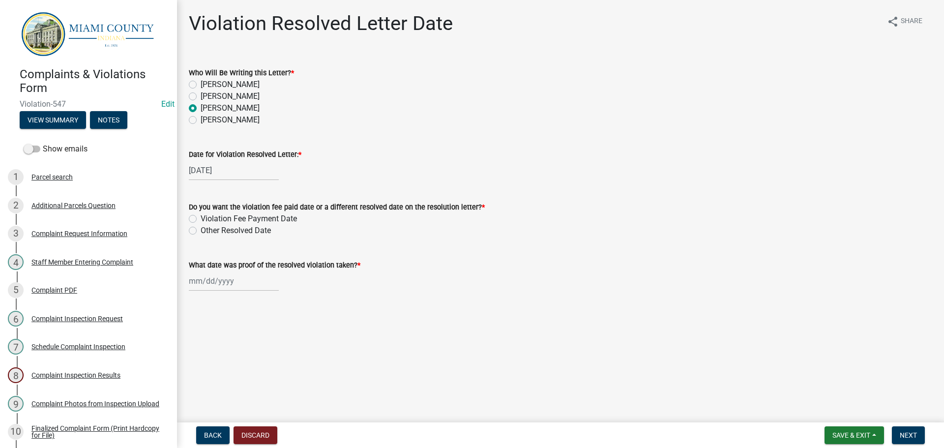
click at [201, 227] on label "Other Resolved Date" at bounding box center [236, 231] width 70 height 12
click at [201, 227] on input "Other Resolved Date" at bounding box center [204, 228] width 6 height 6
radio input "true"
click at [211, 280] on div at bounding box center [234, 281] width 90 height 20
select select "9"
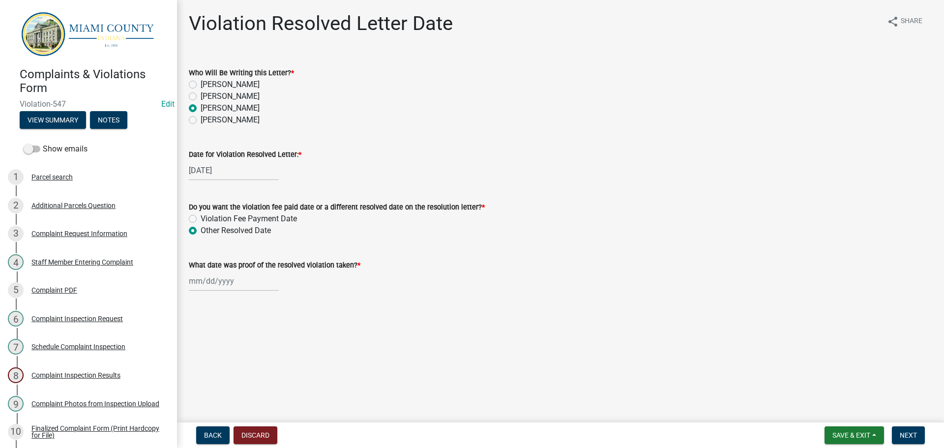
select select "2025"
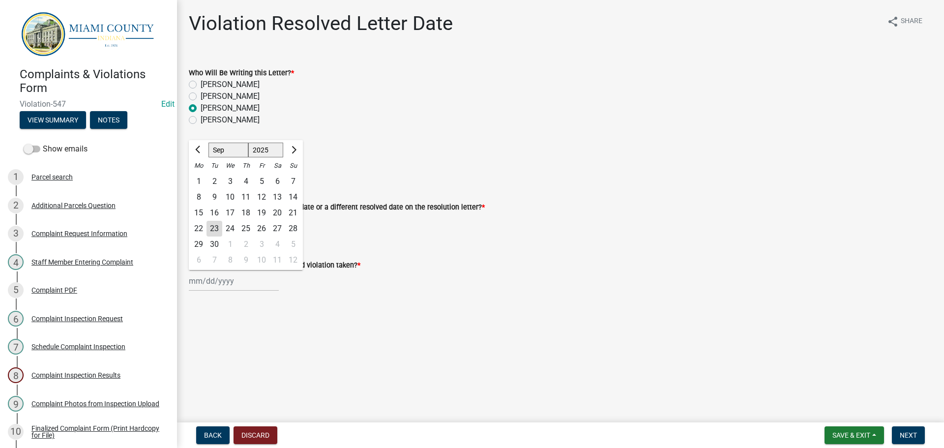
click at [200, 212] on div "15" at bounding box center [199, 213] width 16 height 16
type input "[DATE]"
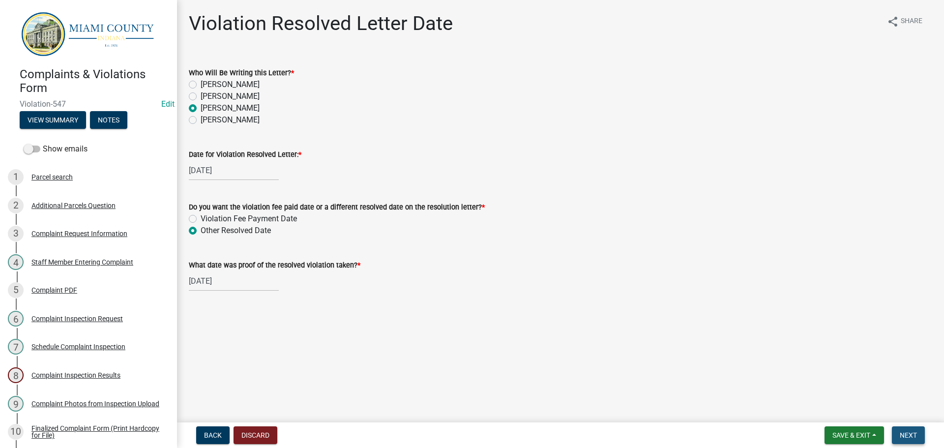
click at [912, 441] on button "Next" at bounding box center [908, 435] width 33 height 18
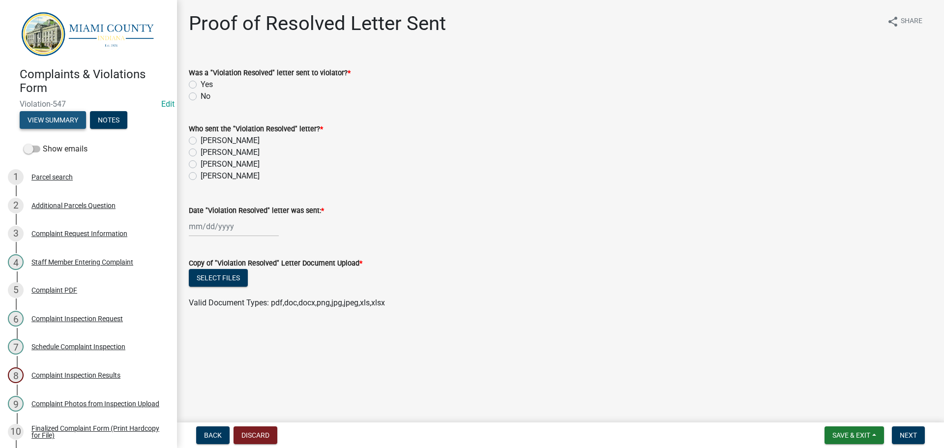
click at [81, 124] on button "View Summary" at bounding box center [53, 120] width 66 height 18
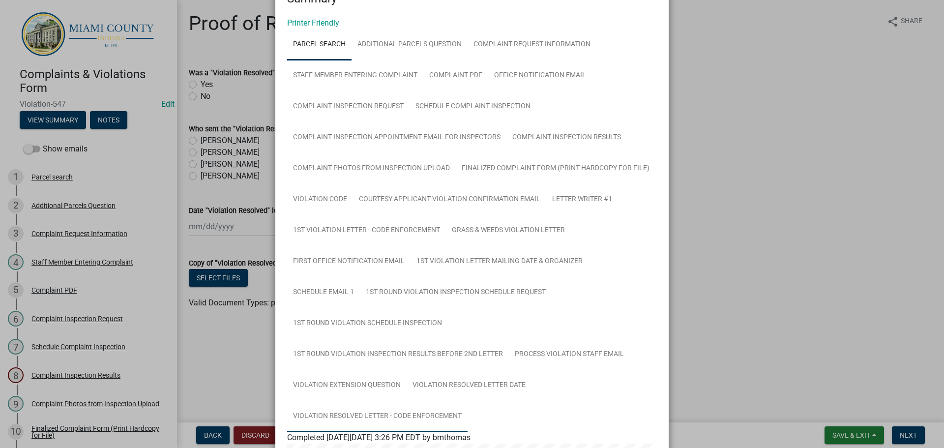
scroll to position [98, 0]
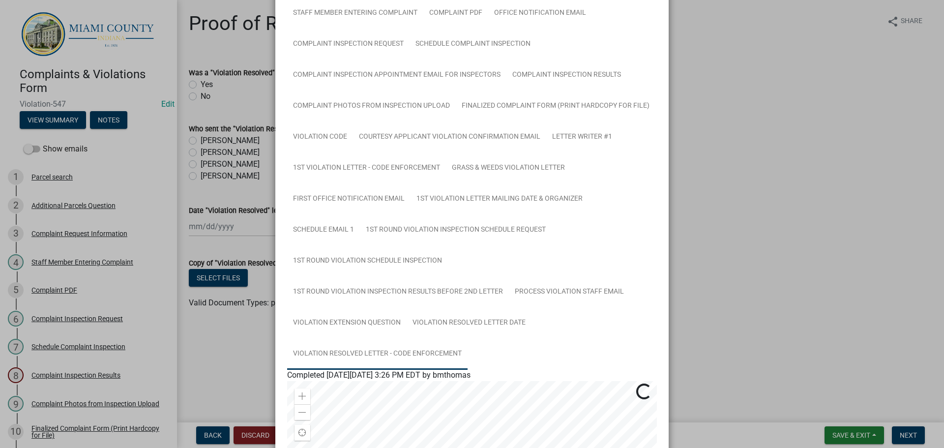
click at [355, 353] on link "Violation Resolved Letter - Code Enforcement" at bounding box center [377, 353] width 180 height 31
click at [360, 391] on div "Violation Resolved Letter - Code Enforcement" at bounding box center [472, 387] width 385 height 12
click at [361, 388] on link "Violation Resolved Letter - Code Enforcement" at bounding box center [365, 386] width 156 height 9
click at [637, 430] on button "Cancel" at bounding box center [629, 429] width 42 height 18
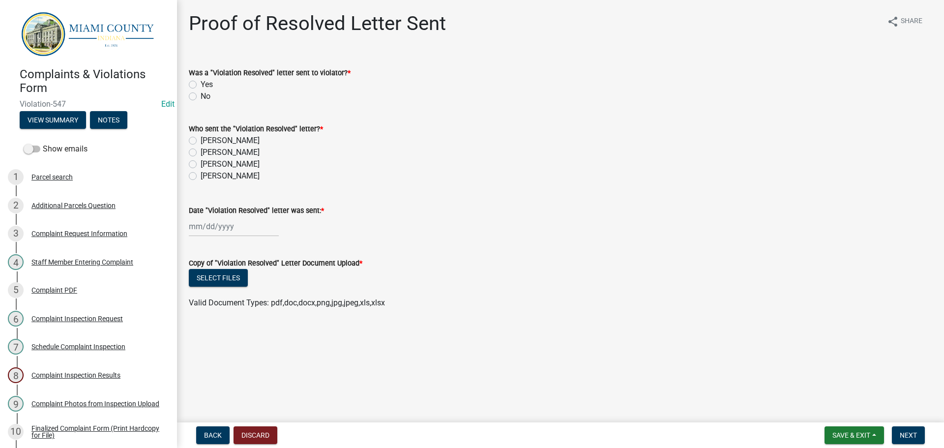
click at [201, 84] on label "Yes" at bounding box center [207, 85] width 12 height 12
click at [201, 84] on input "Yes" at bounding box center [204, 82] width 6 height 6
radio input "true"
click at [201, 162] on label "[PERSON_NAME]" at bounding box center [230, 164] width 59 height 12
click at [201, 162] on input "[PERSON_NAME]" at bounding box center [204, 161] width 6 height 6
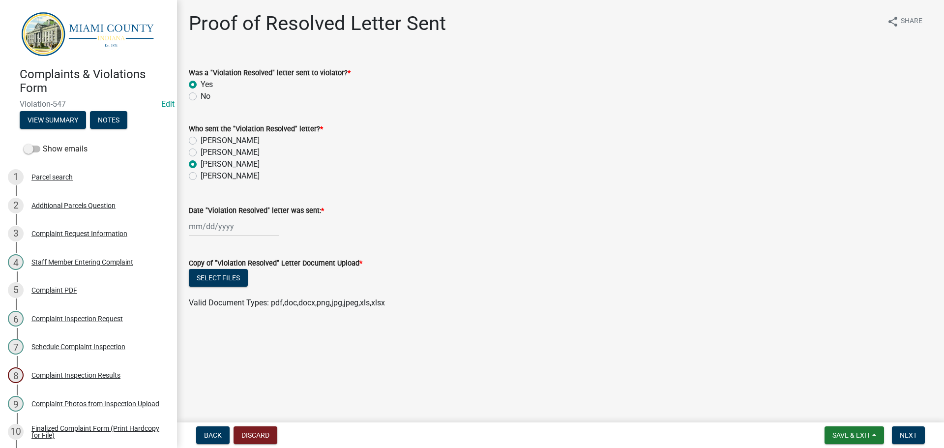
radio input "true"
click at [222, 220] on div at bounding box center [234, 226] width 90 height 20
select select "9"
select select "2025"
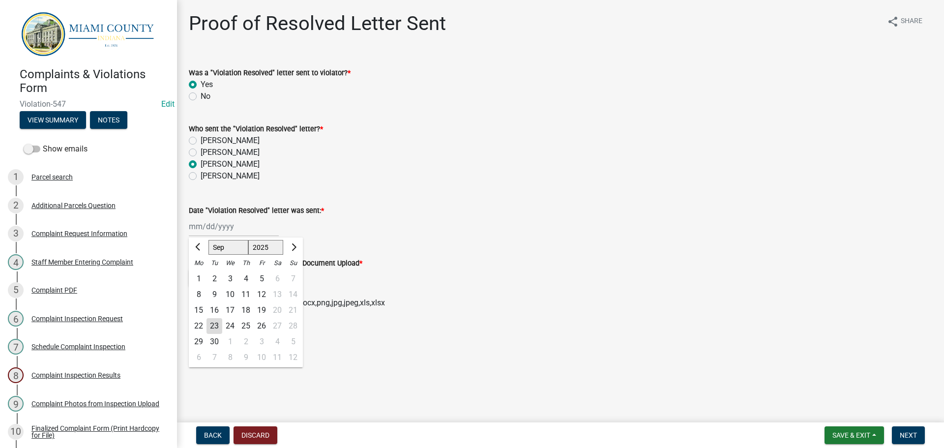
click at [223, 326] on div "24" at bounding box center [230, 326] width 16 height 16
type input "[DATE]"
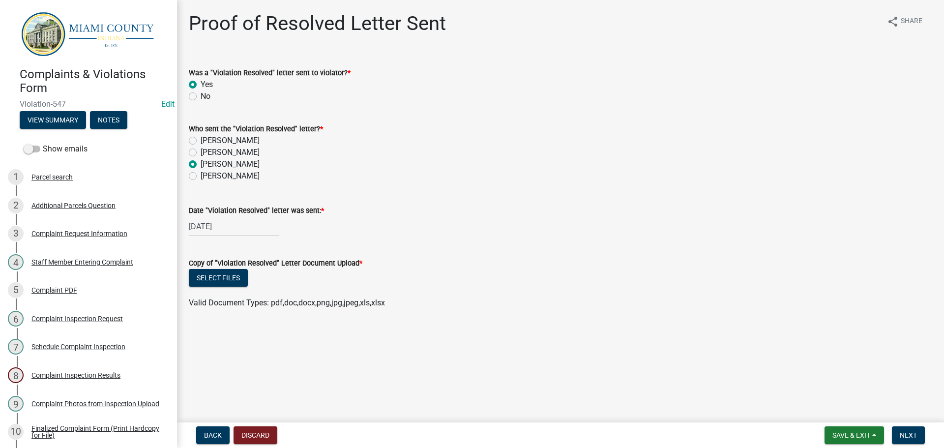
click at [216, 226] on div "[DATE]" at bounding box center [234, 226] width 90 height 20
select select "9"
select select "2025"
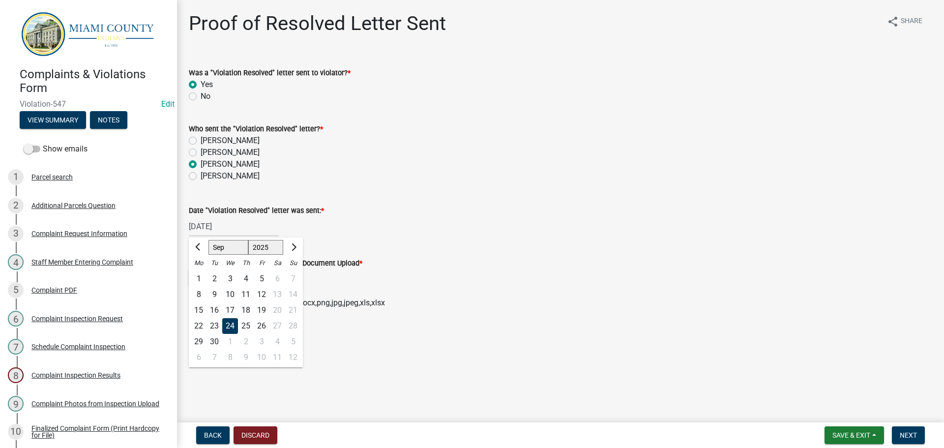
click at [219, 329] on div "23" at bounding box center [215, 326] width 16 height 16
type input "[DATE]"
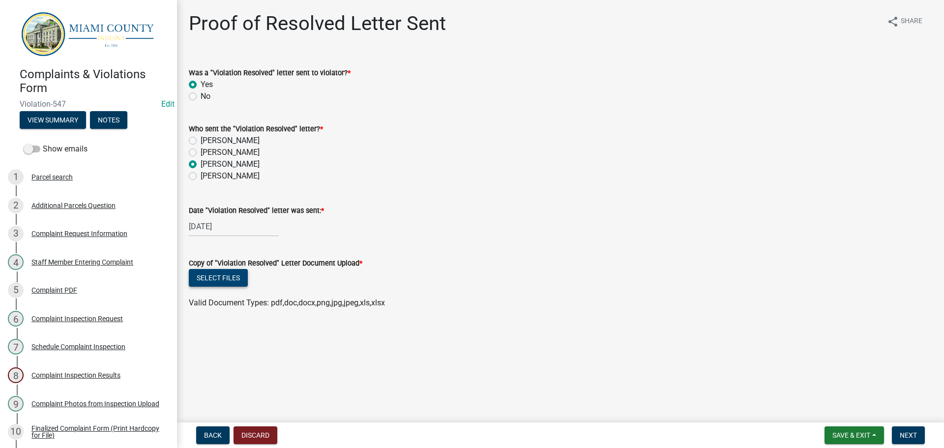
click at [229, 280] on button "Select files" at bounding box center [218, 278] width 59 height 18
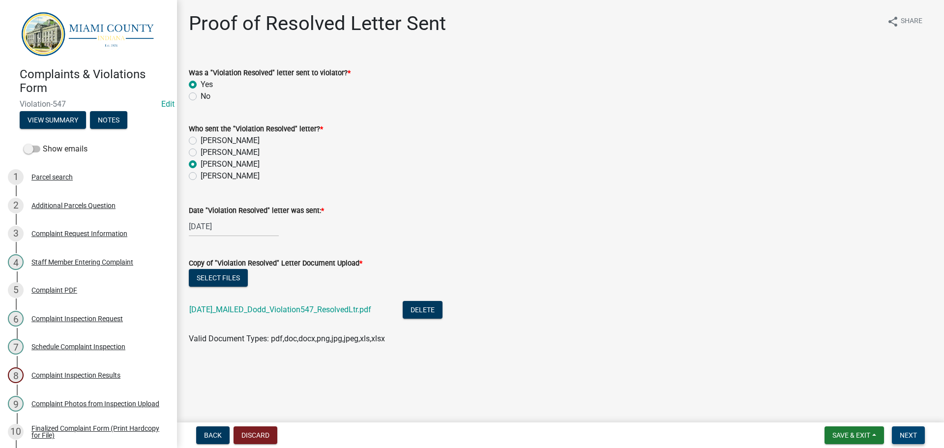
click at [917, 434] on span "Next" at bounding box center [908, 435] width 17 height 8
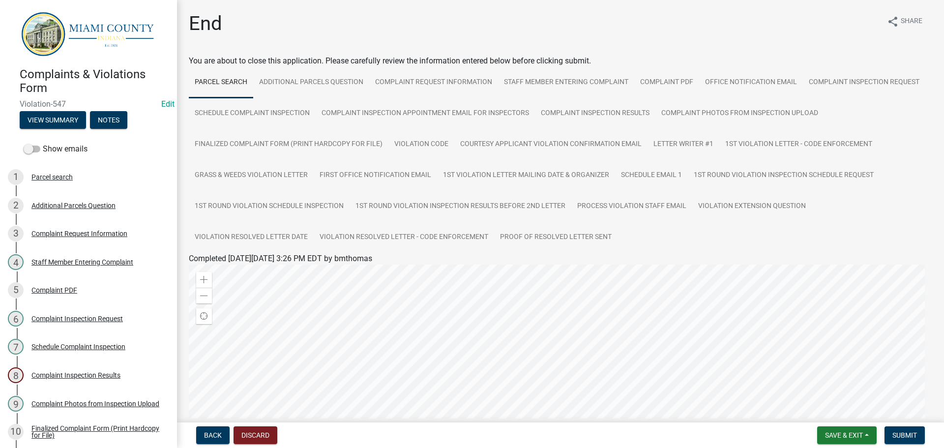
scroll to position [49, 0]
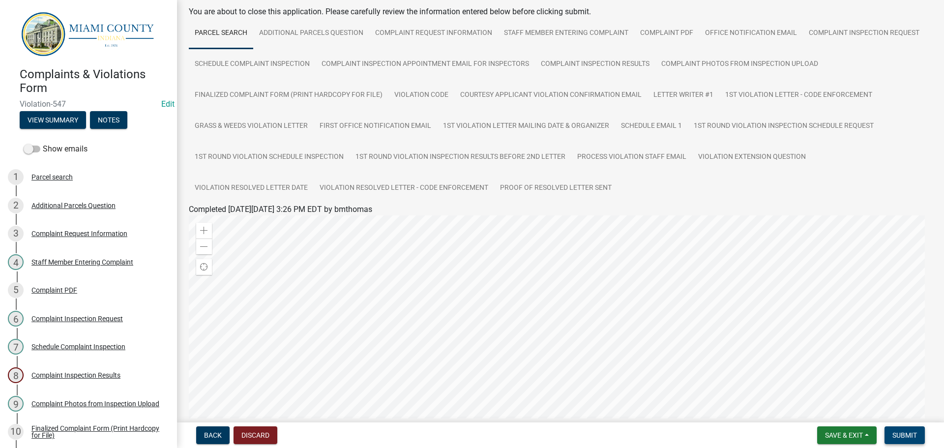
click at [911, 432] on span "Submit" at bounding box center [904, 435] width 25 height 8
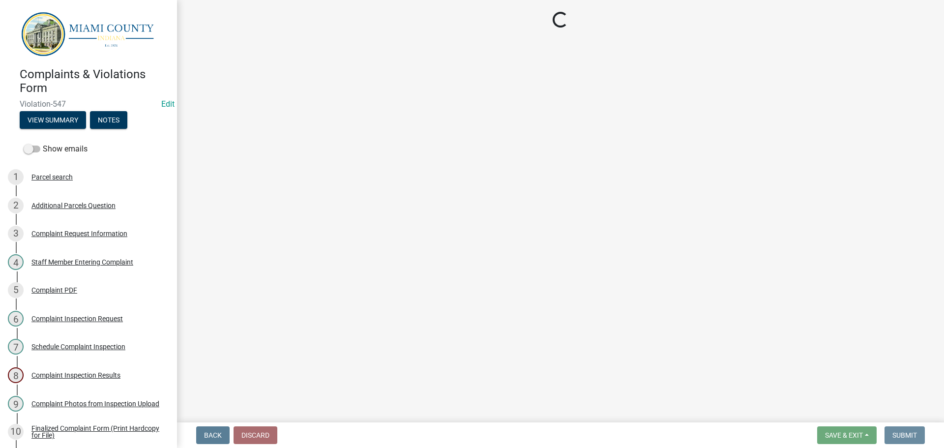
scroll to position [0, 0]
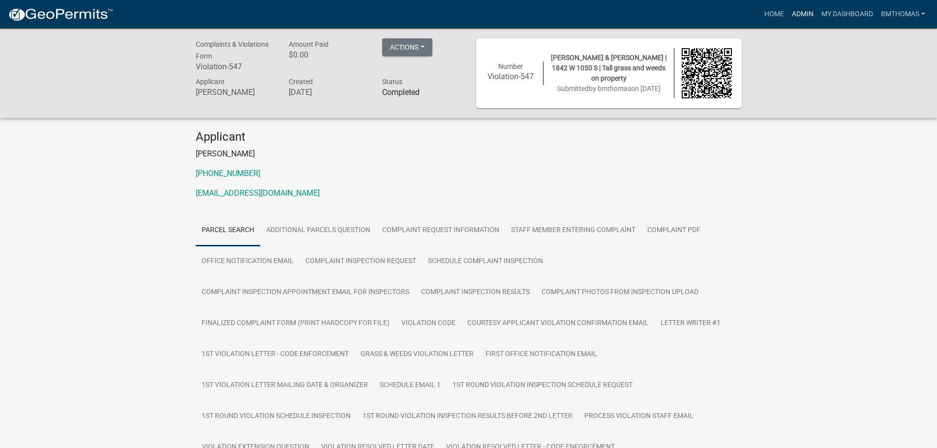
click at [791, 12] on link "Admin" at bounding box center [803, 14] width 30 height 19
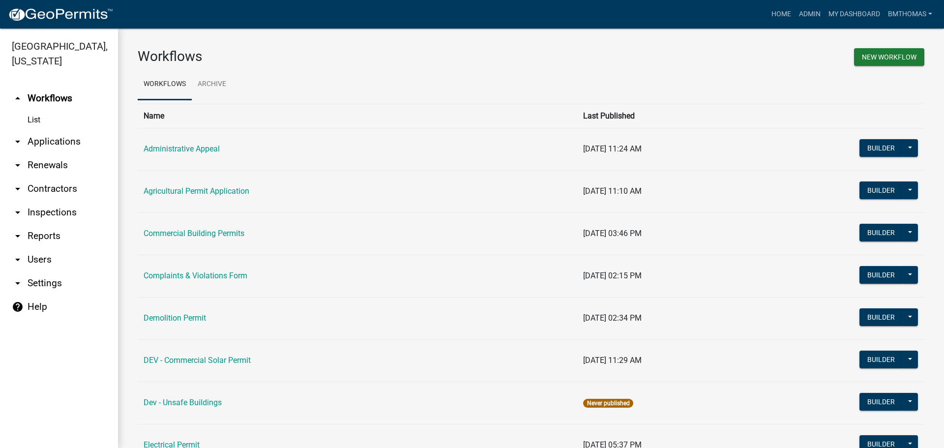
click at [52, 130] on link "arrow_drop_down Applications" at bounding box center [59, 142] width 118 height 24
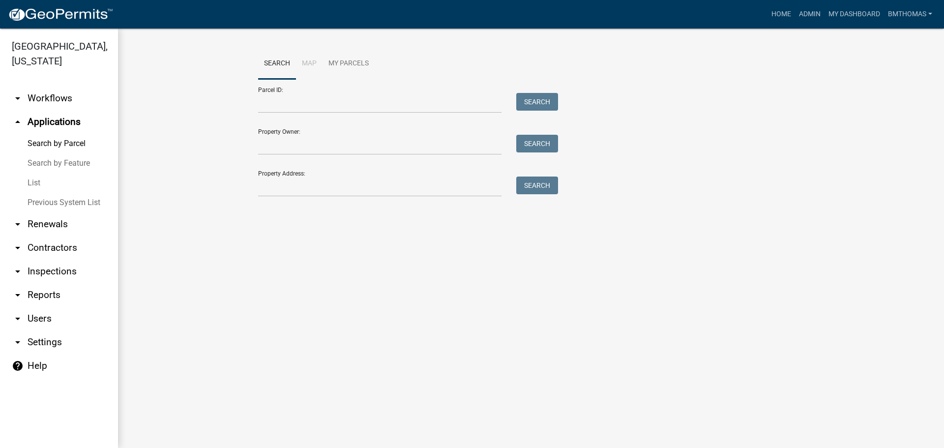
click at [35, 173] on link "List" at bounding box center [59, 183] width 118 height 20
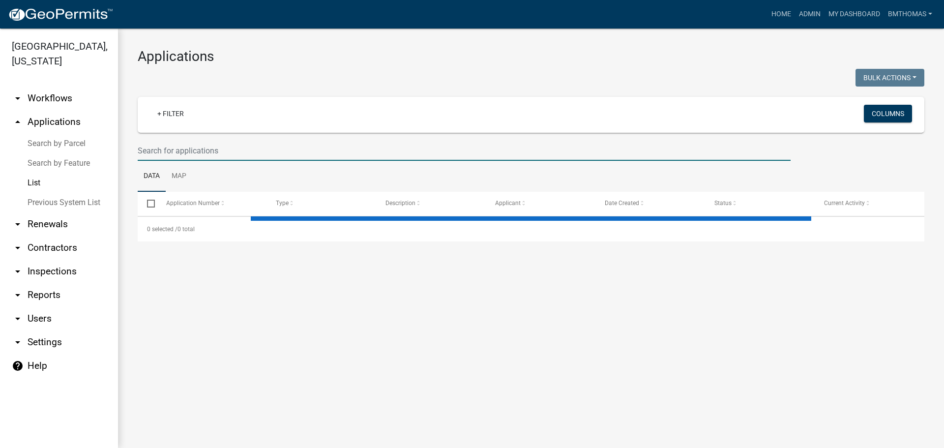
drag, startPoint x: 211, startPoint y: 153, endPoint x: 215, endPoint y: 150, distance: 5.2
click at [211, 153] on input "text" at bounding box center [464, 151] width 653 height 20
type input "r"
select select "3: 100"
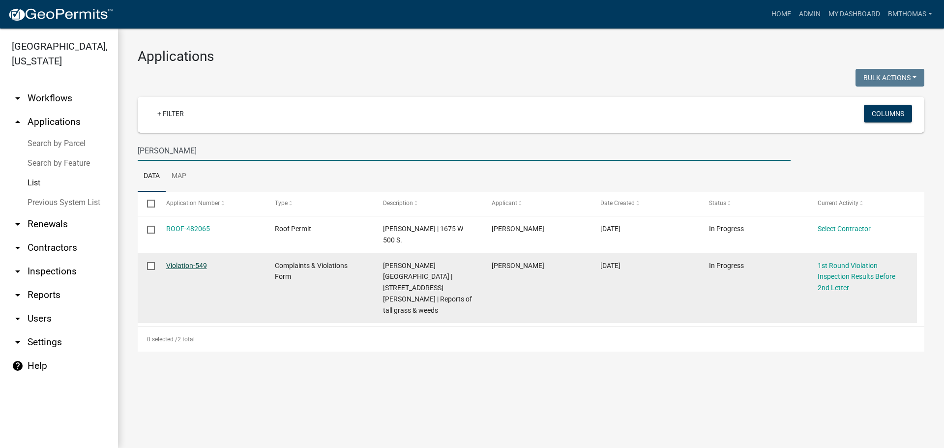
type input "[PERSON_NAME]"
click at [182, 262] on link "Violation-549" at bounding box center [186, 266] width 41 height 8
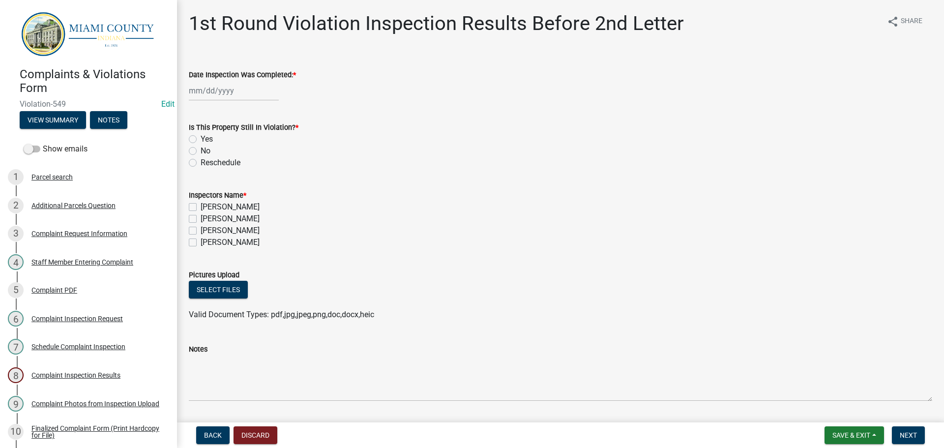
select select "9"
select select "2025"
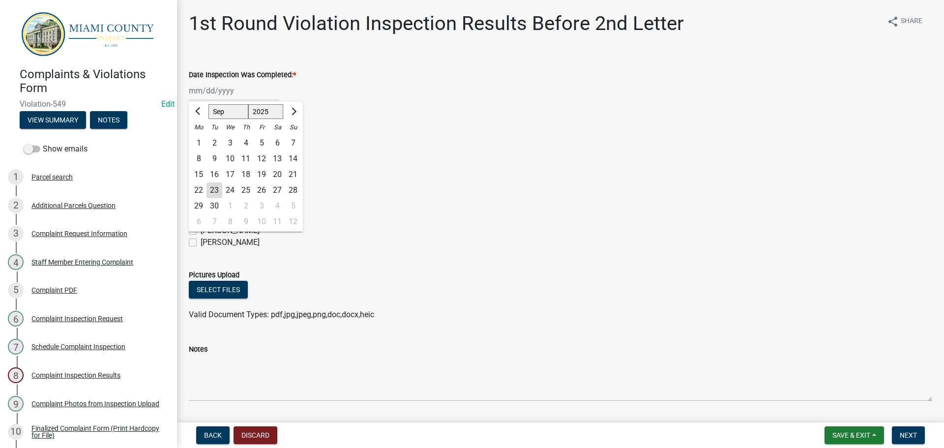
click at [240, 99] on div "[PERSON_NAME] Feb Mar Apr [PERSON_NAME][DATE] Oct Nov [DATE] 1526 1527 1528 152…" at bounding box center [234, 91] width 90 height 20
click at [215, 175] on div "16" at bounding box center [215, 175] width 16 height 16
type input "[DATE]"
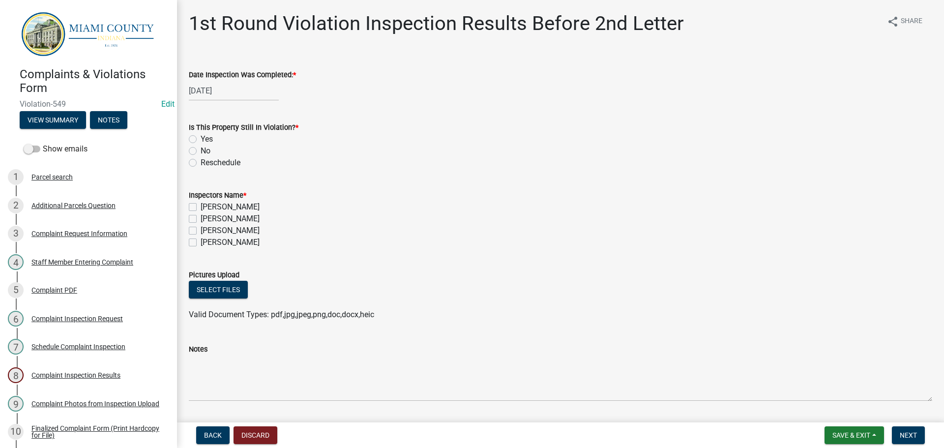
click at [201, 150] on label "No" at bounding box center [206, 151] width 10 height 12
click at [201, 150] on input "No" at bounding box center [204, 148] width 6 height 6
radio input "true"
click at [201, 230] on label "[PERSON_NAME]" at bounding box center [230, 231] width 59 height 12
click at [201, 230] on input "[PERSON_NAME]" at bounding box center [204, 228] width 6 height 6
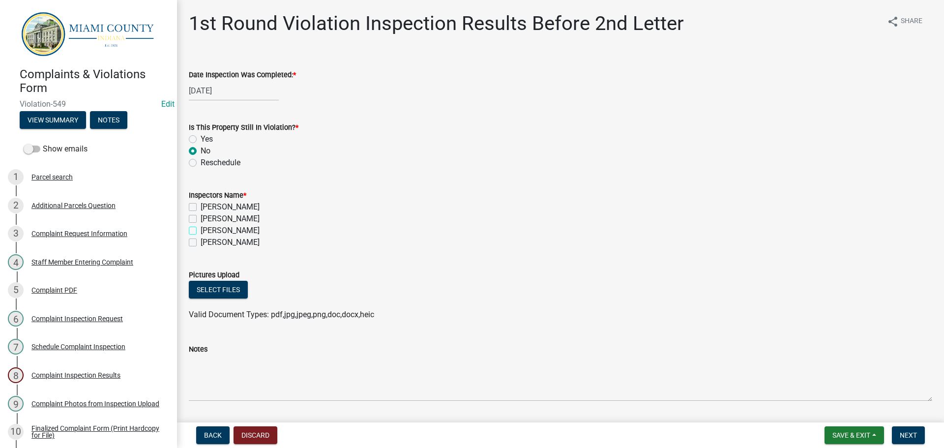
checkbox input "true"
checkbox input "false"
checkbox input "true"
checkbox input "false"
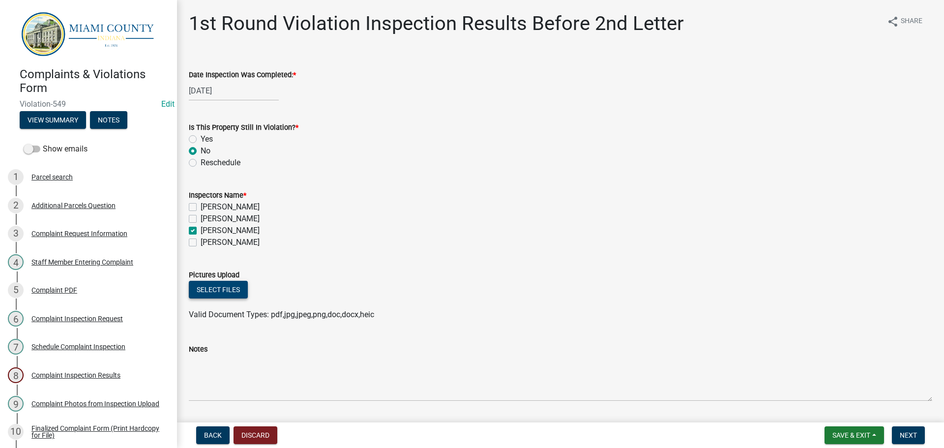
click at [222, 288] on button "Select files" at bounding box center [218, 290] width 59 height 18
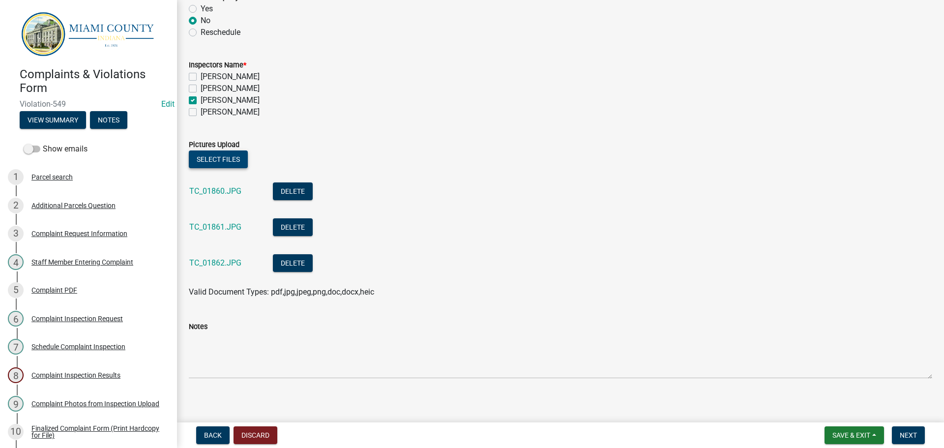
scroll to position [137, 0]
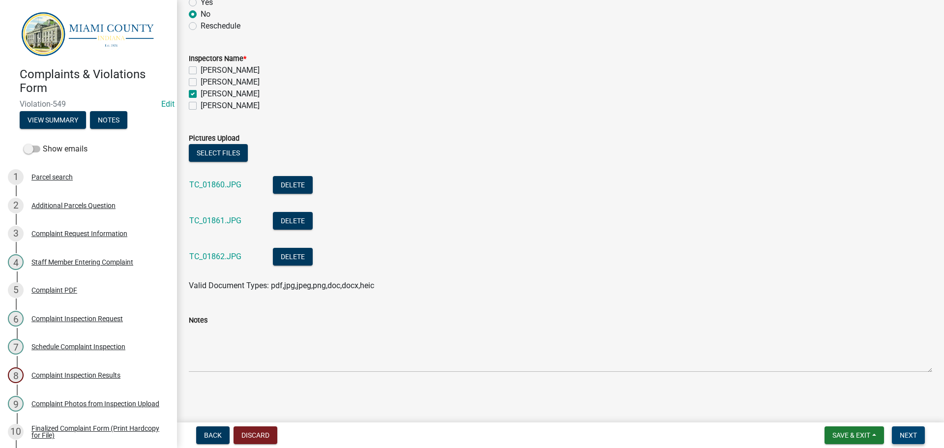
click at [910, 435] on span "Next" at bounding box center [908, 435] width 17 height 8
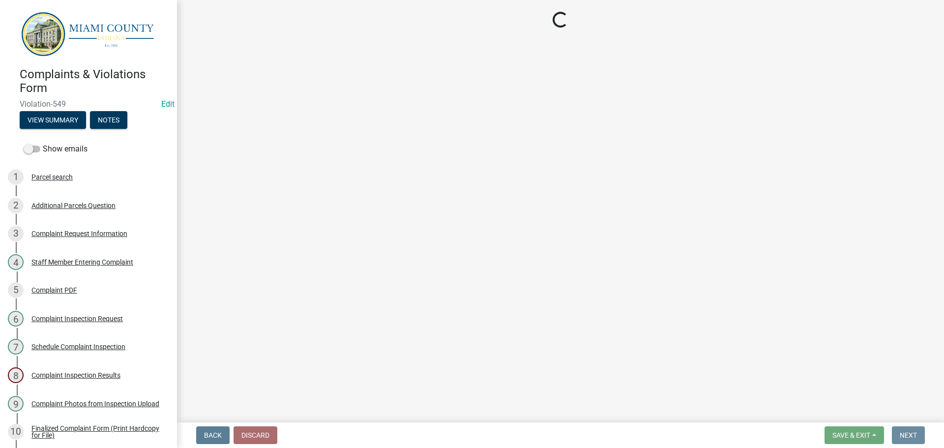
scroll to position [0, 0]
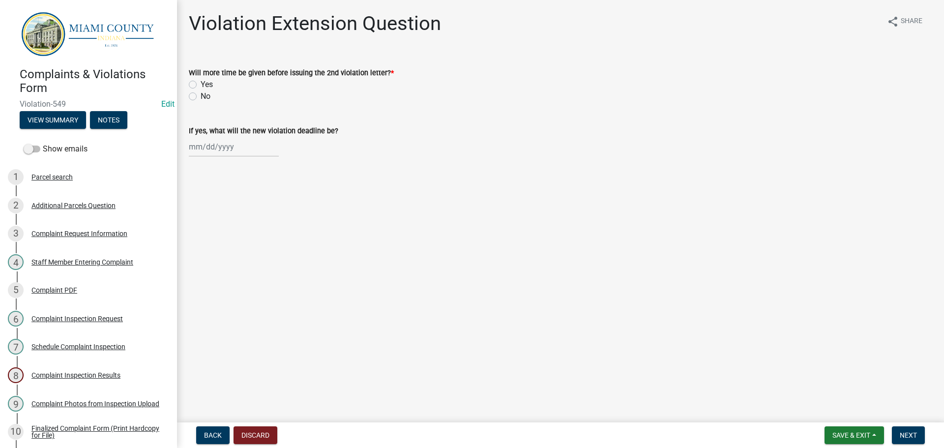
click at [201, 96] on label "No" at bounding box center [206, 96] width 10 height 12
click at [201, 96] on input "No" at bounding box center [204, 93] width 6 height 6
radio input "true"
click at [906, 431] on span "Next" at bounding box center [908, 435] width 17 height 8
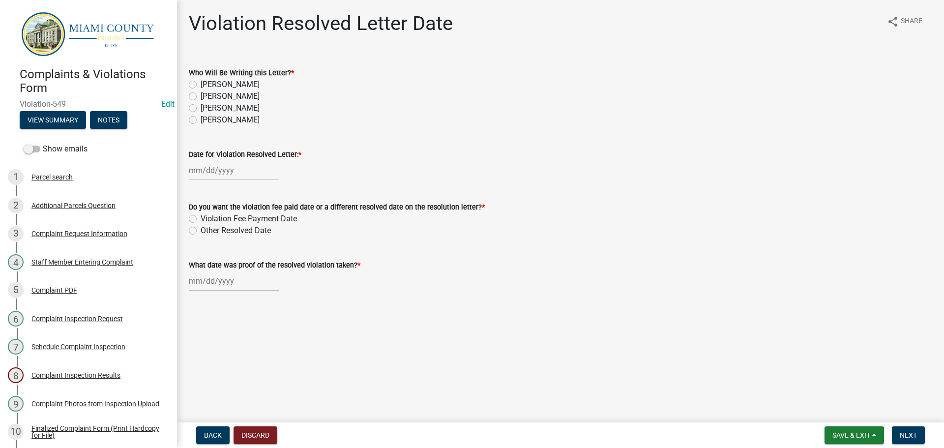
click at [201, 110] on label "[PERSON_NAME]" at bounding box center [230, 108] width 59 height 12
click at [201, 109] on input "[PERSON_NAME]" at bounding box center [204, 105] width 6 height 6
radio input "true"
click at [216, 172] on div at bounding box center [234, 170] width 90 height 20
select select "9"
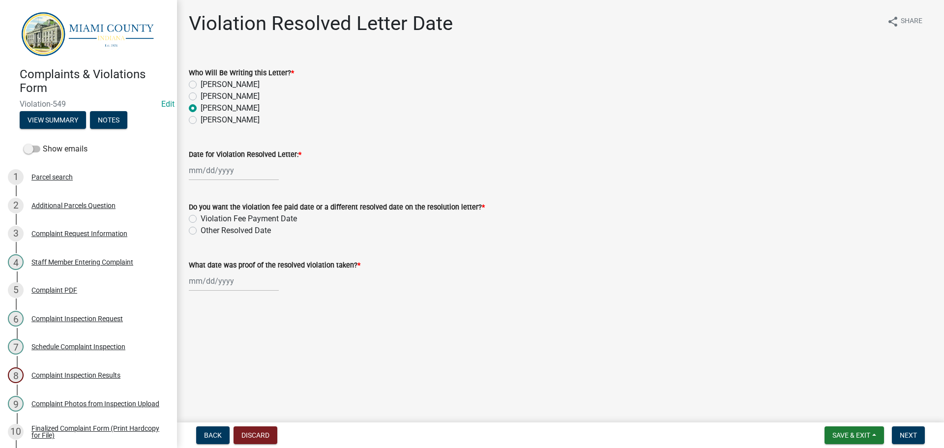
select select "2025"
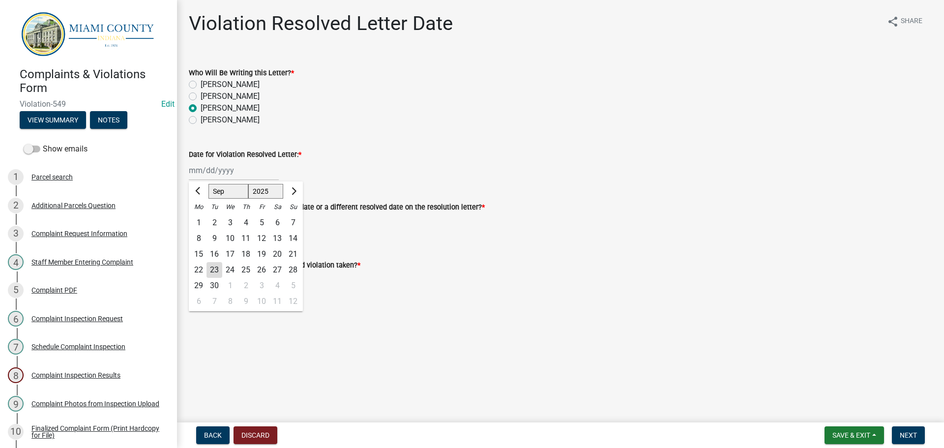
click at [213, 267] on div "23" at bounding box center [215, 270] width 16 height 16
type input "[DATE]"
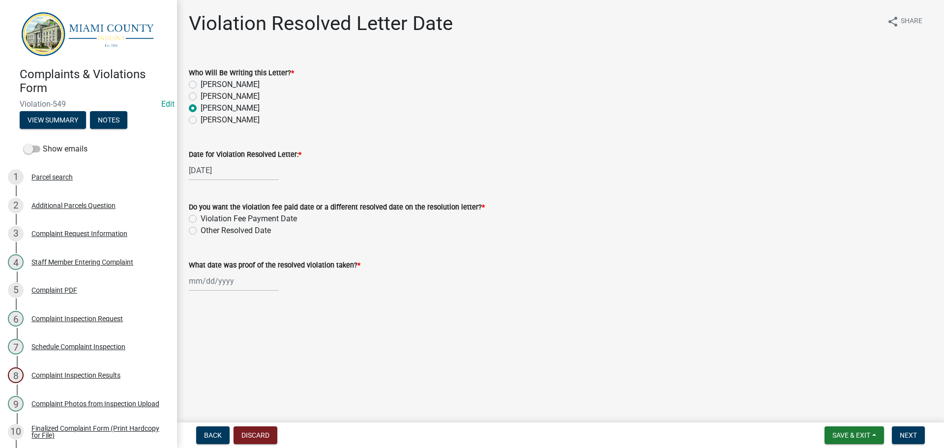
click at [201, 229] on label "Other Resolved Date" at bounding box center [236, 231] width 70 height 12
click at [201, 229] on input "Other Resolved Date" at bounding box center [204, 228] width 6 height 6
radio input "true"
click at [207, 281] on div at bounding box center [234, 281] width 90 height 20
select select "9"
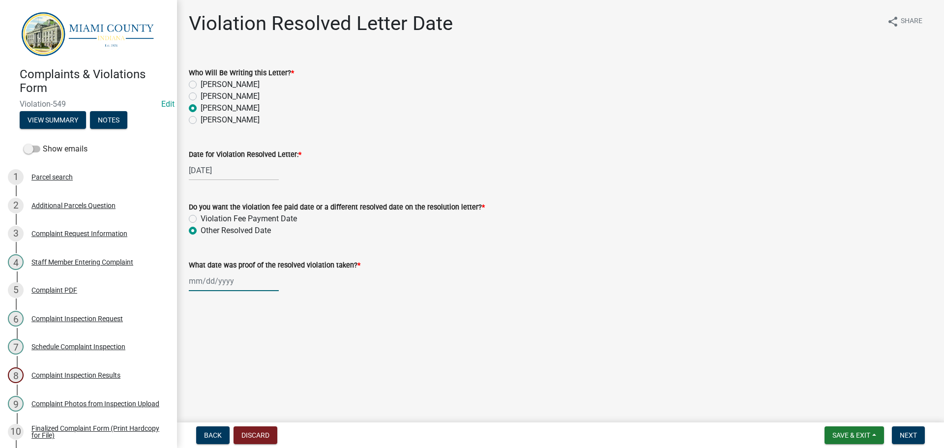
select select "2025"
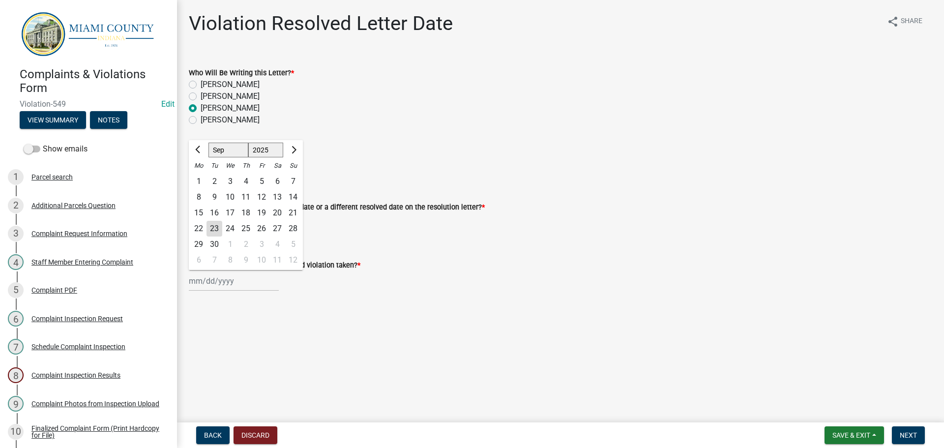
click at [216, 215] on div "16" at bounding box center [215, 213] width 16 height 16
type input "[DATE]"
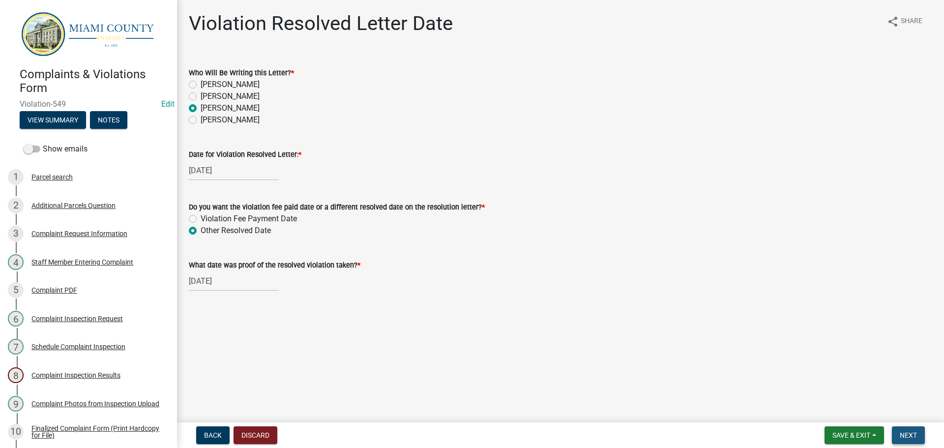
click at [911, 439] on span "Next" at bounding box center [908, 435] width 17 height 8
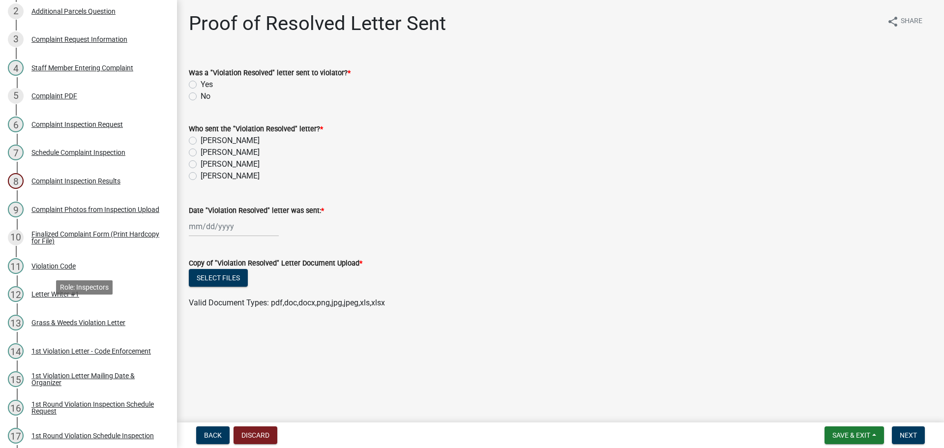
scroll to position [433, 0]
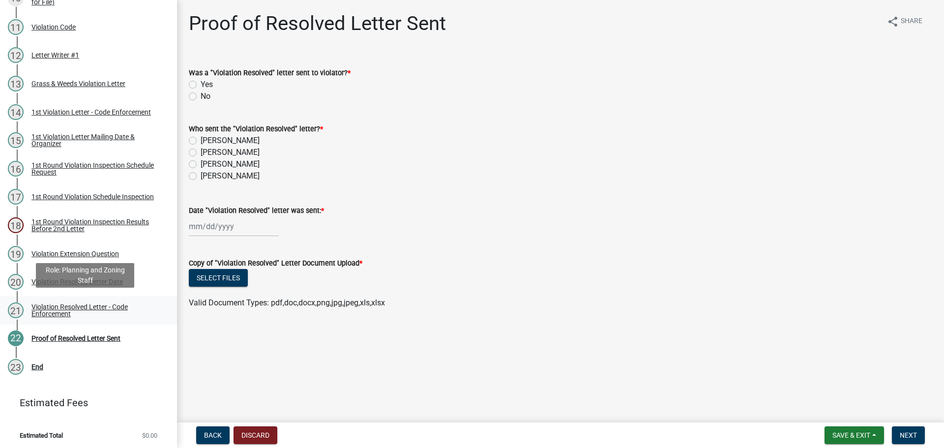
click at [72, 303] on div "Violation Resolved Letter - Code Enforcement" at bounding box center [96, 310] width 130 height 14
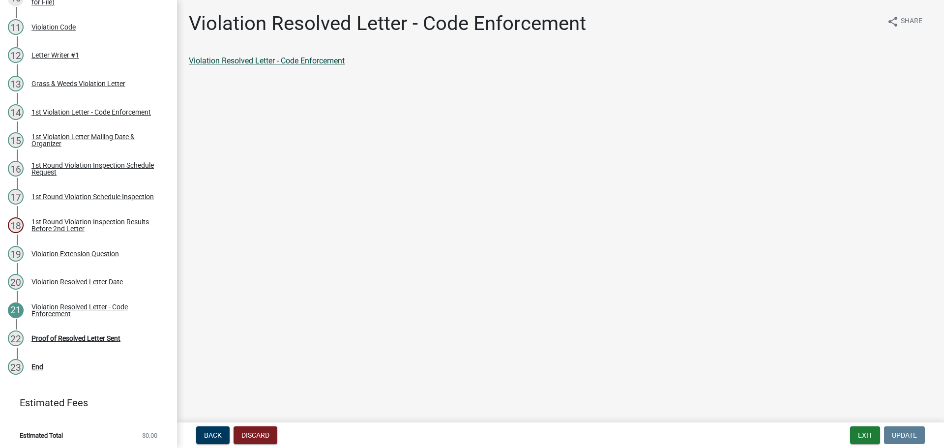
click at [300, 61] on link "Violation Resolved Letter - Code Enforcement" at bounding box center [267, 60] width 156 height 9
click at [41, 335] on div "Proof of Resolved Letter Sent" at bounding box center [75, 338] width 89 height 7
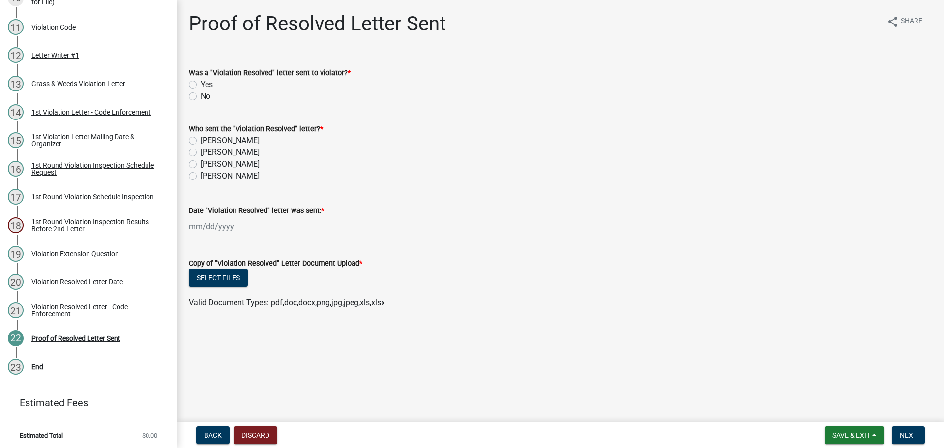
click at [201, 83] on label "Yes" at bounding box center [207, 85] width 12 height 12
click at [201, 83] on input "Yes" at bounding box center [204, 82] width 6 height 6
radio input "true"
click at [201, 163] on label "[PERSON_NAME]" at bounding box center [230, 164] width 59 height 12
click at [201, 163] on input "[PERSON_NAME]" at bounding box center [204, 161] width 6 height 6
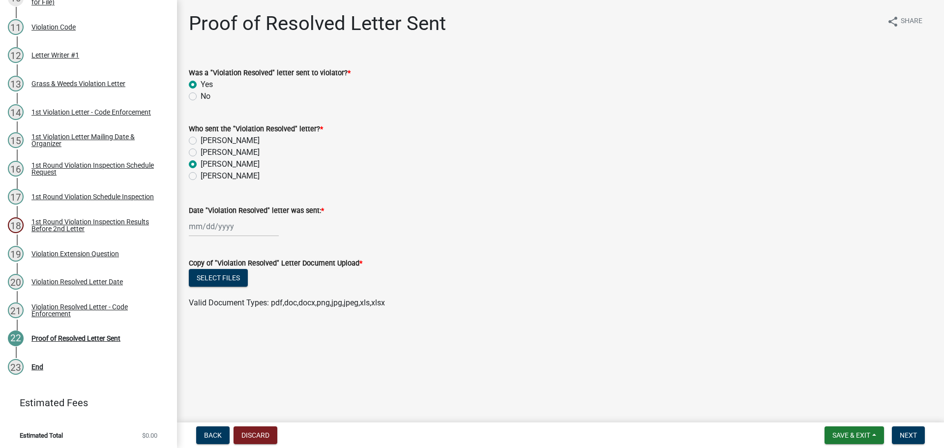
radio input "true"
click at [225, 222] on div at bounding box center [234, 226] width 90 height 20
select select "9"
select select "2025"
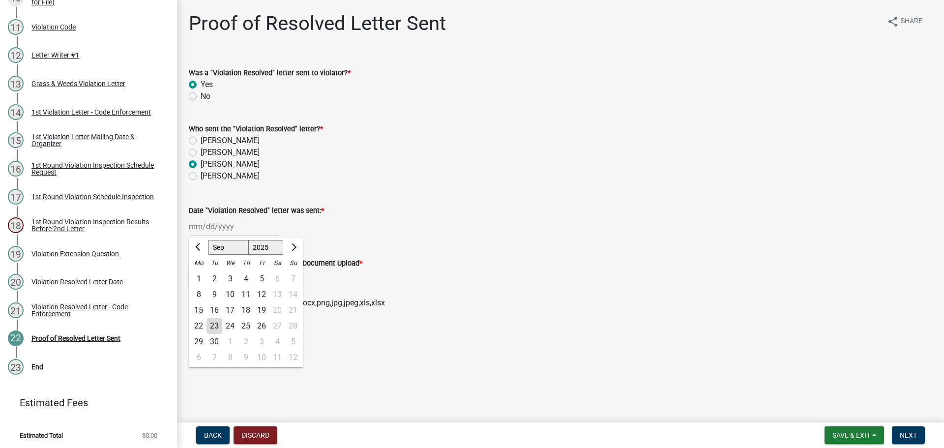
click at [220, 322] on div "23" at bounding box center [215, 326] width 16 height 16
type input "[DATE]"
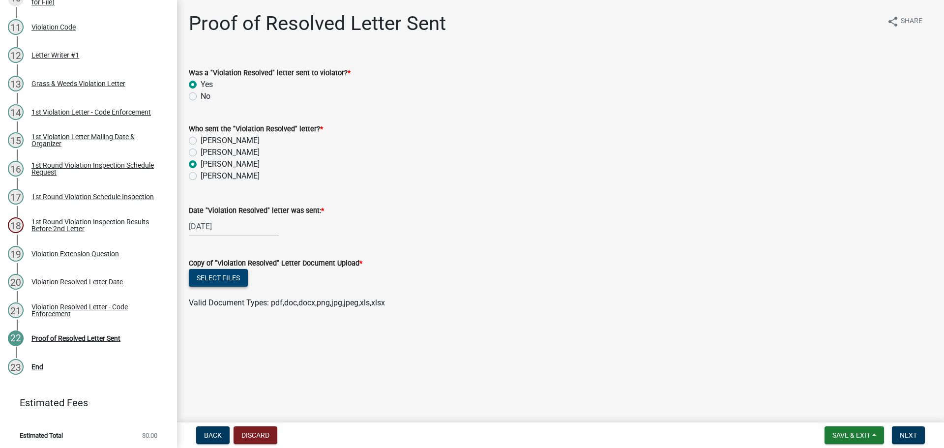
click at [229, 285] on button "Select files" at bounding box center [218, 278] width 59 height 18
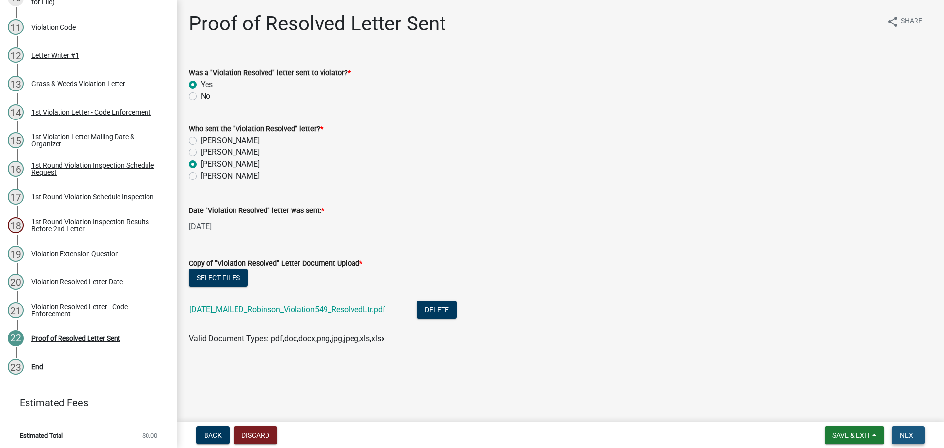
click at [908, 436] on span "Next" at bounding box center [908, 435] width 17 height 8
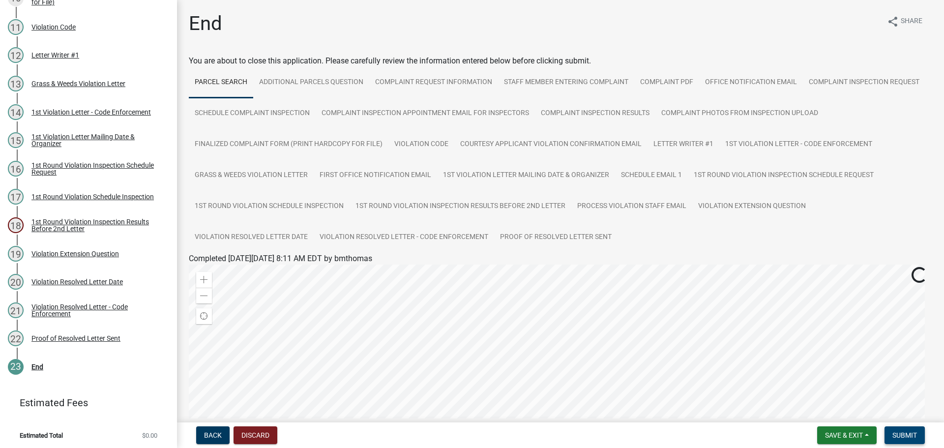
click at [899, 435] on span "Submit" at bounding box center [904, 435] width 25 height 8
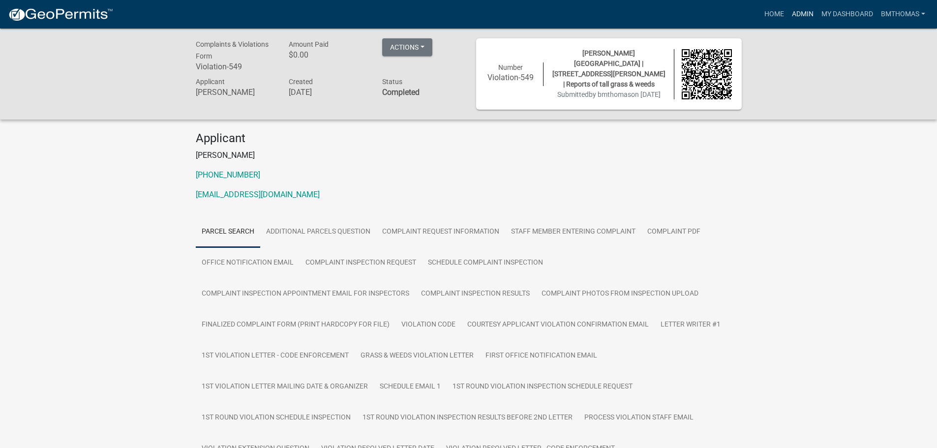
click at [806, 12] on link "Admin" at bounding box center [803, 14] width 30 height 19
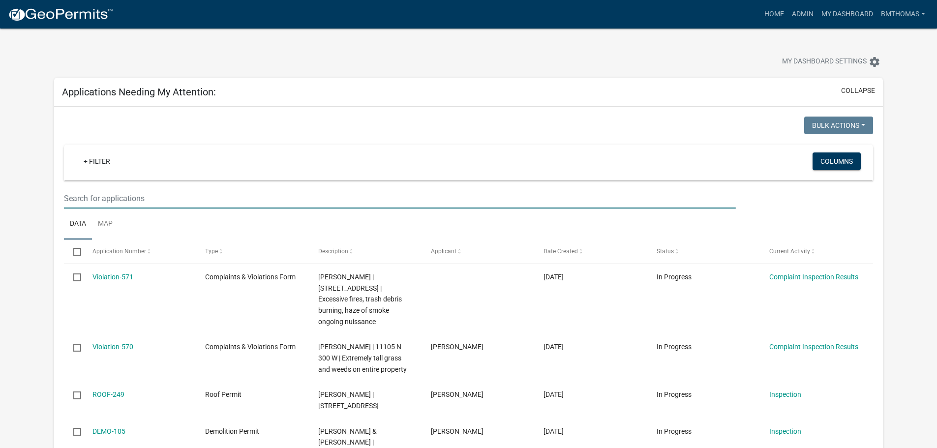
click at [130, 189] on input "text" at bounding box center [399, 198] width 671 height 20
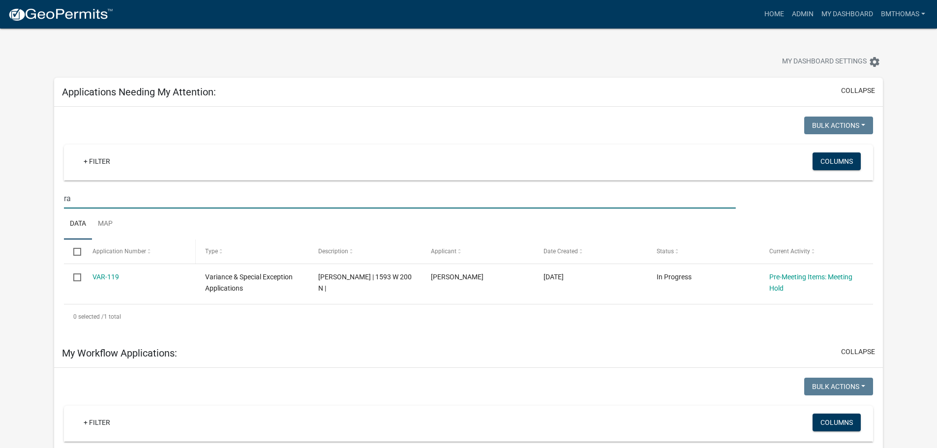
type input "r"
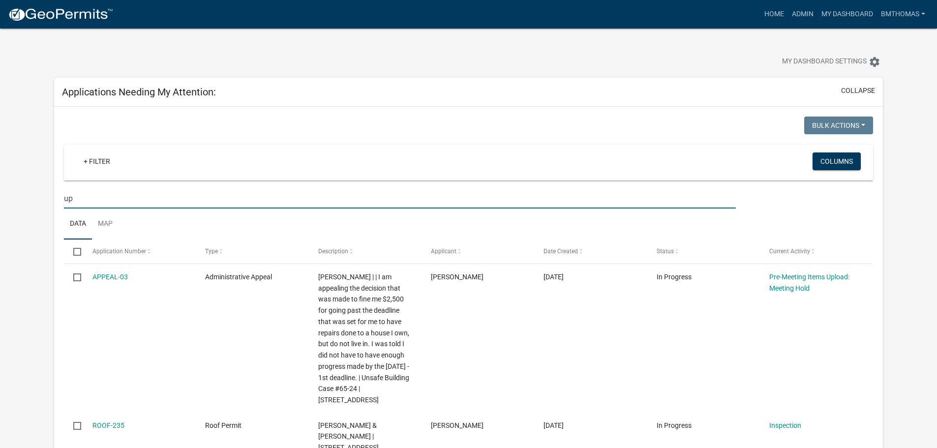
click at [76, 198] on input "up" at bounding box center [399, 198] width 671 height 20
type input "u"
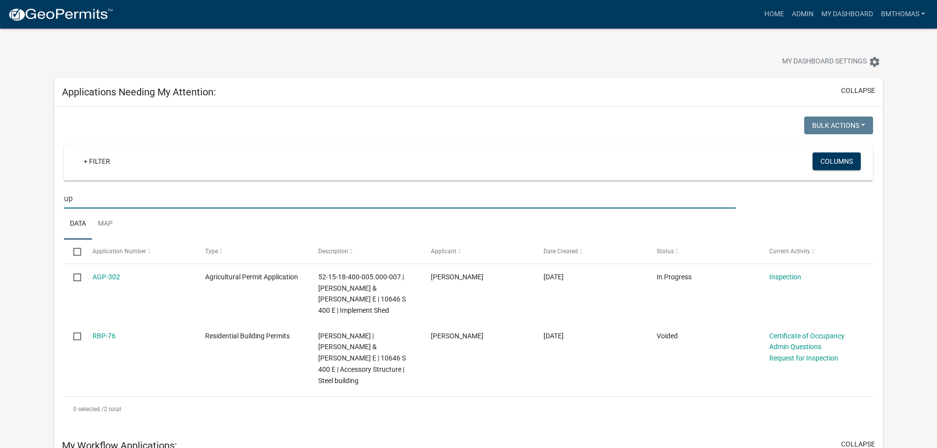
type input "u"
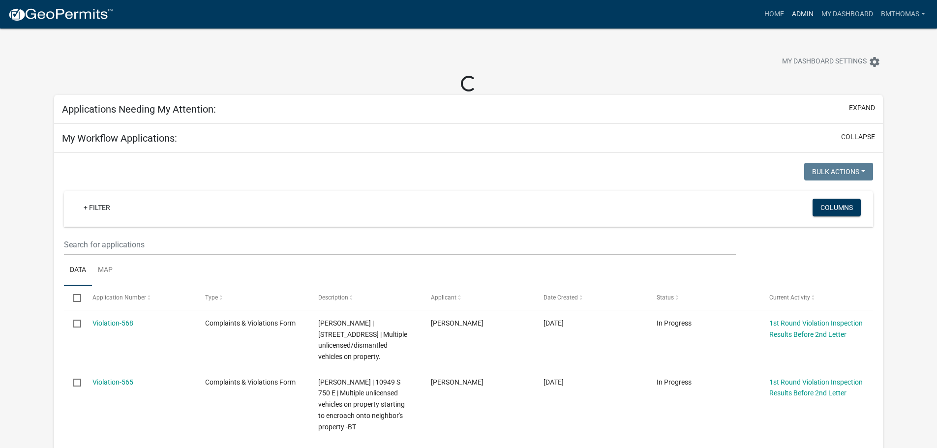
click at [788, 13] on link "Admin" at bounding box center [803, 14] width 30 height 19
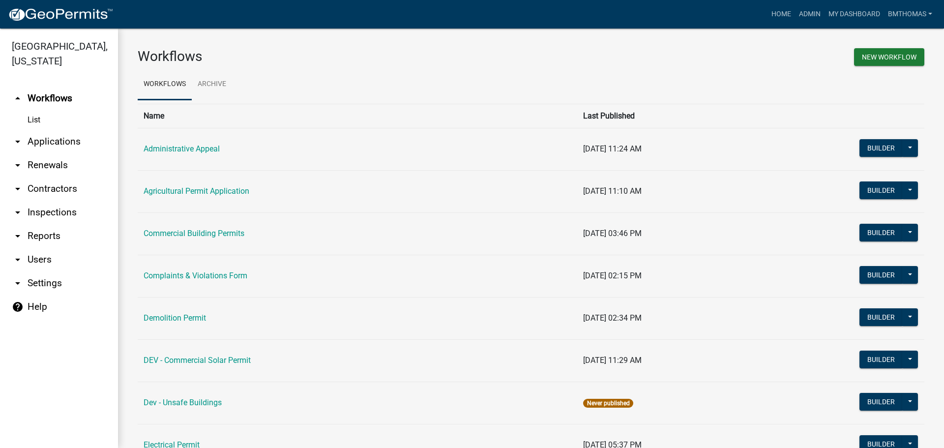
click at [43, 130] on link "arrow_drop_down Applications" at bounding box center [59, 142] width 118 height 24
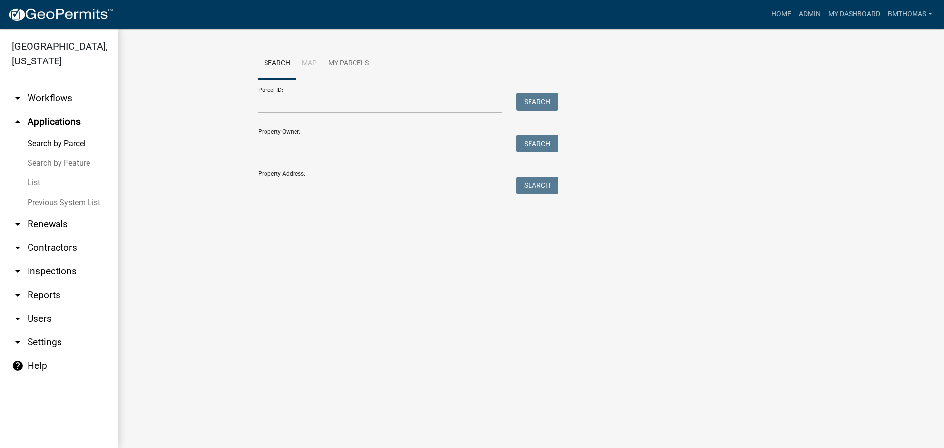
click at [35, 173] on link "List" at bounding box center [59, 183] width 118 height 20
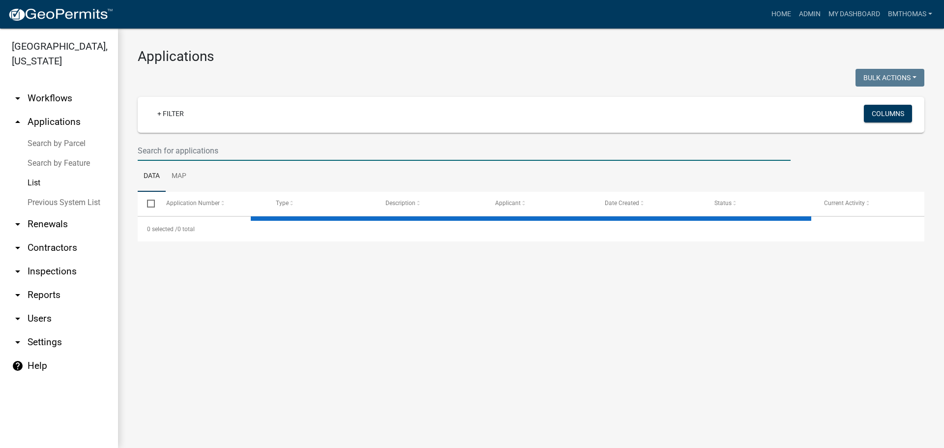
click at [218, 154] on input "text" at bounding box center [464, 151] width 653 height 20
select select "3: 100"
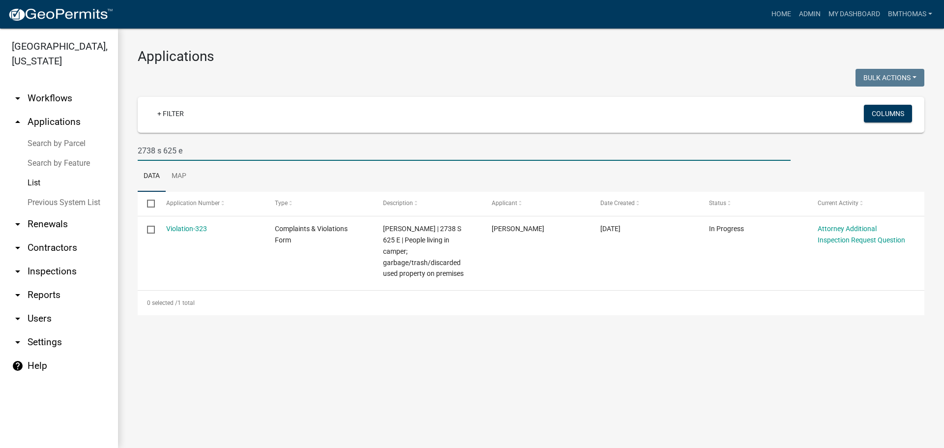
type input "2738 s 625 e"
drag, startPoint x: 184, startPoint y: 153, endPoint x: 102, endPoint y: 165, distance: 83.0
click at [102, 165] on div "Miami County, Indiana arrow_drop_down Workflows List arrow_drop_up Applications…" at bounding box center [472, 238] width 944 height 419
select select "3: 100"
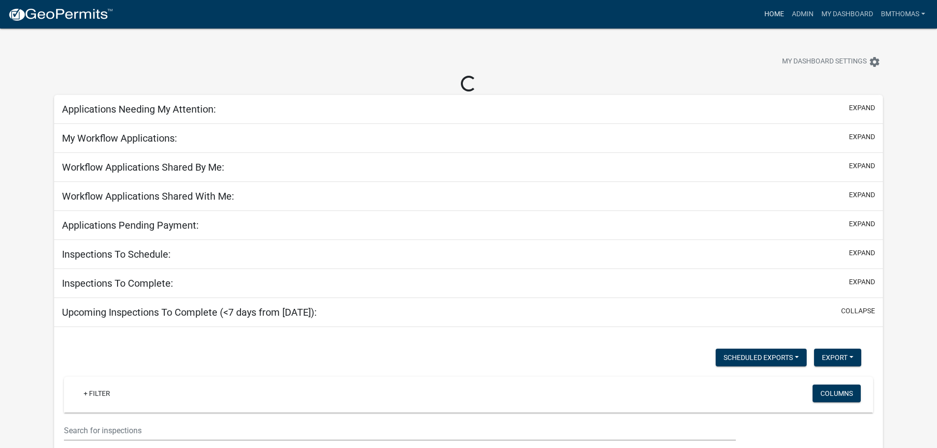
click at [765, 14] on link "Home" at bounding box center [774, 14] width 28 height 19
